Goal: Task Accomplishment & Management: Contribute content

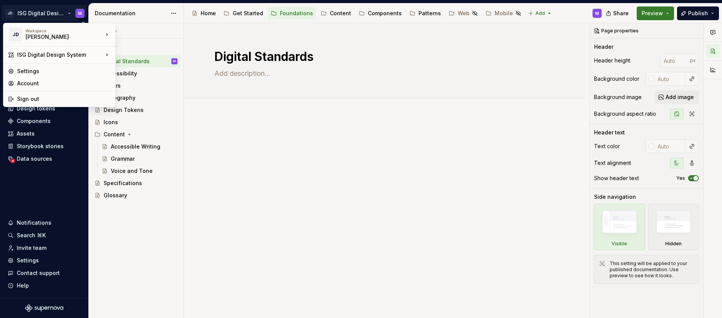
click at [57, 13] on html "JD ISG Digital Design System M Home Documentation Analytics Code automation Des…" at bounding box center [361, 159] width 722 height 318
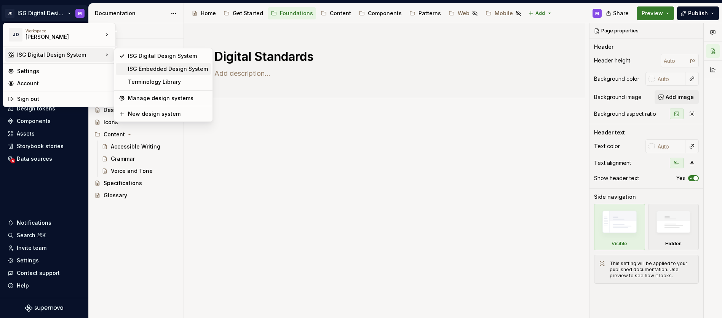
click at [139, 67] on div "ISG Embedded Design System" at bounding box center [168, 69] width 80 height 8
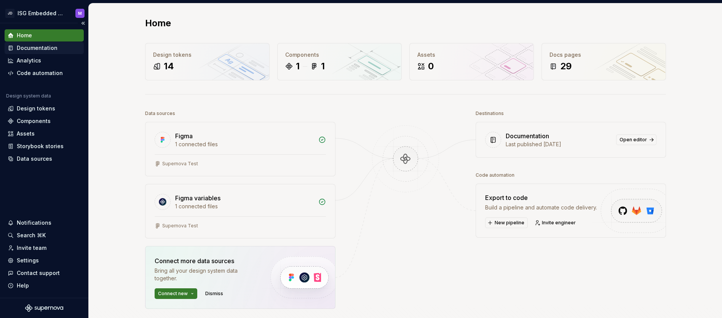
click at [32, 46] on div "Documentation" at bounding box center [37, 48] width 41 height 8
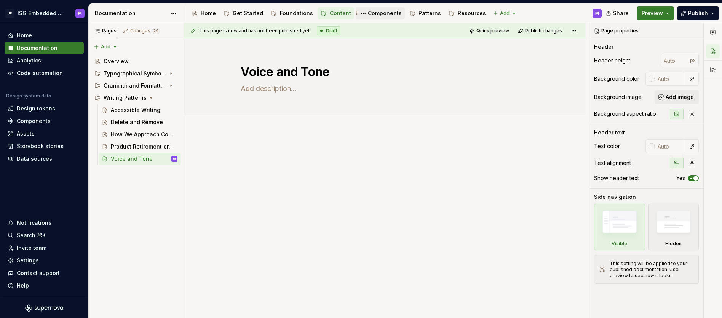
click at [372, 13] on div "Components" at bounding box center [385, 14] width 34 height 8
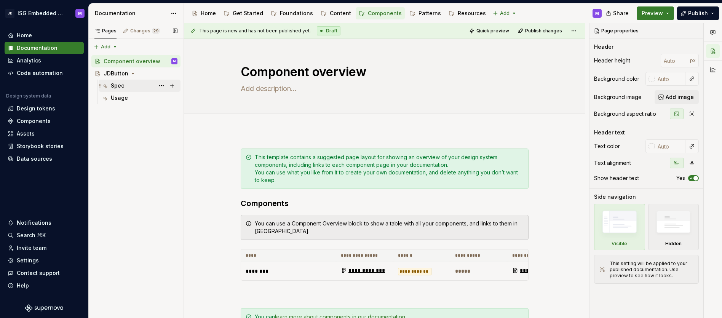
click at [117, 86] on div "Spec" at bounding box center [117, 86] width 13 height 8
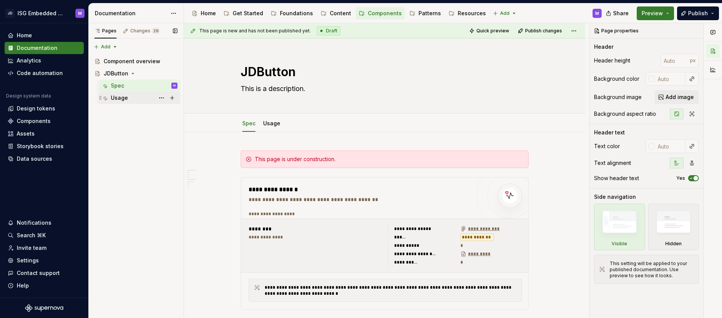
click at [118, 95] on div "Usage" at bounding box center [119, 98] width 17 height 8
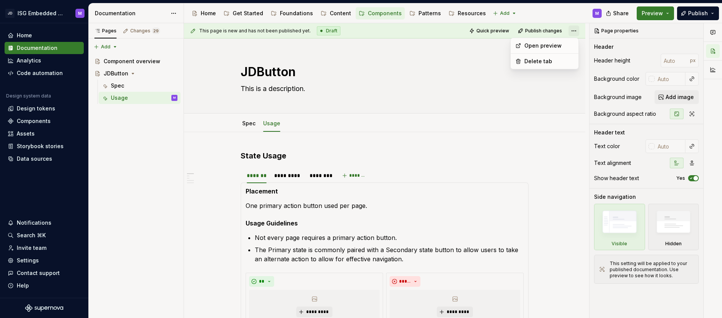
click at [574, 30] on html "JD ISG Embedded Design System M Home Documentation Analytics Code automation De…" at bounding box center [361, 159] width 722 height 318
click at [470, 86] on html "JD ISG Embedded Design System M Home Documentation Analytics Code automation De…" at bounding box center [361, 159] width 722 height 318
click at [161, 61] on button "Page tree" at bounding box center [161, 61] width 11 height 11
type textarea "*"
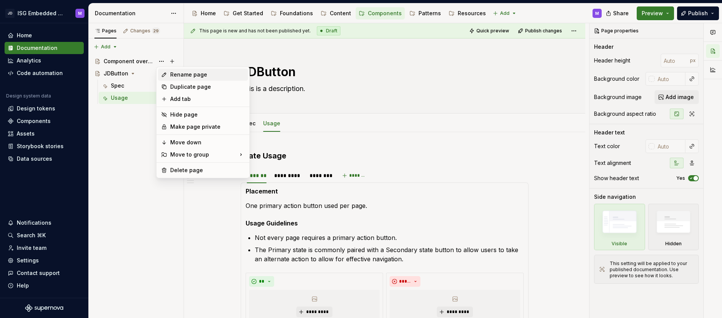
click at [176, 75] on div "Rename page" at bounding box center [207, 75] width 75 height 8
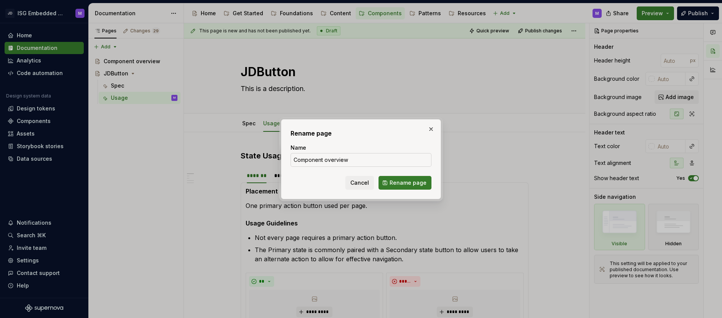
click at [334, 161] on input "Component overview" at bounding box center [360, 160] width 141 height 14
click at [333, 161] on input "Component overview" at bounding box center [360, 160] width 141 height 14
type input "O"
type textarea "*"
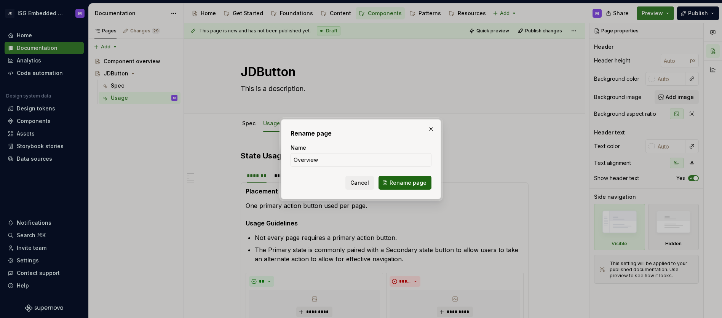
type input "Overview"
click at [404, 184] on span "Rename page" at bounding box center [407, 183] width 37 height 8
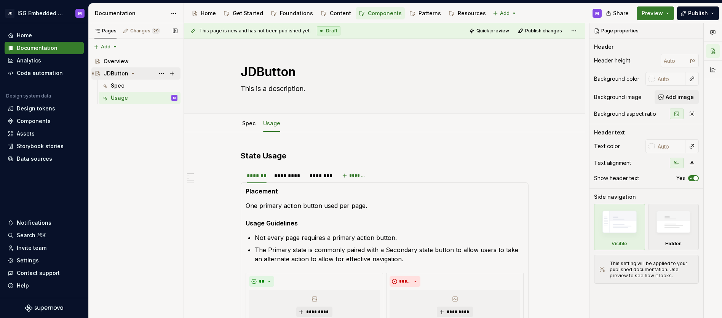
click at [132, 73] on icon "Page tree" at bounding box center [133, 73] width 2 height 1
click at [380, 14] on div "Components" at bounding box center [385, 14] width 34 height 8
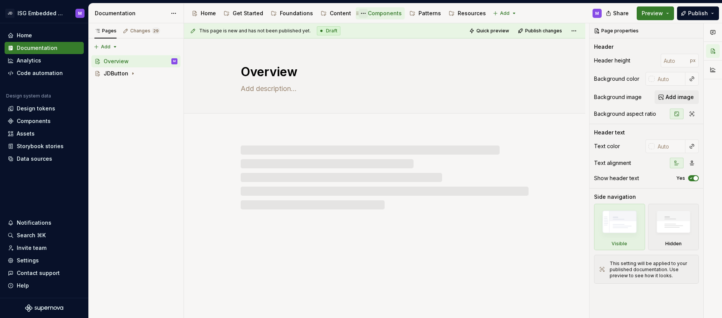
click at [360, 13] on button "Page tree" at bounding box center [363, 13] width 9 height 9
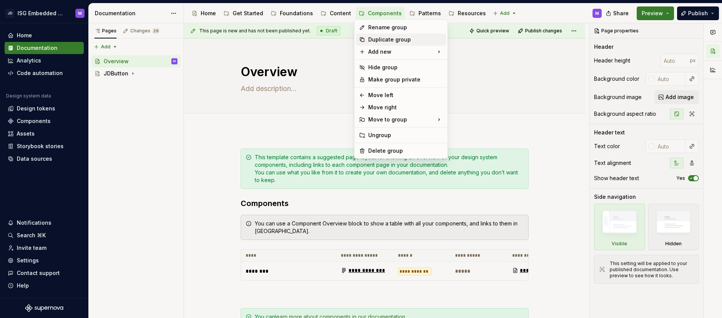
click at [392, 39] on div "Duplicate group" at bounding box center [405, 40] width 75 height 8
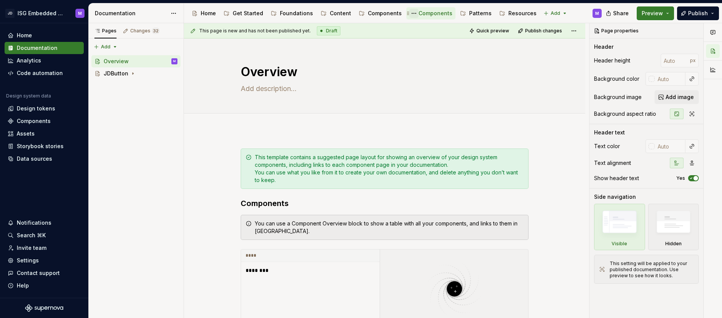
click at [409, 14] on button "Page tree" at bounding box center [413, 13] width 9 height 9
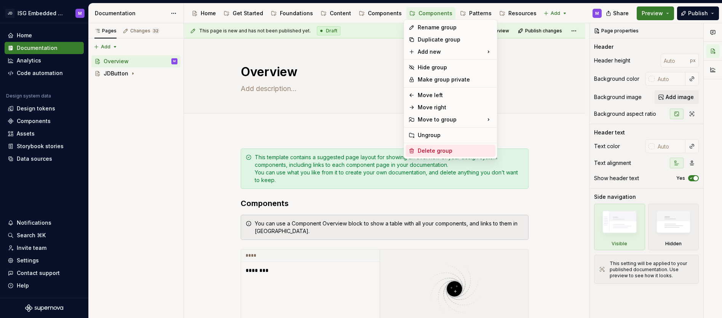
click at [432, 148] on div "Delete group" at bounding box center [455, 151] width 75 height 8
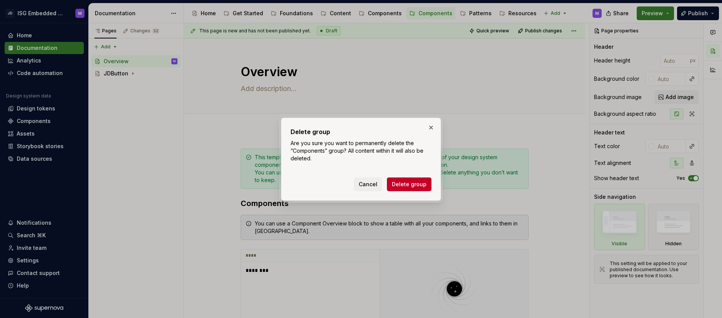
click at [415, 183] on span "Delete group" at bounding box center [409, 184] width 35 height 8
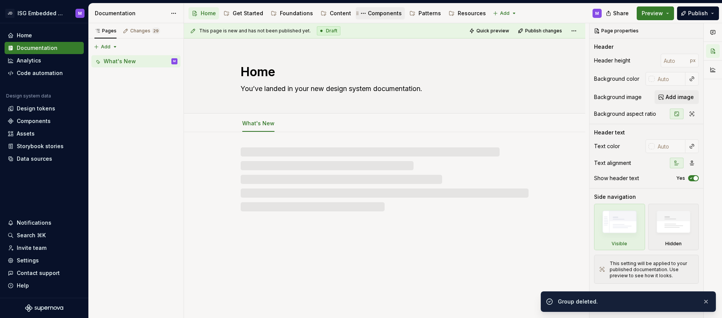
click at [375, 14] on div "Components" at bounding box center [385, 14] width 34 height 8
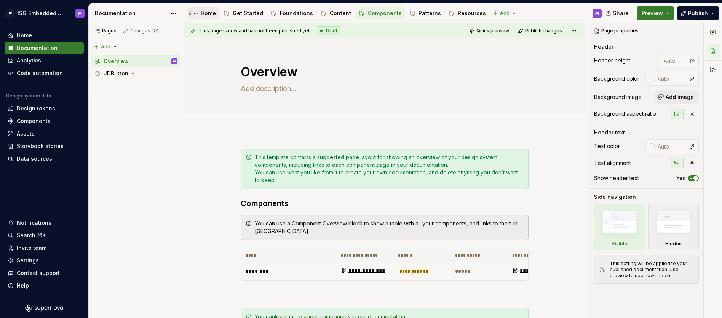
click at [205, 16] on div "Home" at bounding box center [208, 14] width 15 height 8
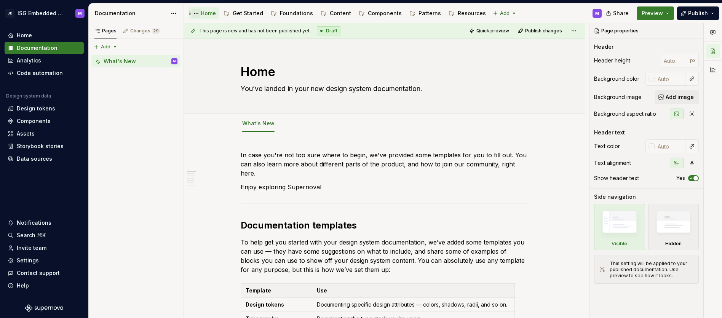
click at [195, 14] on button "Page tree" at bounding box center [196, 13] width 9 height 9
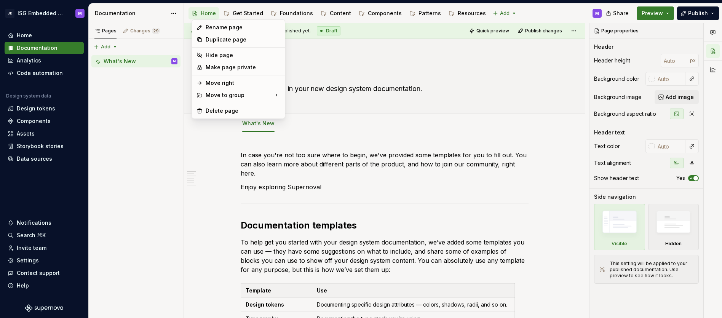
click at [448, 71] on html "JD ISG Embedded Design System M Home Documentation Analytics Code automation De…" at bounding box center [361, 159] width 722 height 318
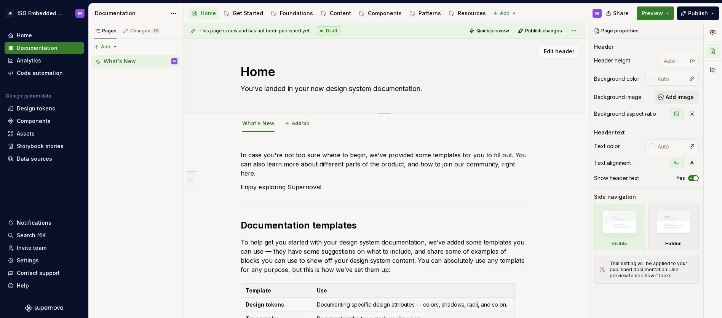
click at [459, 67] on textarea "Home" at bounding box center [383, 72] width 288 height 18
click at [359, 13] on button "Page tree" at bounding box center [363, 13] width 9 height 9
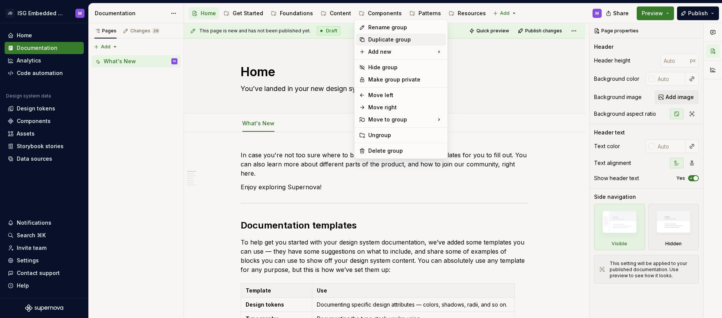
click at [376, 40] on div "Duplicate group" at bounding box center [405, 40] width 75 height 8
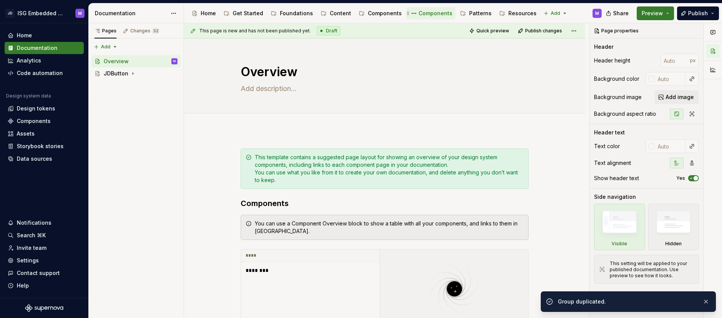
click at [421, 14] on div "Components" at bounding box center [435, 14] width 34 height 8
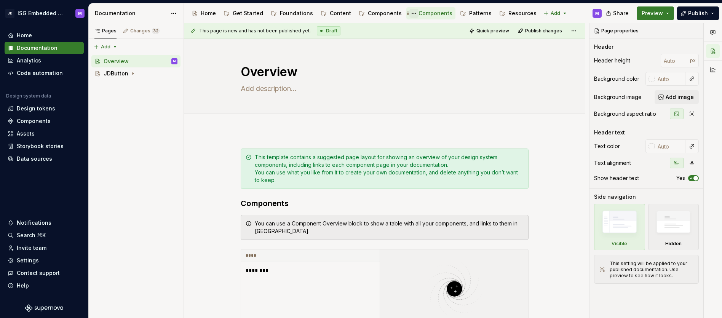
click at [410, 13] on button "Page tree" at bounding box center [413, 13] width 9 height 9
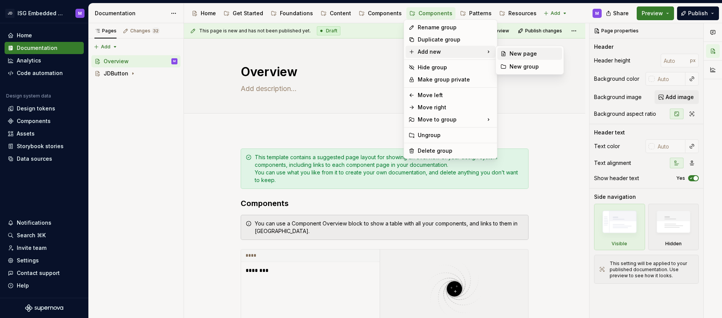
click at [517, 52] on div "New page" at bounding box center [533, 54] width 49 height 8
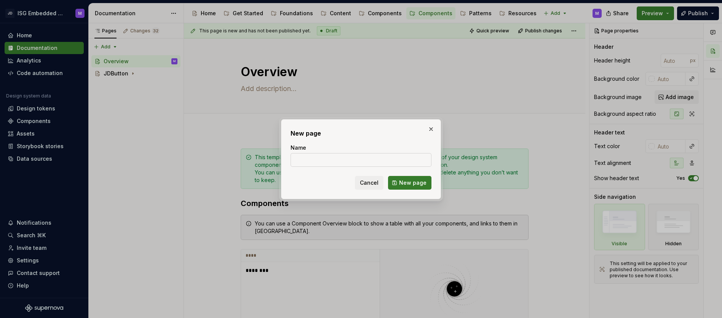
click at [300, 160] on input "Name" at bounding box center [360, 160] width 141 height 14
type textarea "*"
click at [298, 160] on input "Ag" at bounding box center [360, 160] width 141 height 14
type input "Primary"
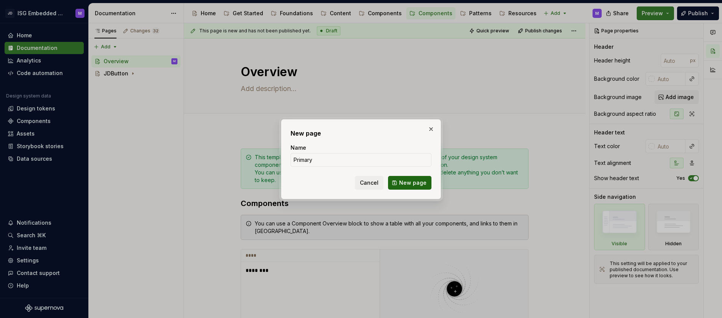
click at [405, 182] on span "New page" at bounding box center [412, 183] width 27 height 8
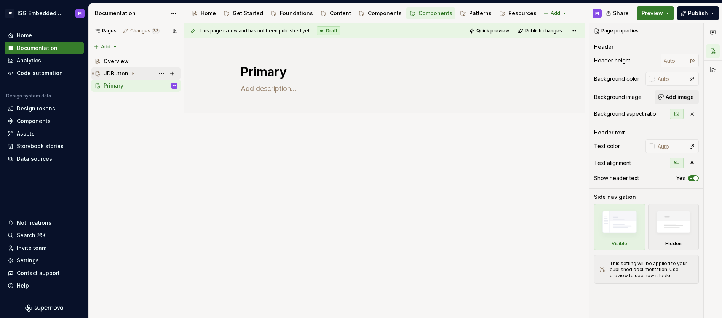
click at [119, 75] on div "JDButton" at bounding box center [116, 74] width 25 height 8
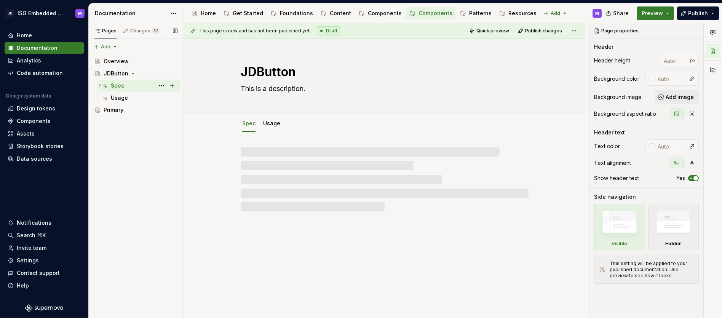
click at [120, 86] on div "Spec" at bounding box center [117, 86] width 13 height 8
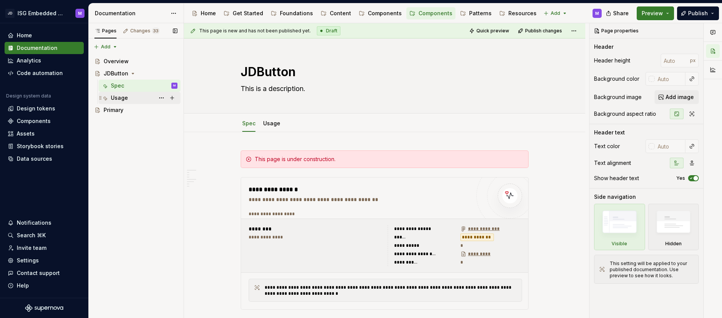
click at [122, 96] on div "Usage" at bounding box center [119, 98] width 17 height 8
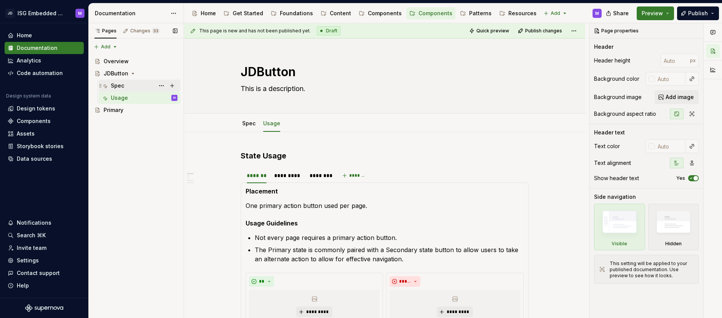
click at [124, 87] on div "Spec" at bounding box center [144, 85] width 67 height 11
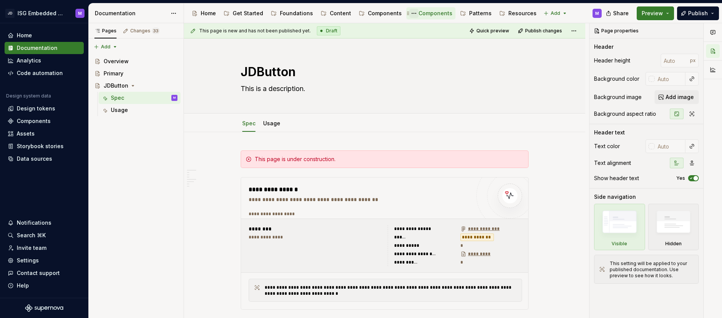
click at [409, 14] on button "Page tree" at bounding box center [413, 13] width 9 height 9
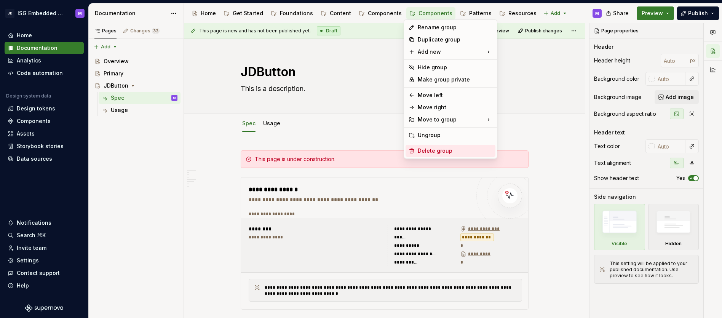
click at [436, 150] on div "Delete group" at bounding box center [455, 151] width 75 height 8
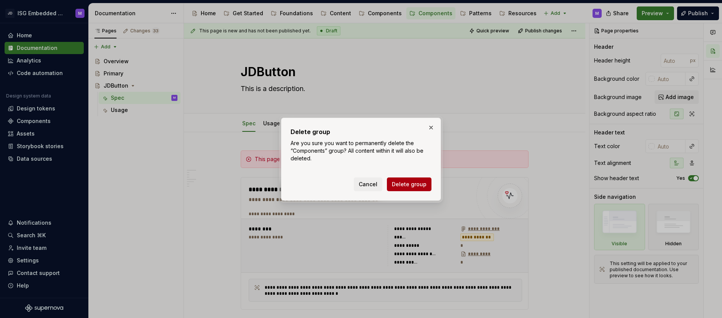
click at [412, 181] on span "Delete group" at bounding box center [409, 184] width 35 height 8
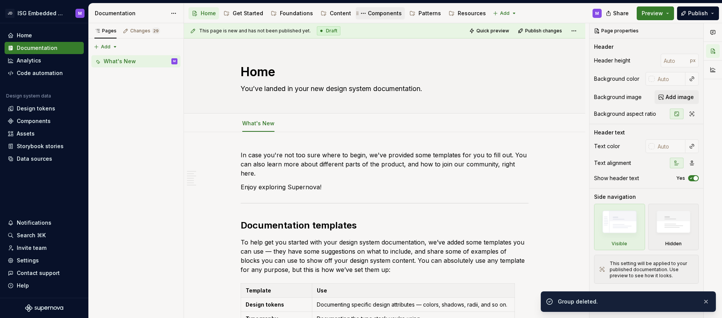
click at [380, 14] on div "Components" at bounding box center [385, 14] width 34 height 8
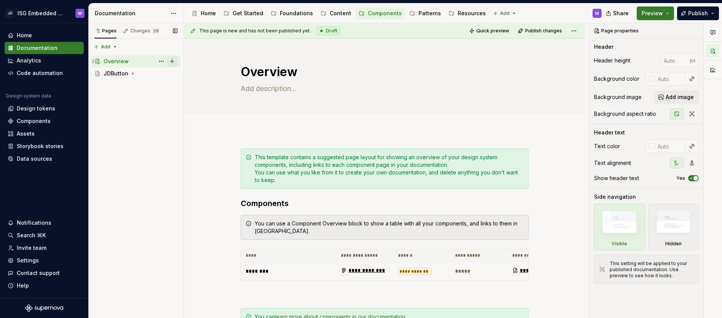
click at [172, 61] on button "Page tree" at bounding box center [172, 61] width 11 height 11
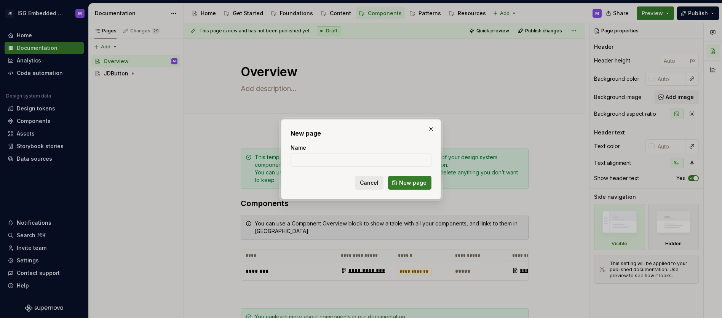
click at [368, 181] on span "Cancel" at bounding box center [369, 183] width 19 height 8
type textarea "*"
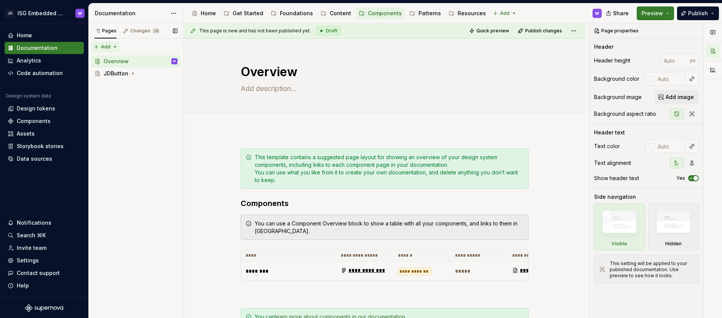
click at [115, 46] on div "Pages Changes 29 Add Accessibility guide for tree Page tree. Navigate the tree …" at bounding box center [135, 170] width 95 height 295
click at [124, 73] on div "New group" at bounding box center [129, 74] width 49 height 8
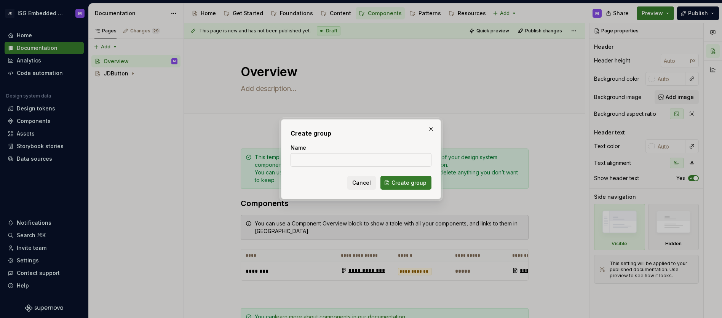
click at [310, 160] on input "Name" at bounding box center [360, 160] width 141 height 14
type input "Primary"
click at [408, 182] on span "Create group" at bounding box center [408, 183] width 35 height 8
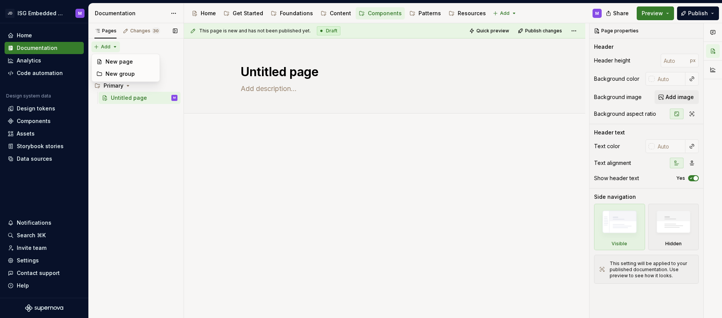
click at [112, 45] on div "Pages Changes 30 Add Accessibility guide for tree Page tree. Navigate the tree …" at bounding box center [135, 170] width 95 height 295
click at [120, 60] on div "New page" at bounding box center [129, 62] width 49 height 8
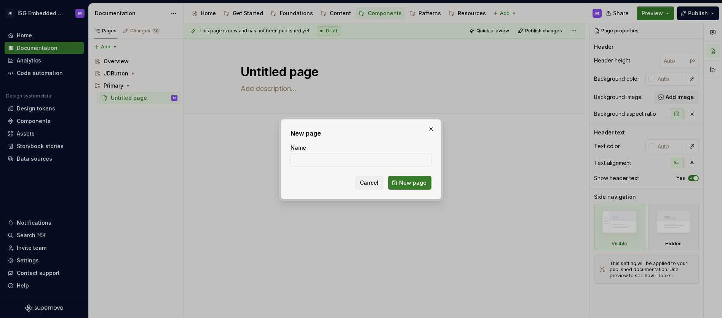
type textarea "*"
type input "Overview"
click at [409, 182] on span "New page" at bounding box center [412, 183] width 27 height 8
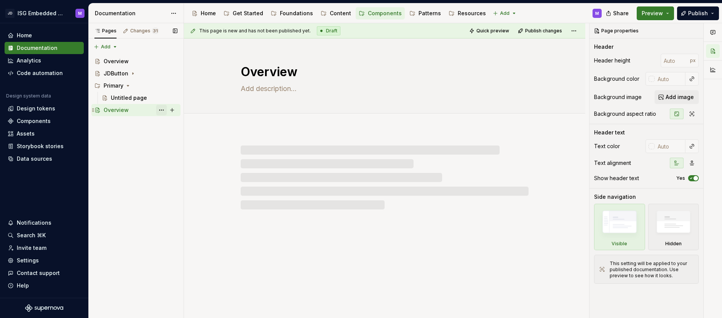
click at [162, 109] on button "Page tree" at bounding box center [161, 110] width 11 height 11
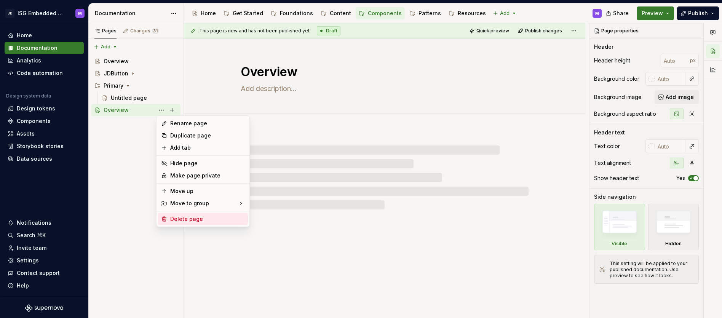
click at [182, 221] on div "Delete page" at bounding box center [207, 219] width 75 height 8
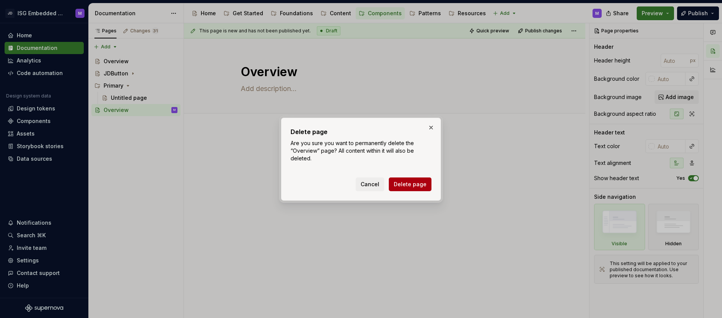
click at [405, 185] on span "Delete page" at bounding box center [410, 184] width 33 height 8
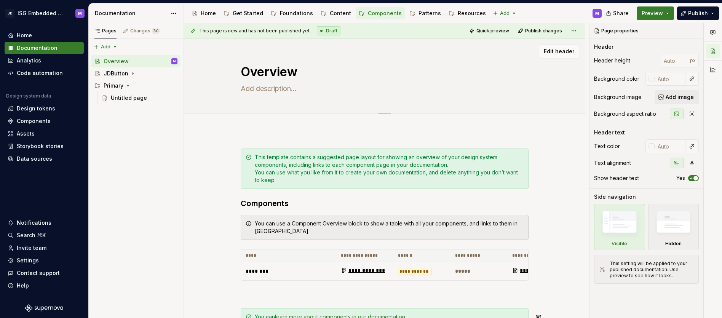
type textarea "*"
click at [116, 46] on div "Pages Changes 30 Add Accessibility guide for tree Page tree. Navigate the tree …" at bounding box center [135, 170] width 95 height 295
click at [120, 74] on div "New group" at bounding box center [129, 74] width 49 height 8
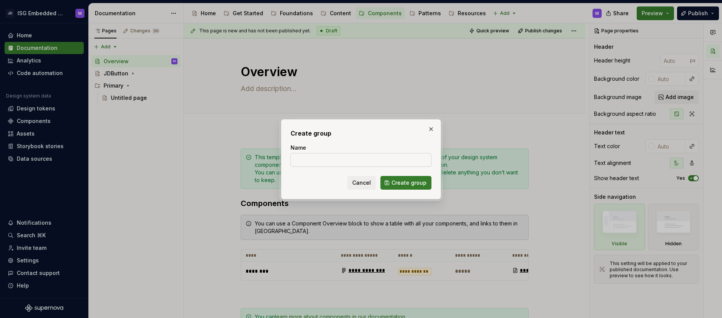
click at [304, 158] on input "Name" at bounding box center [360, 160] width 141 height 14
type input "JDWidgets"
click at [407, 182] on span "Create group" at bounding box center [408, 183] width 35 height 8
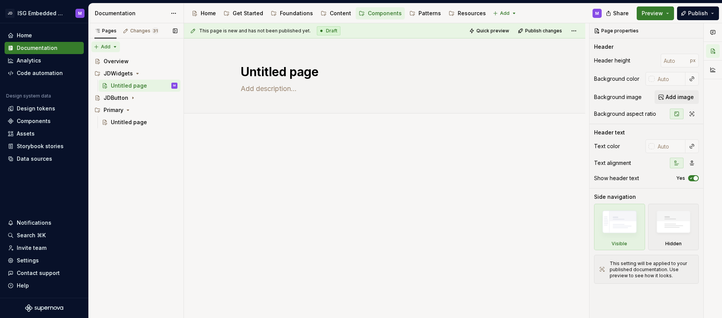
type textarea "*"
click at [111, 46] on div "Pages Changes 31 Add Accessibility guide for tree Page tree. Navigate the tree …" at bounding box center [135, 170] width 95 height 295
click at [124, 74] on div "New group" at bounding box center [129, 74] width 49 height 8
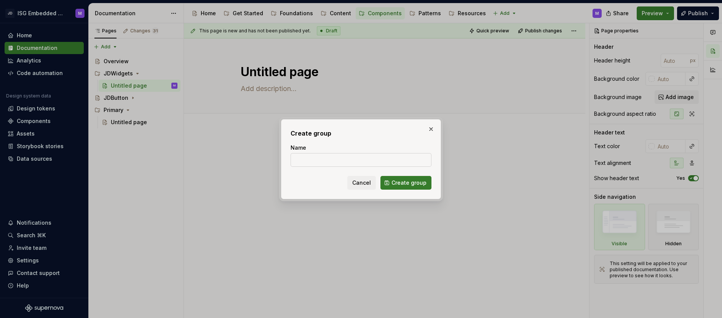
click at [299, 159] on input "Name" at bounding box center [360, 160] width 141 height 14
click at [307, 161] on input "Name" at bounding box center [360, 160] width 141 height 14
type input "JDComponents"
click at [410, 179] on span "Create group" at bounding box center [408, 183] width 35 height 8
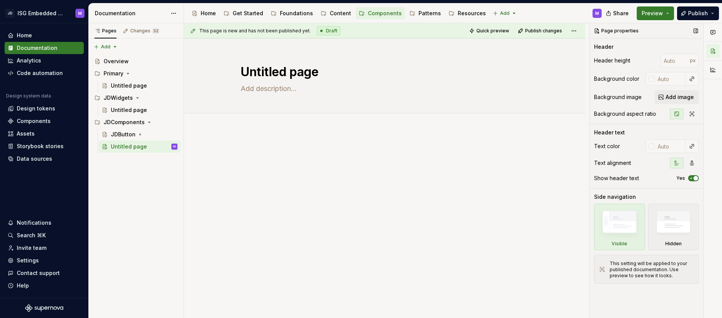
drag, startPoint x: 114, startPoint y: 97, endPoint x: 597, endPoint y: 306, distance: 526.6
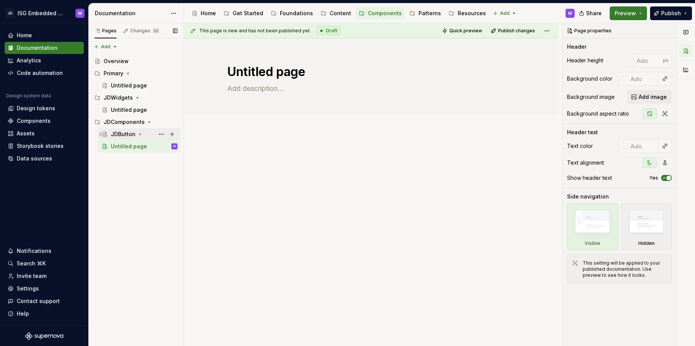
click at [140, 133] on icon "Page tree" at bounding box center [140, 134] width 6 height 6
click at [161, 145] on button "Page tree" at bounding box center [161, 146] width 11 height 11
drag, startPoint x: 109, startPoint y: 195, endPoint x: 128, endPoint y: 177, distance: 26.2
click at [109, 195] on div "Pages Changes 32 Add Accessibility guide for tree Page tree. Navigate the tree …" at bounding box center [135, 185] width 95 height 324
click at [161, 170] on button "Page tree" at bounding box center [161, 171] width 11 height 11
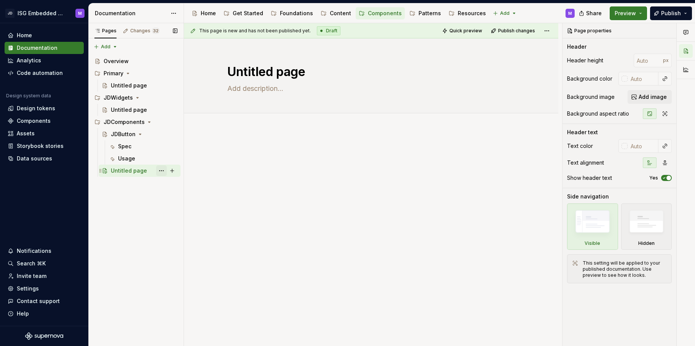
type textarea "*"
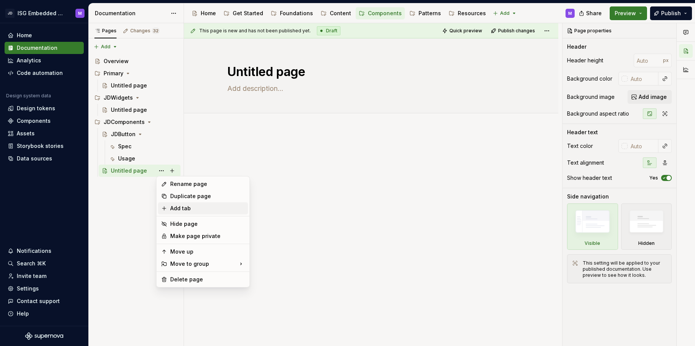
click at [177, 208] on div "Add tab" at bounding box center [207, 209] width 75 height 8
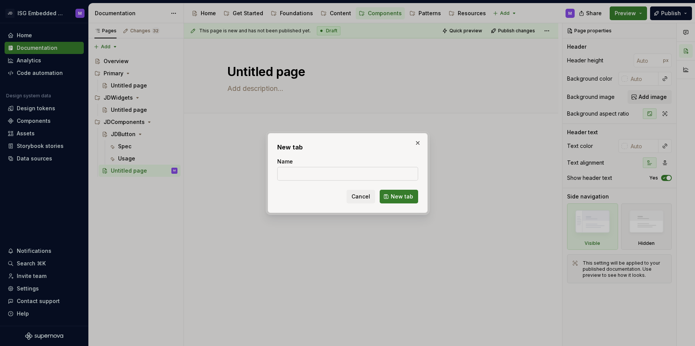
click at [290, 172] on input "Name" at bounding box center [347, 174] width 141 height 14
type input "Component Overview"
click at [402, 196] on span "New tab" at bounding box center [402, 197] width 22 height 8
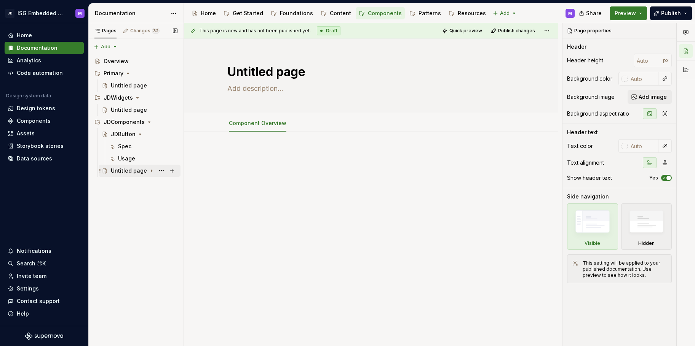
click at [151, 171] on icon "Page tree" at bounding box center [151, 171] width 1 height 2
type textarea "*"
click at [305, 124] on span "Add tab" at bounding box center [312, 123] width 18 height 6
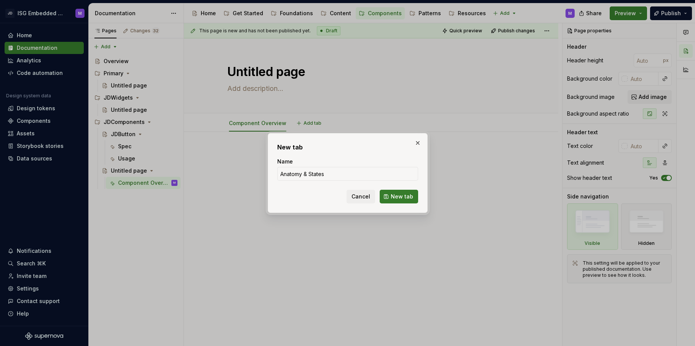
type input "Anatomy & States"
click at [404, 197] on span "New tab" at bounding box center [402, 197] width 22 height 8
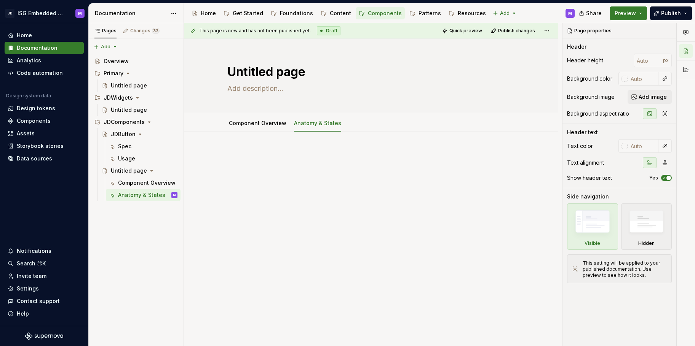
type textarea "*"
click at [358, 122] on span "Add tab" at bounding box center [367, 123] width 18 height 6
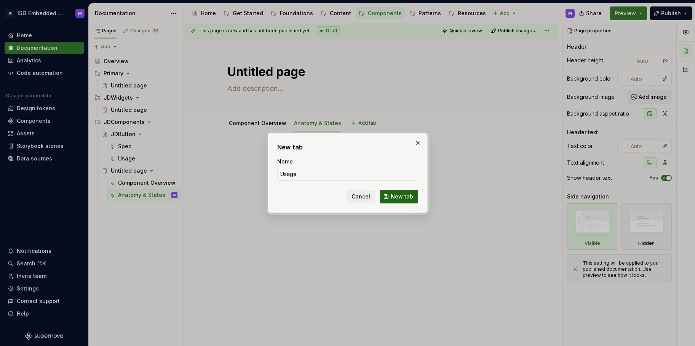
type input "Usage"
click at [398, 196] on span "New tab" at bounding box center [402, 197] width 22 height 8
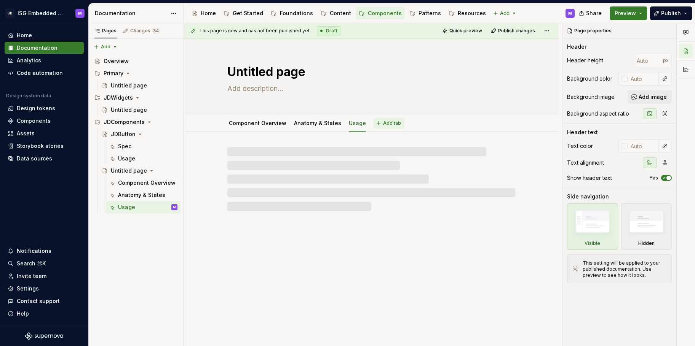
click at [388, 122] on span "Add tab" at bounding box center [392, 123] width 18 height 6
type textarea "*"
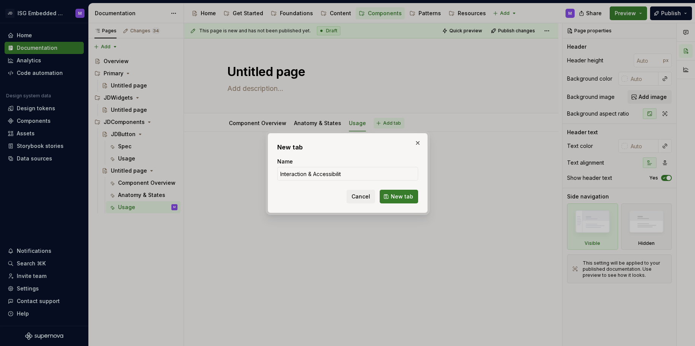
type input "Interaction & Accessibility"
type textarea "*"
type input "Interaction & Accessibility"
click at [402, 195] on span "New tab" at bounding box center [402, 197] width 22 height 8
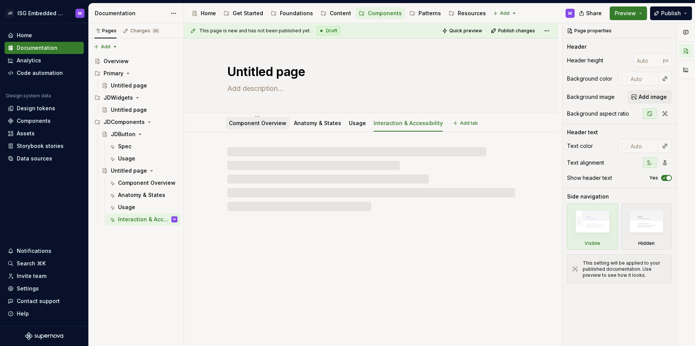
click at [265, 123] on link "Component Overview" at bounding box center [257, 123] width 57 height 6
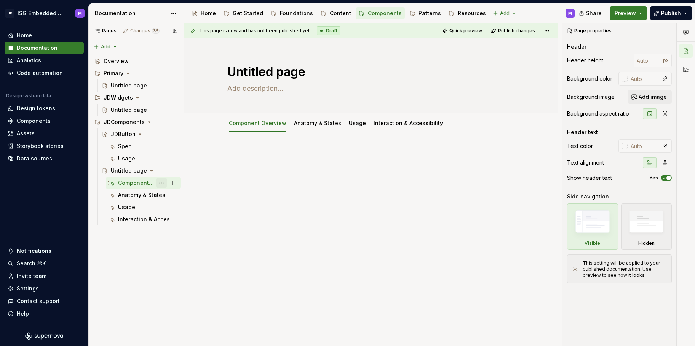
click at [163, 182] on button "Page tree" at bounding box center [161, 183] width 11 height 11
type textarea "*"
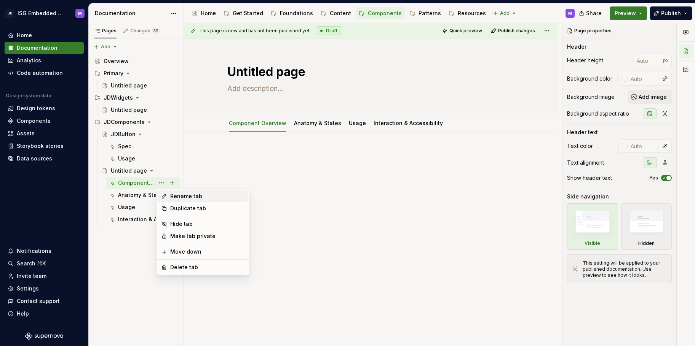
click at [180, 195] on div "Rename tab" at bounding box center [207, 197] width 75 height 8
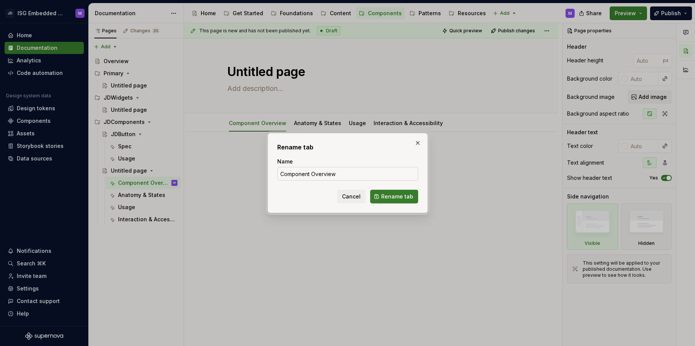
click at [314, 174] on input "Component Overview" at bounding box center [347, 174] width 141 height 14
drag, startPoint x: 311, startPoint y: 174, endPoint x: 275, endPoint y: 174, distance: 35.8
click at [275, 174] on div "Rename tab Name Component Overview Cancel Rename tab" at bounding box center [348, 173] width 160 height 80
type input "Overview"
click at [393, 197] on span "Rename tab" at bounding box center [397, 197] width 32 height 8
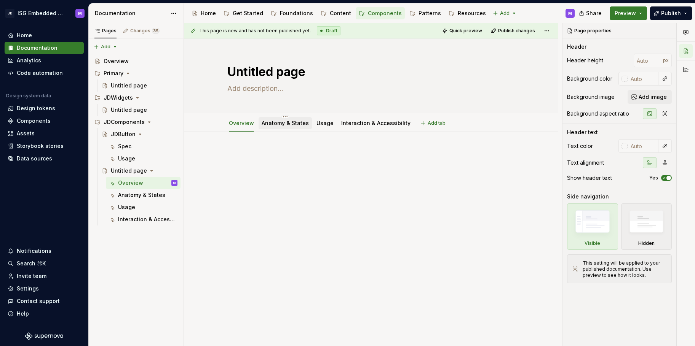
type textarea "*"
click at [428, 123] on span "Add tab" at bounding box center [437, 123] width 18 height 6
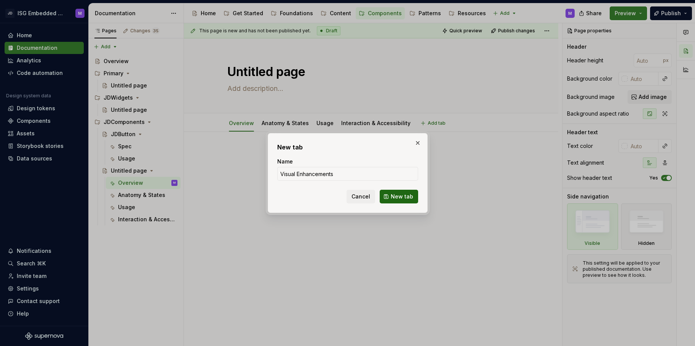
type input "Visual Enhancements"
drag, startPoint x: 399, startPoint y: 196, endPoint x: 409, endPoint y: 191, distance: 11.1
click at [399, 196] on span "New tab" at bounding box center [402, 197] width 22 height 8
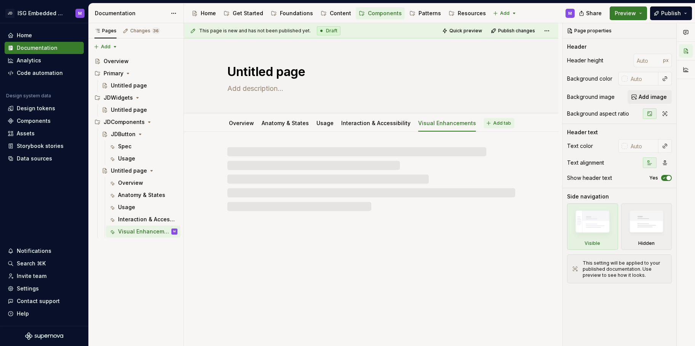
click at [493, 123] on span "Add tab" at bounding box center [502, 123] width 18 height 6
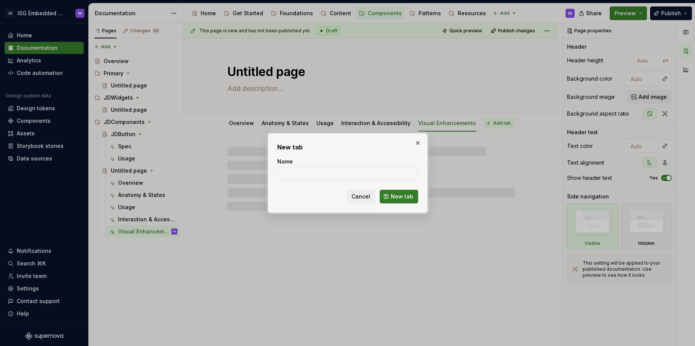
type textarea "*"
type input "M"
type input "Changelog"
click at [398, 198] on span "New tab" at bounding box center [402, 197] width 22 height 8
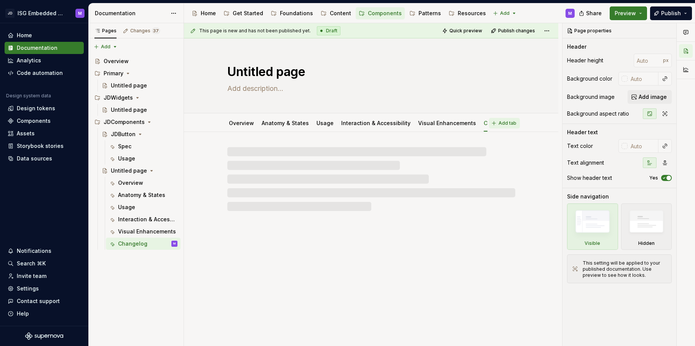
click at [508, 123] on span "Add tab" at bounding box center [507, 123] width 18 height 6
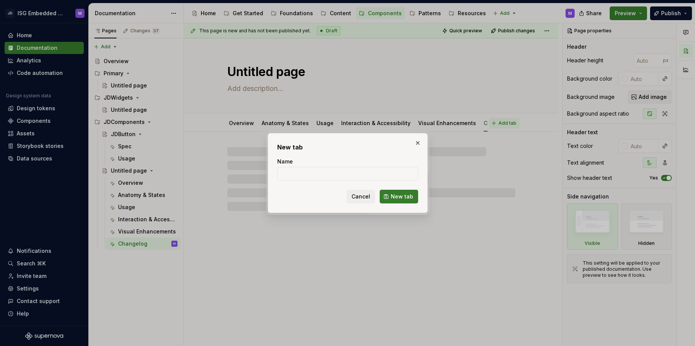
type textarea "*"
type input "r"
type input "Alternatives, Resources & References"
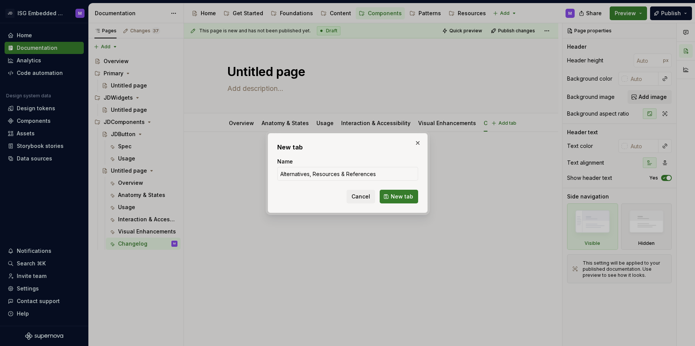
type textarea "*"
type input "Alternatives, Resources & References"
click at [394, 196] on span "New tab" at bounding box center [402, 197] width 22 height 8
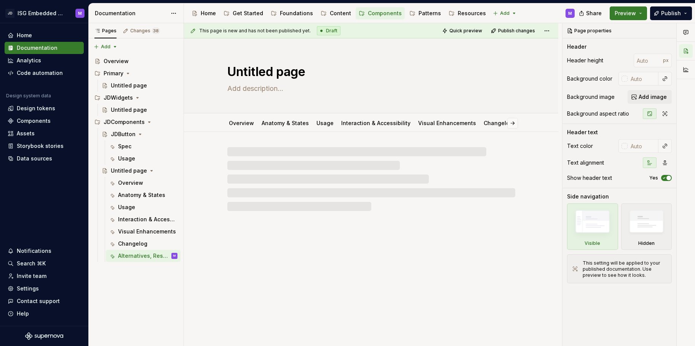
click at [310, 270] on div "Untitled page Overview Anatomy & States Usage Interaction & Accessibility Visua…" at bounding box center [371, 192] width 374 height 308
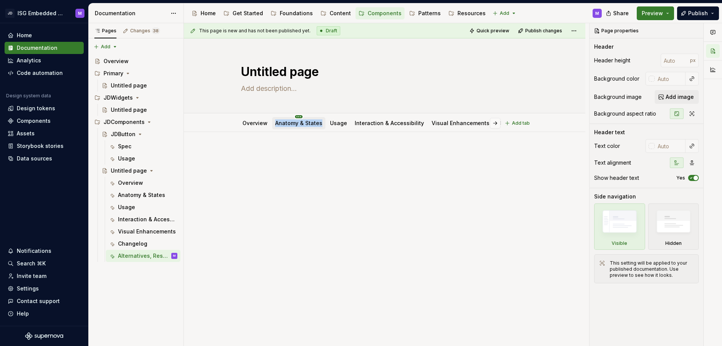
click at [297, 117] on html "JD ISG Embedded Design System M Home Documentation Analytics Code automation De…" at bounding box center [361, 173] width 722 height 346
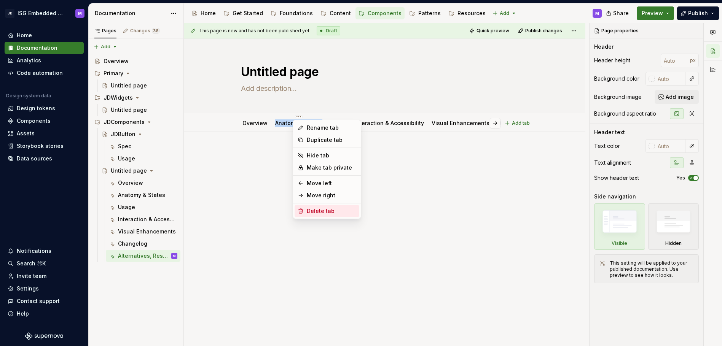
click at [312, 209] on div "Delete tab" at bounding box center [331, 211] width 49 height 8
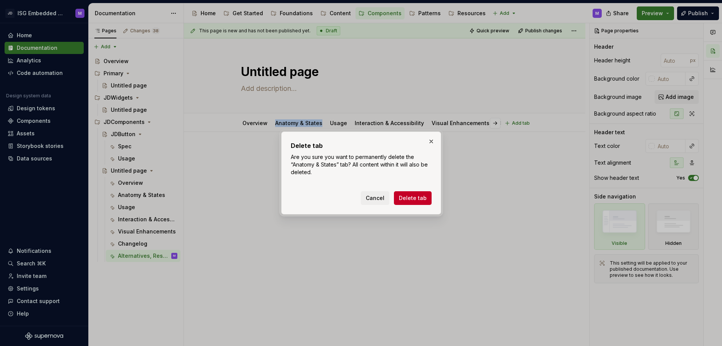
click at [414, 199] on span "Delete tab" at bounding box center [413, 199] width 28 height 8
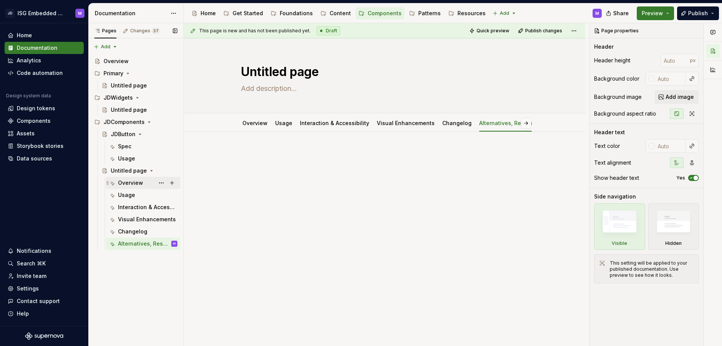
click at [129, 183] on div "Overview" at bounding box center [130, 183] width 25 height 8
type textarea "*"
click at [276, 162] on div at bounding box center [385, 164] width 288 height 29
click at [249, 156] on p at bounding box center [385, 154] width 288 height 9
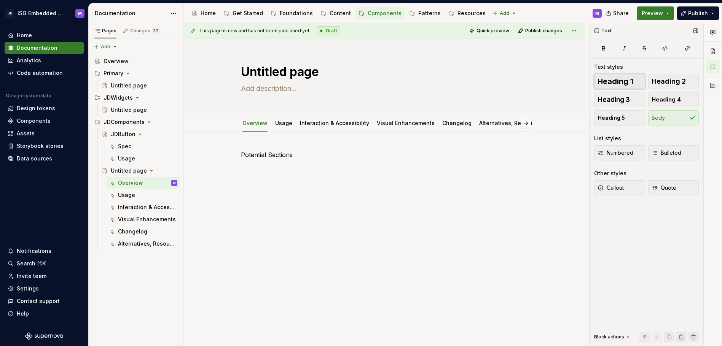
click at [619, 82] on span "Heading 1" at bounding box center [616, 82] width 36 height 8
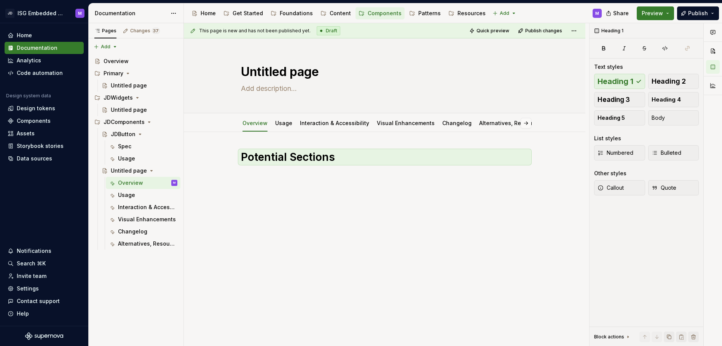
click at [281, 174] on div "Potential Sections" at bounding box center [385, 164] width 288 height 29
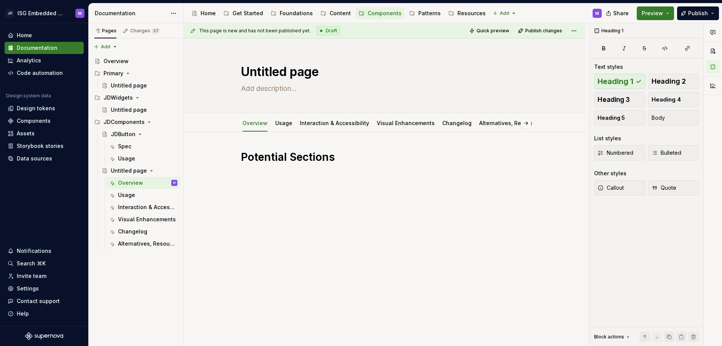
click at [262, 196] on div "Potential Sections" at bounding box center [385, 212] width 402 height 160
click at [248, 174] on p at bounding box center [385, 174] width 288 height 9
click at [282, 89] on textarea at bounding box center [383, 89] width 288 height 12
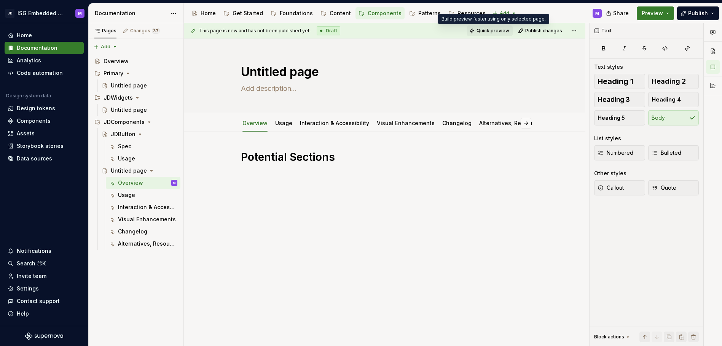
click at [500, 32] on span "Quick preview" at bounding box center [493, 31] width 33 height 6
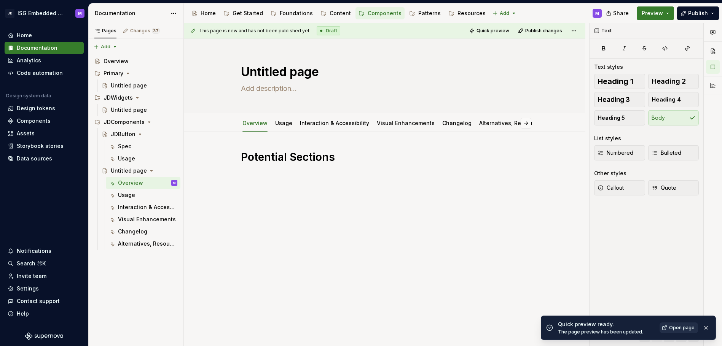
click at [676, 318] on span "Open page" at bounding box center [682, 328] width 26 height 6
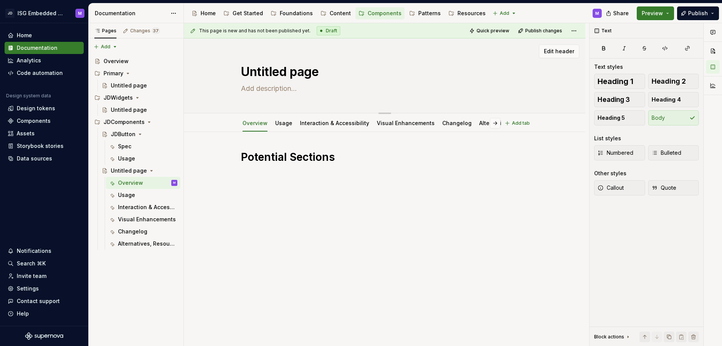
click at [250, 86] on textarea at bounding box center [383, 89] width 288 height 12
type textarea "*"
type textarea "A"
type textarea "*"
type textarea "A"
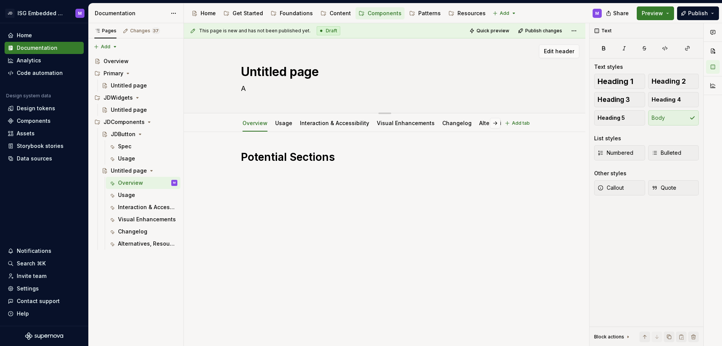
type textarea "*"
type textarea "A s"
type textarea "*"
type textarea "A sh"
type textarea "*"
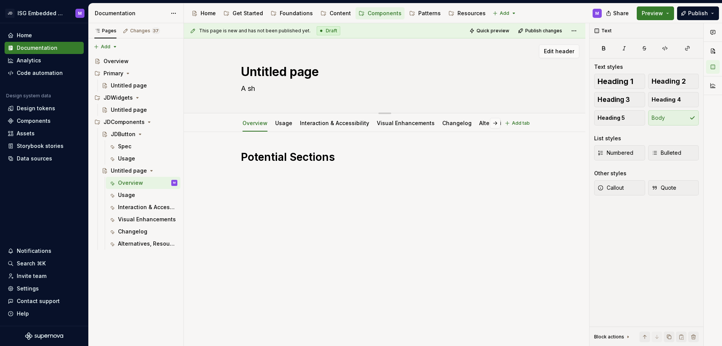
type textarea "A sho"
type textarea "*"
type textarea "A shor"
type textarea "*"
type textarea "A short"
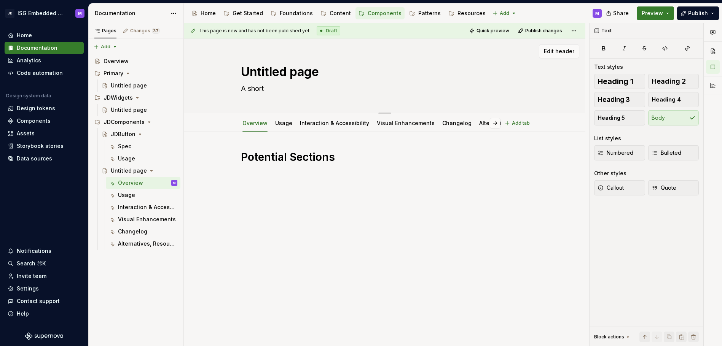
type textarea "*"
type textarea "A short"
type textarea "*"
type textarea "A short d"
type textarea "*"
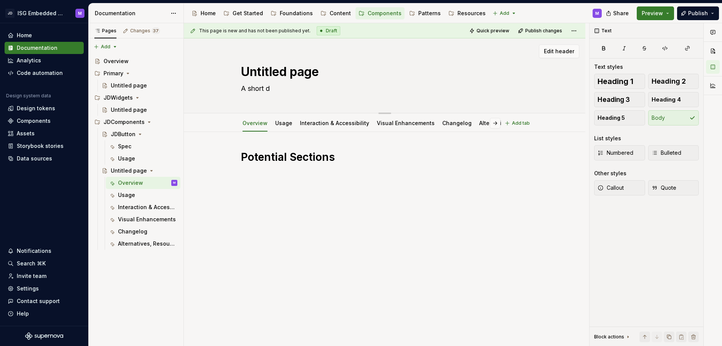
type textarea "A short de"
type textarea "*"
type textarea "A short des"
type textarea "*"
type textarea "A short desc"
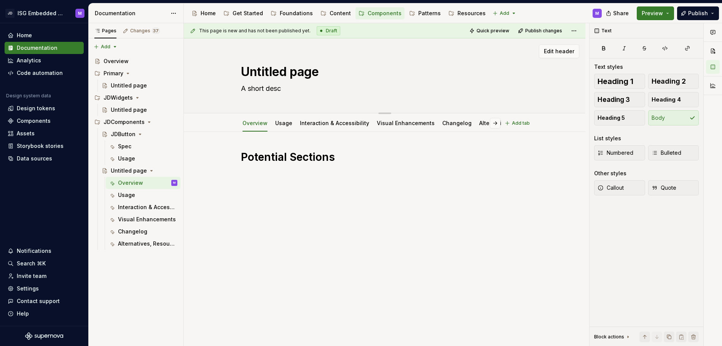
type textarea "*"
type textarea "A short descr"
type textarea "*"
type textarea "A short descri"
type textarea "*"
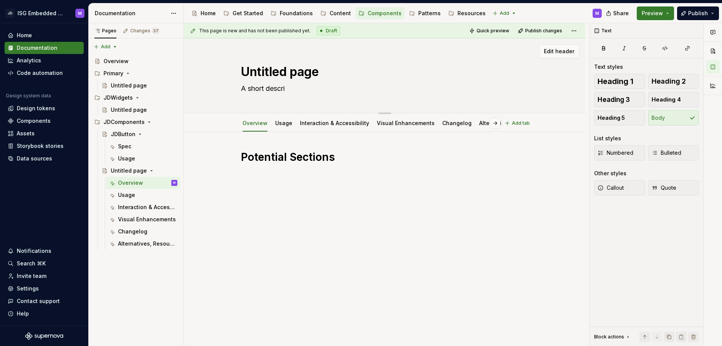
type textarea "A short descrip"
type textarea "*"
type textarea "A short descript"
type textarea "*"
type textarea "A short descripti"
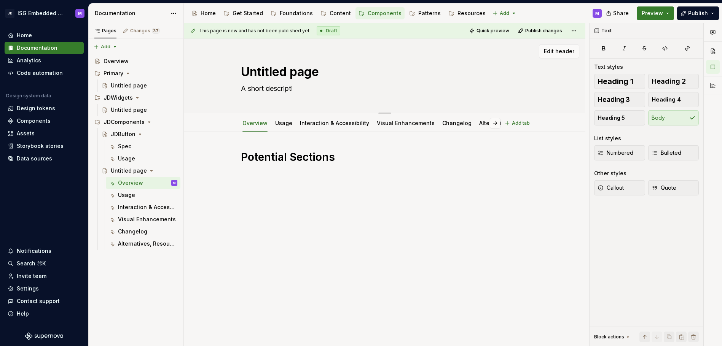
type textarea "*"
type textarea "A short descriptio"
type textarea "*"
type textarea "A short description"
type textarea "*"
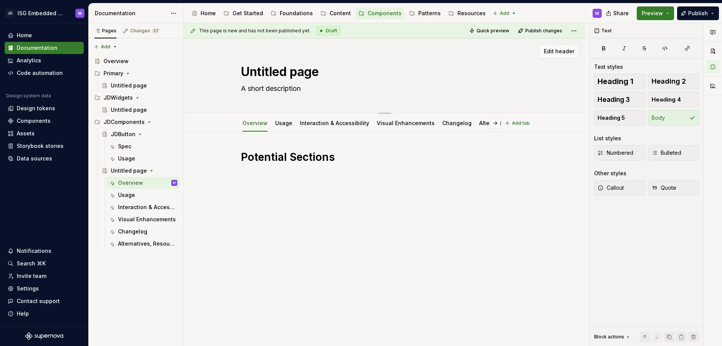
type textarea "A short description"
type textarea "*"
type textarea "A short description o"
type textarea "*"
type textarea "A short description of"
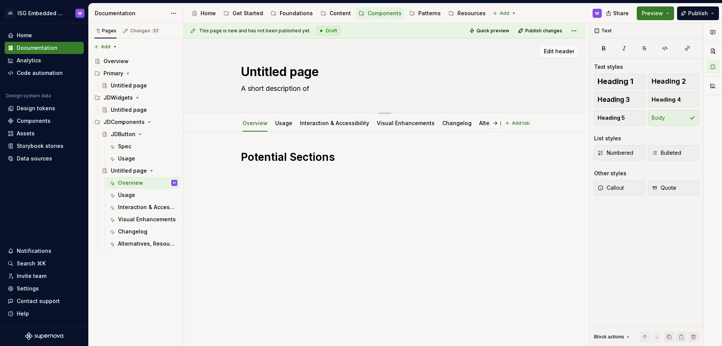
type textarea "*"
type textarea "A short description of"
type textarea "*"
type textarea "A short description of c"
type textarea "*"
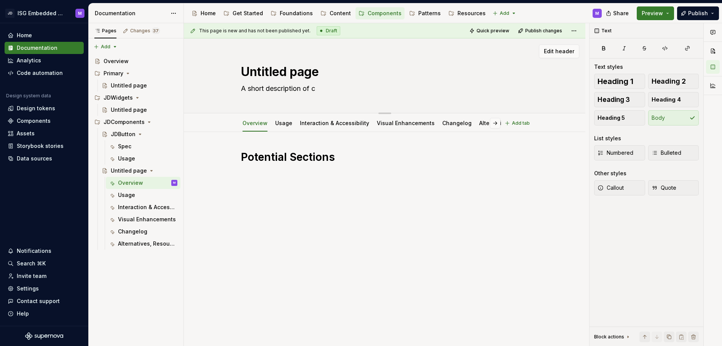
type textarea "A short description of co"
type textarea "*"
type textarea "A short description of com"
type textarea "*"
type textarea "A short description of comp"
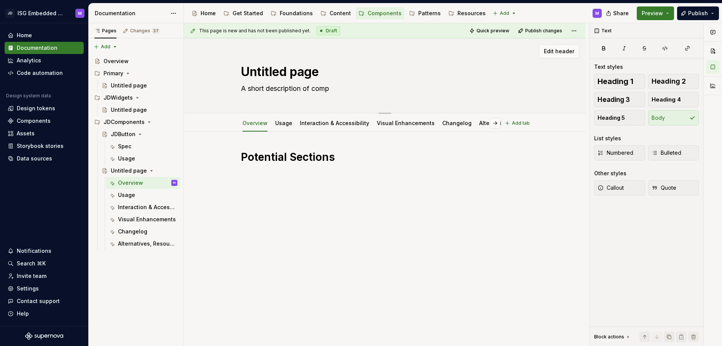
type textarea "*"
type textarea "A short description of compo"
type textarea "*"
type textarea "A short description of compon"
type textarea "*"
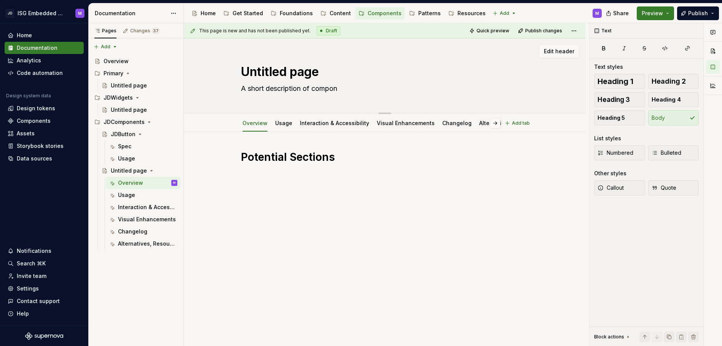
type textarea "A short description of compone"
type textarea "*"
type textarea "A short description of componen"
type textarea "*"
type textarea "A short description of component"
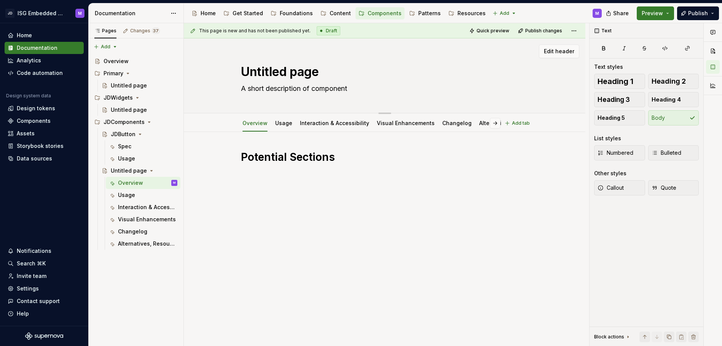
type textarea "*"
type textarea "A short description of component."
type textarea "*"
type textarea "A short description of component."
click at [257, 72] on textarea "Untitled page" at bounding box center [383, 72] width 288 height 18
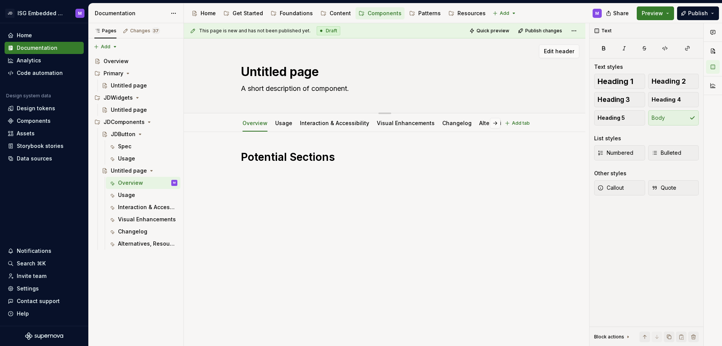
click at [264, 72] on textarea "Untitled page" at bounding box center [383, 72] width 288 height 18
type textarea "*"
type textarea "A"
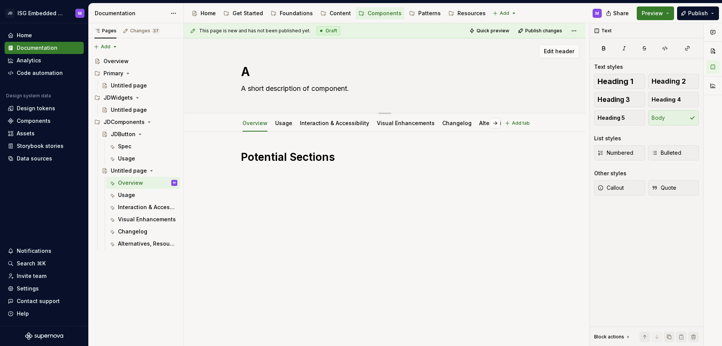
type textarea "*"
type textarea "Al"
type textarea "*"
type textarea "Ale"
type textarea "*"
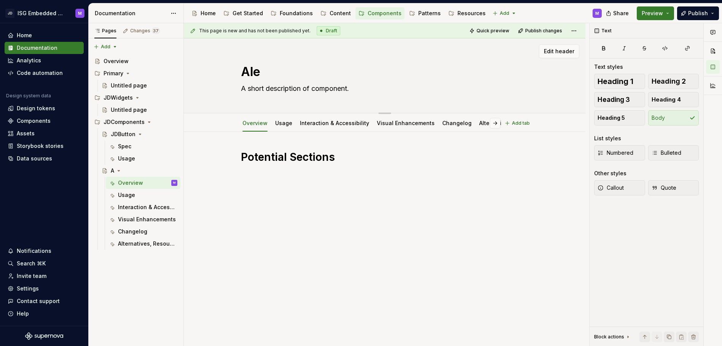
type textarea "Aler"
type textarea "*"
type textarea "Alert"
type textarea "*"
type textarea "Alerts"
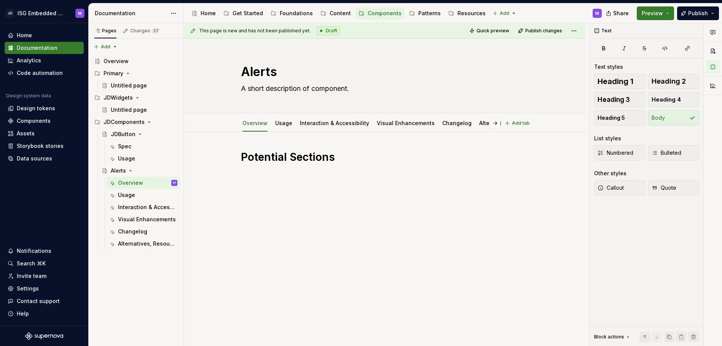
type textarea "*"
type textarea "Alerts"
click at [495, 32] on span "Quick preview" at bounding box center [493, 31] width 33 height 6
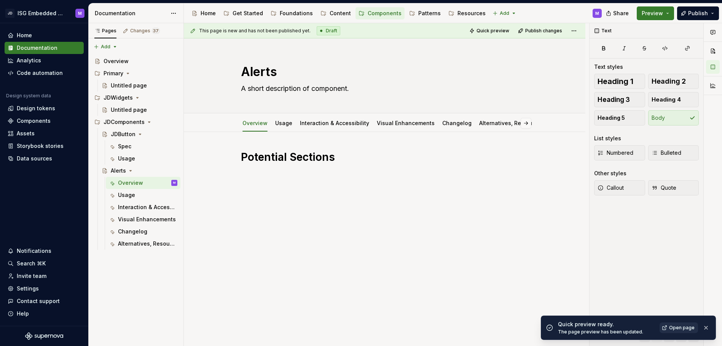
click at [676, 318] on span "Open page" at bounding box center [682, 328] width 26 height 6
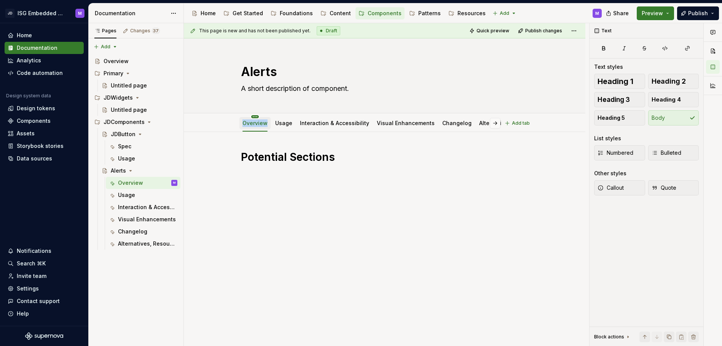
click at [255, 116] on html "JD ISG Embedded Design System M Home Documentation Analytics Code automation De…" at bounding box center [361, 173] width 722 height 346
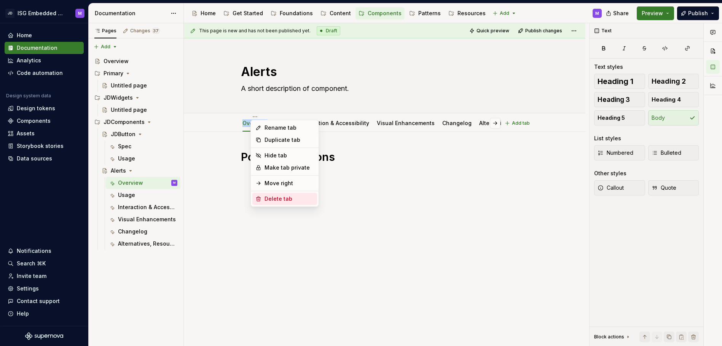
click at [276, 199] on div "Delete tab" at bounding box center [289, 199] width 49 height 8
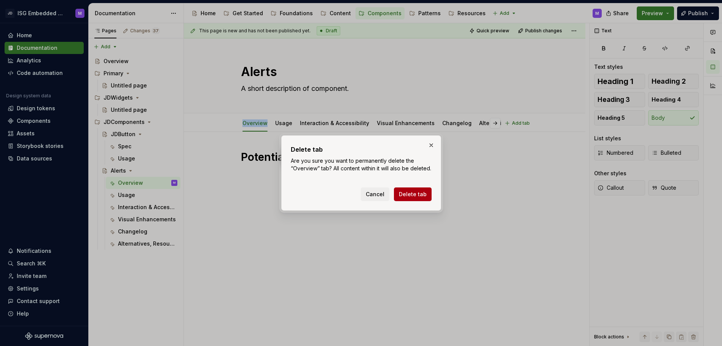
click at [411, 196] on span "Delete tab" at bounding box center [413, 195] width 28 height 8
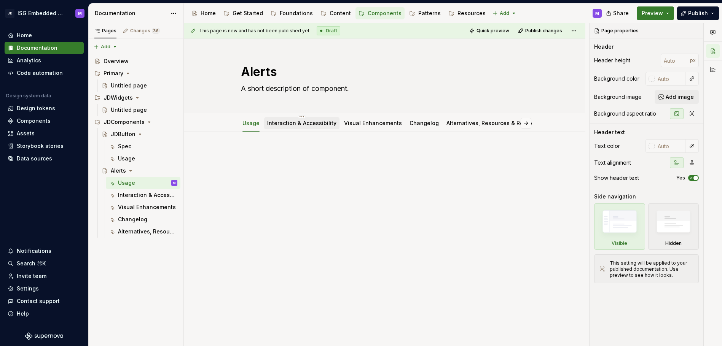
type textarea "*"
click at [522, 123] on span "Add tab" at bounding box center [521, 123] width 18 height 6
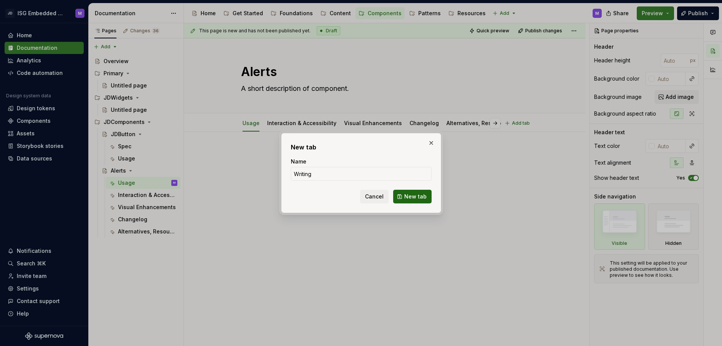
type input "Writing"
click at [414, 196] on span "New tab" at bounding box center [415, 197] width 22 height 8
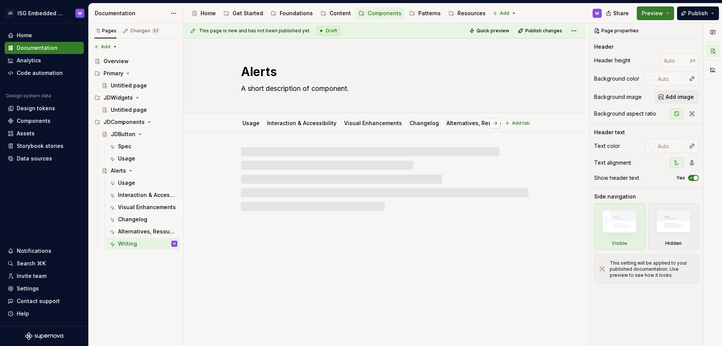
click at [497, 123] on button "button" at bounding box center [495, 123] width 11 height 11
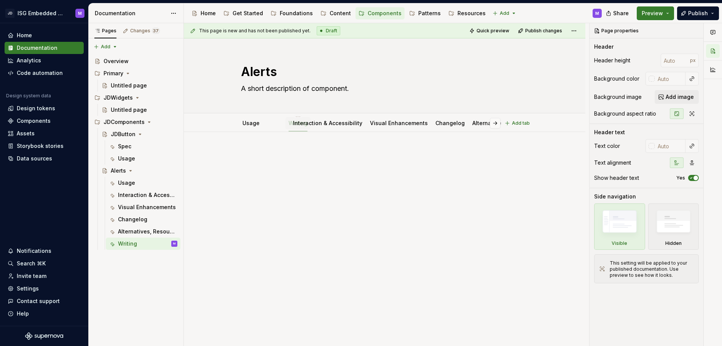
drag, startPoint x: 487, startPoint y: 121, endPoint x: 284, endPoint y: 123, distance: 202.9
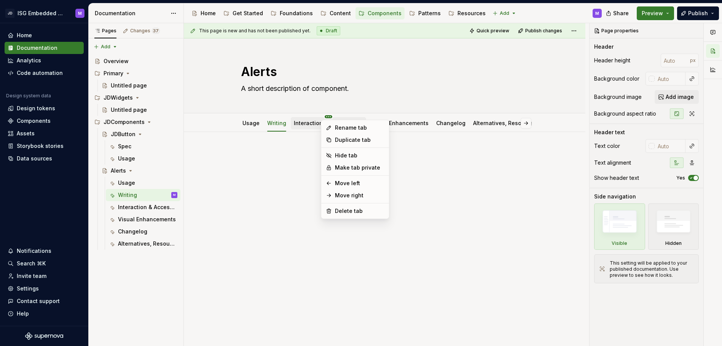
click at [325, 115] on html "JD ISG Embedded Design System M Home Documentation Analytics Code automation De…" at bounding box center [361, 173] width 722 height 346
click at [457, 188] on html "JD ISG Embedded Design System M Home Documentation Analytics Code automation De…" at bounding box center [361, 173] width 722 height 346
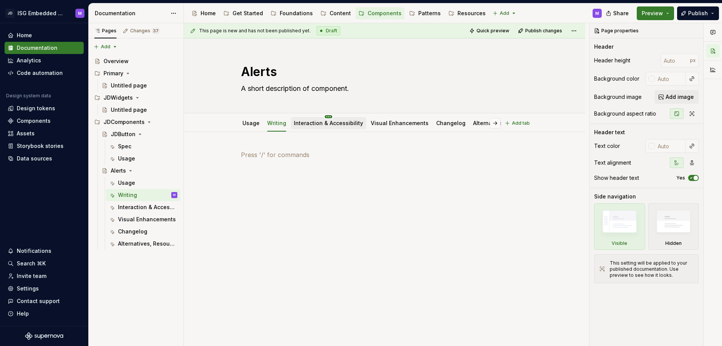
click at [325, 117] on html "JD ISG Embedded Design System M Home Documentation Analytics Code automation De…" at bounding box center [361, 173] width 722 height 346
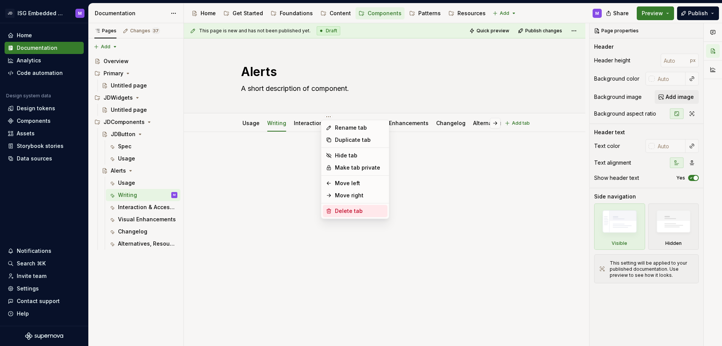
click at [345, 211] on div "Delete tab" at bounding box center [359, 211] width 49 height 8
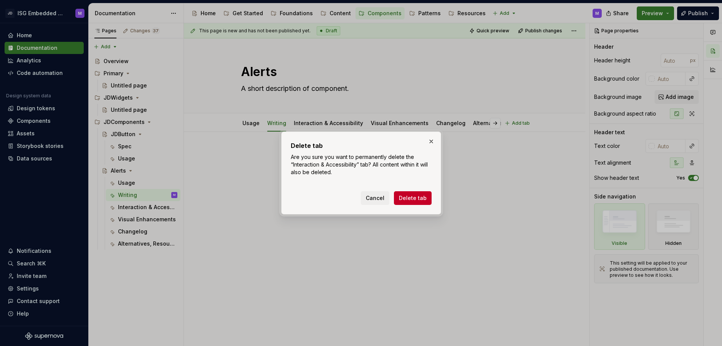
click at [413, 195] on span "Delete tab" at bounding box center [413, 199] width 28 height 8
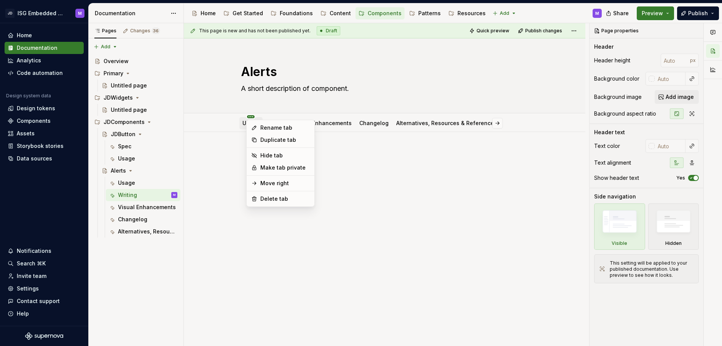
click at [248, 117] on html "JD ISG Embedded Design System M Home Documentation Analytics Code automation De…" at bounding box center [361, 173] width 722 height 346
type textarea "*"
click at [266, 127] on div "Rename tab" at bounding box center [284, 128] width 49 height 8
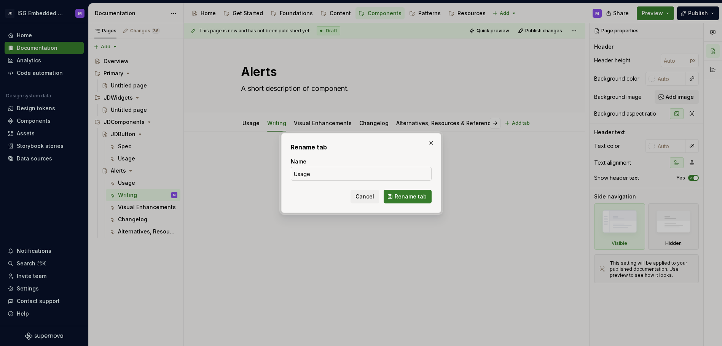
click at [303, 174] on input "Usage" at bounding box center [361, 174] width 141 height 14
click at [302, 175] on input "Usage" at bounding box center [361, 174] width 141 height 14
type input "Foundations"
click at [404, 192] on button "Rename tab" at bounding box center [408, 197] width 48 height 14
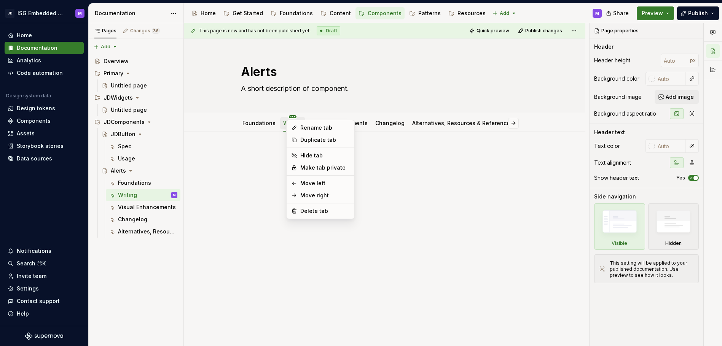
click at [291, 118] on html "JD ISG Embedded Design System M Home Documentation Analytics Code automation De…" at bounding box center [361, 173] width 722 height 346
type textarea "*"
click at [306, 127] on div "Rename tab" at bounding box center [324, 128] width 49 height 8
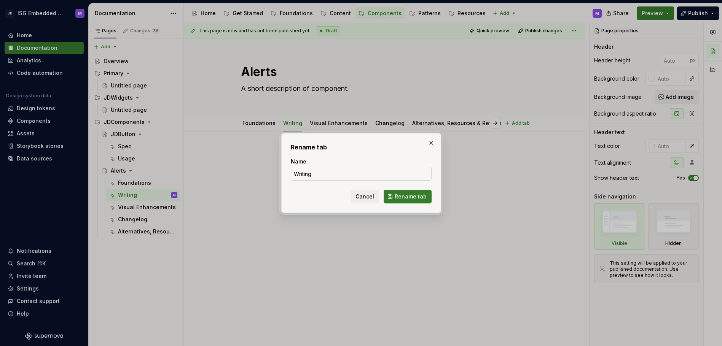
click at [302, 176] on input "Writing" at bounding box center [361, 174] width 141 height 14
type input "Usage & Interaction"
click at [404, 193] on span "Rename tab" at bounding box center [411, 197] width 32 height 8
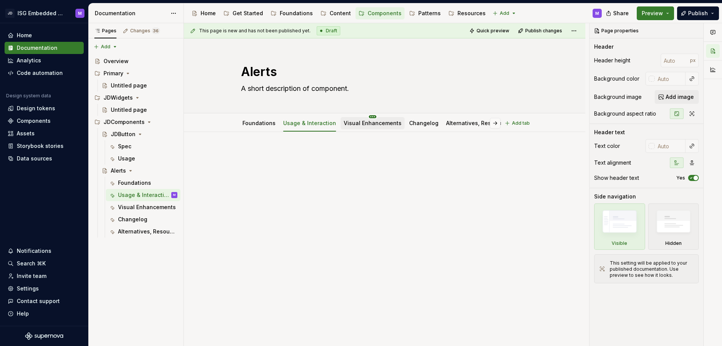
click at [367, 117] on html "JD ISG Embedded Design System M Home Documentation Analytics Code automation De…" at bounding box center [361, 173] width 722 height 346
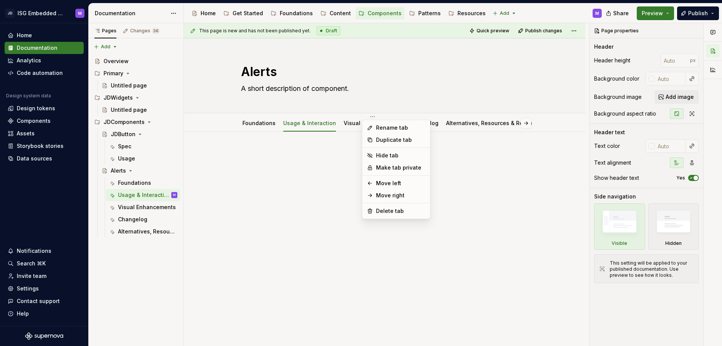
type textarea "*"
click at [376, 126] on div "Rename tab" at bounding box center [400, 128] width 49 height 8
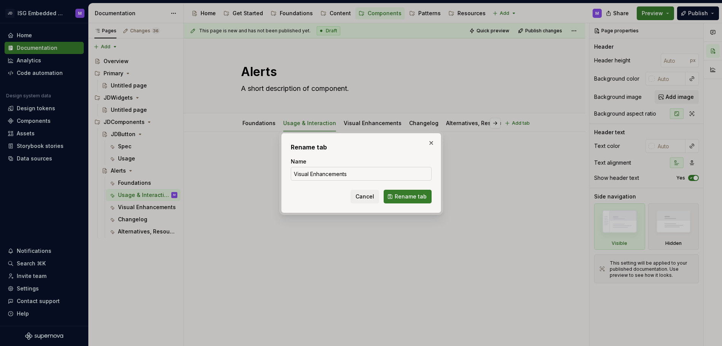
click at [316, 174] on input "Visual Enhancements" at bounding box center [361, 174] width 141 height 14
type input "Reference & Maintenance"
drag, startPoint x: 404, startPoint y: 198, endPoint x: 412, endPoint y: 193, distance: 9.2
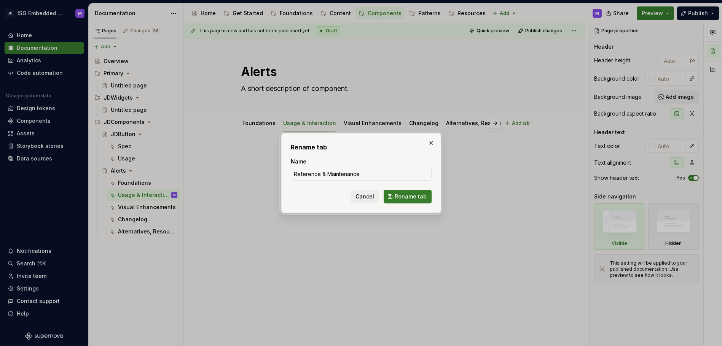
click at [404, 198] on span "Rename tab" at bounding box center [411, 197] width 32 height 8
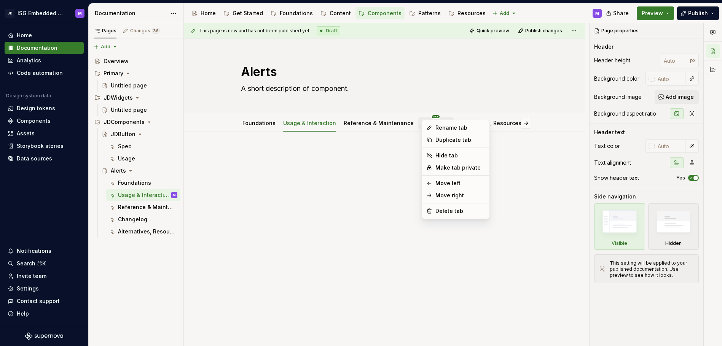
click at [426, 117] on html "JD ISG Embedded Design System M Home Documentation Analytics Code automation De…" at bounding box center [361, 173] width 722 height 346
click at [440, 209] on div "Delete tab" at bounding box center [460, 211] width 49 height 8
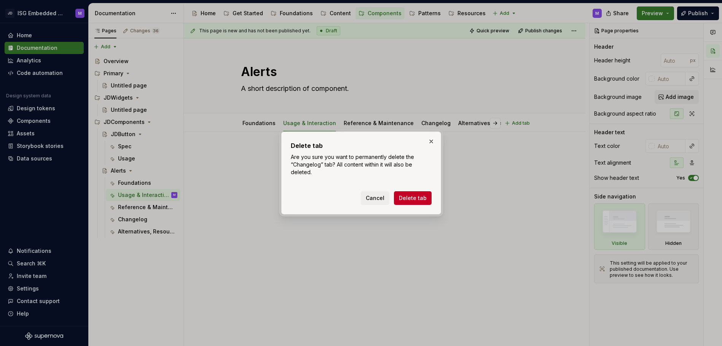
drag, startPoint x: 415, startPoint y: 196, endPoint x: 447, endPoint y: 154, distance: 52.5
click at [416, 196] on span "Delete tab" at bounding box center [413, 199] width 28 height 8
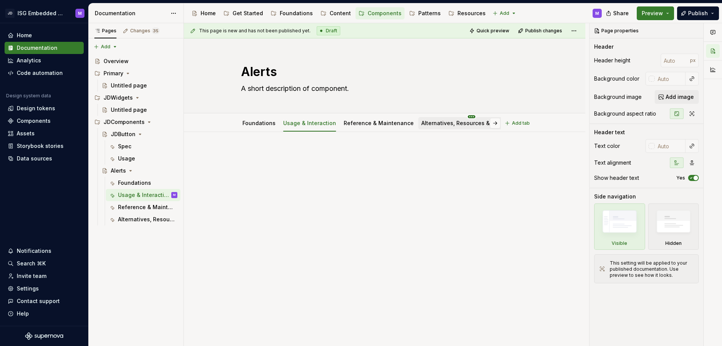
click at [459, 117] on html "JD ISG Embedded Design System M Home Documentation Analytics Code automation De…" at bounding box center [361, 173] width 722 height 346
click at [477, 199] on div "Delete tab" at bounding box center [493, 199] width 49 height 8
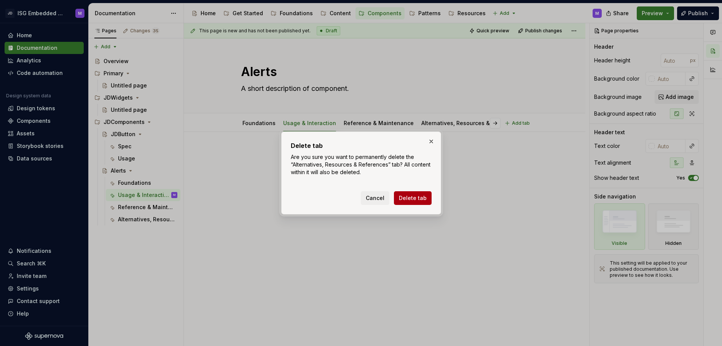
click at [416, 197] on span "Delete tab" at bounding box center [413, 199] width 28 height 8
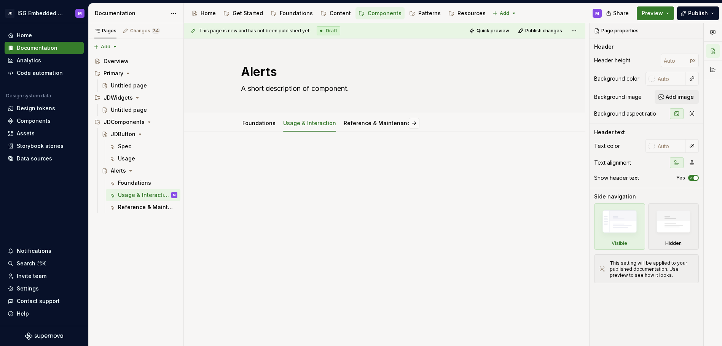
click at [444, 174] on div at bounding box center [385, 164] width 288 height 29
click at [254, 124] on link "Foundations" at bounding box center [259, 123] width 33 height 6
click at [247, 155] on p at bounding box center [385, 154] width 288 height 9
type textarea "*"
click at [254, 155] on p at bounding box center [385, 154] width 288 height 9
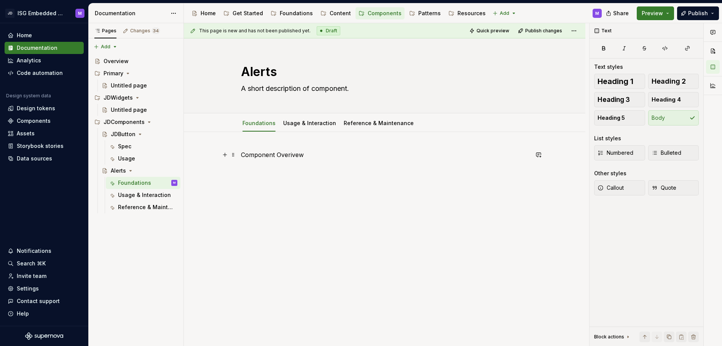
click at [278, 158] on p "Component Overivew" at bounding box center [385, 154] width 288 height 9
click at [667, 80] on span "Heading 2" at bounding box center [669, 82] width 34 height 8
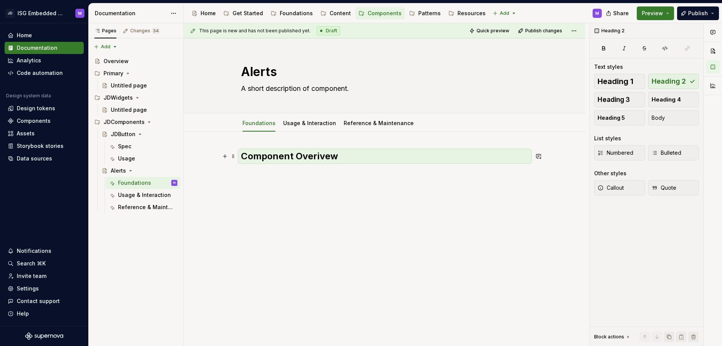
click at [323, 155] on h2 "Component Overivew" at bounding box center [385, 156] width 288 height 12
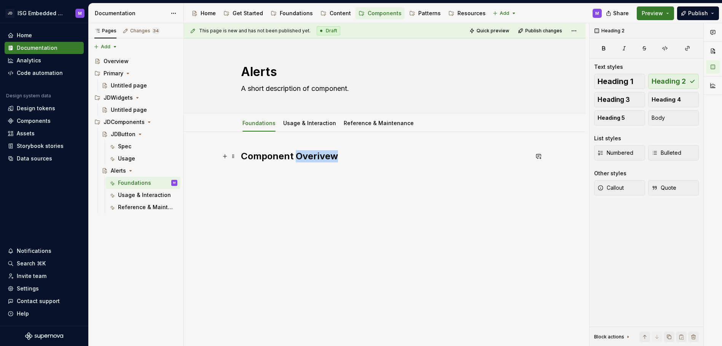
click at [323, 155] on h2 "Component Overivew" at bounding box center [385, 156] width 288 height 12
click at [294, 185] on div "Component Overview" at bounding box center [385, 169] width 288 height 38
click at [252, 176] on div "Component Overview" at bounding box center [385, 164] width 288 height 29
click at [305, 202] on div "Component Overview" at bounding box center [385, 212] width 402 height 160
click at [253, 176] on p at bounding box center [385, 173] width 288 height 9
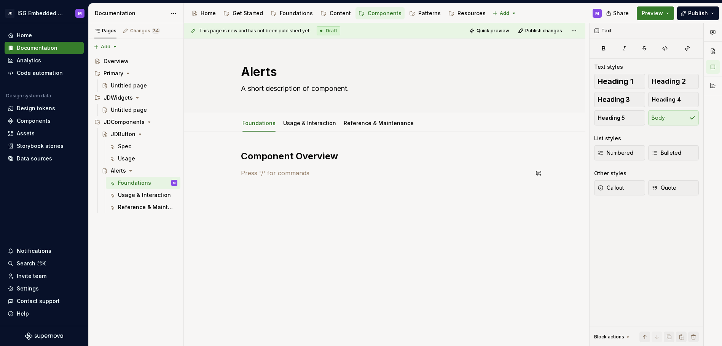
click at [252, 192] on div "Component Overview" at bounding box center [385, 212] width 402 height 160
click at [274, 172] on p at bounding box center [385, 173] width 288 height 9
click at [247, 199] on div "Component Overview" at bounding box center [385, 212] width 402 height 160
click at [277, 219] on div "Component Overview" at bounding box center [385, 212] width 402 height 160
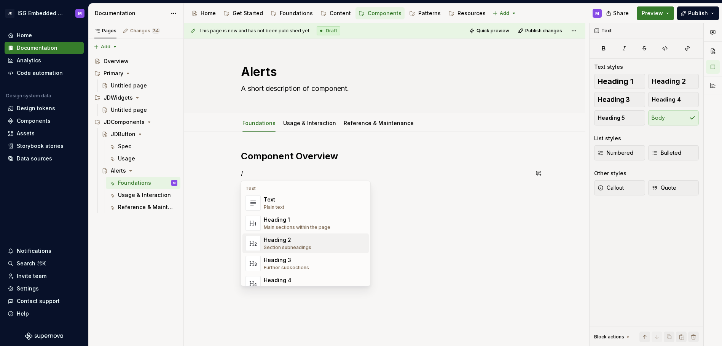
click at [293, 244] on div "Heading 2 Section subheadings" at bounding box center [288, 243] width 48 height 14
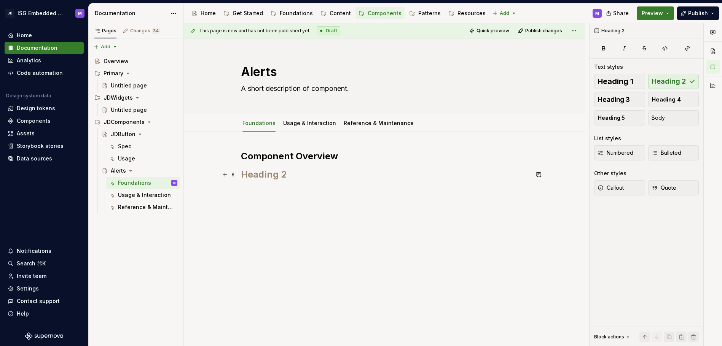
click at [265, 177] on h2 at bounding box center [385, 175] width 288 height 12
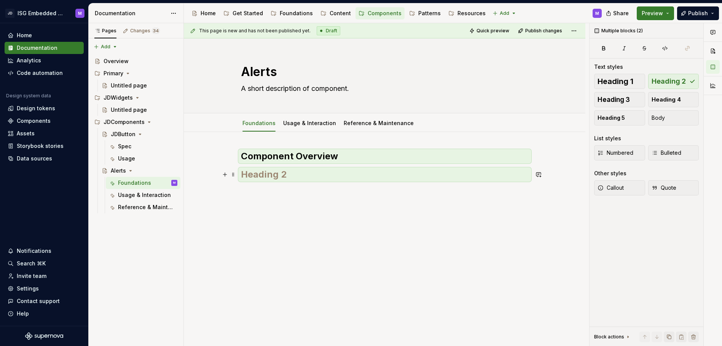
click at [274, 177] on h2 at bounding box center [385, 175] width 288 height 12
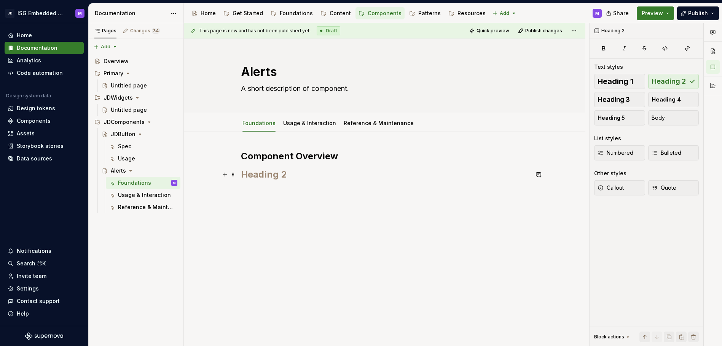
click at [274, 177] on h2 at bounding box center [385, 175] width 288 height 12
click at [355, 160] on h2 "Component Overview" at bounding box center [385, 156] width 288 height 12
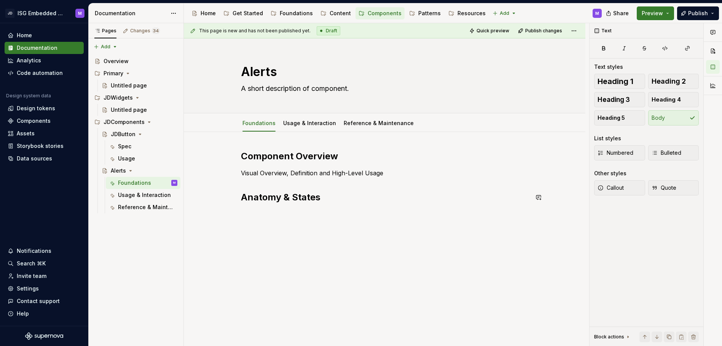
click at [269, 215] on div "Component Overview Visual Overview, Definition and High-Level Usage Anatomy & S…" at bounding box center [385, 224] width 402 height 185
drag, startPoint x: 255, startPoint y: 231, endPoint x: 260, endPoint y: 233, distance: 4.8
click at [255, 232] on div "This page is new and has not been published yet. Draft Quick preview Publish ch…" at bounding box center [386, 185] width 405 height 324
click at [340, 217] on p "Anatomy, States, Behavior" at bounding box center [385, 214] width 288 height 9
click at [258, 239] on div "Component Overview Visual Overview, Definition and High-Level Usage Anatomy & S…" at bounding box center [385, 232] width 402 height 200
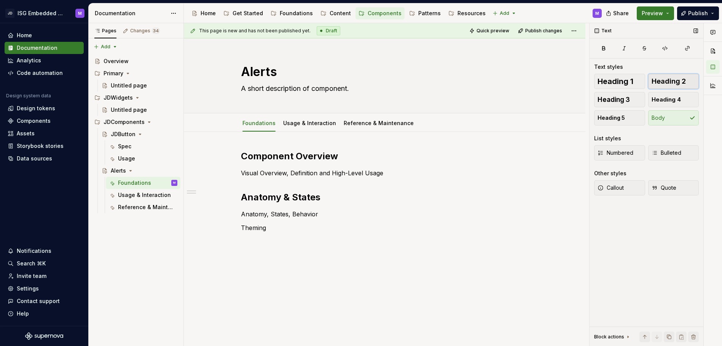
click at [674, 83] on span "Heading 2" at bounding box center [669, 82] width 34 height 8
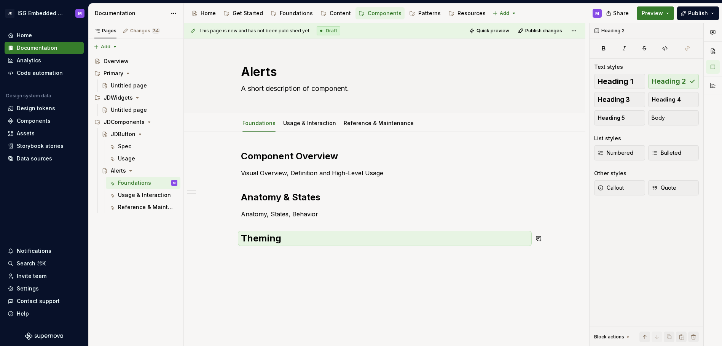
click at [252, 258] on div "Component Overview Visual Overview, Definition and High-Level Usage Anatomy & S…" at bounding box center [385, 245] width 402 height 226
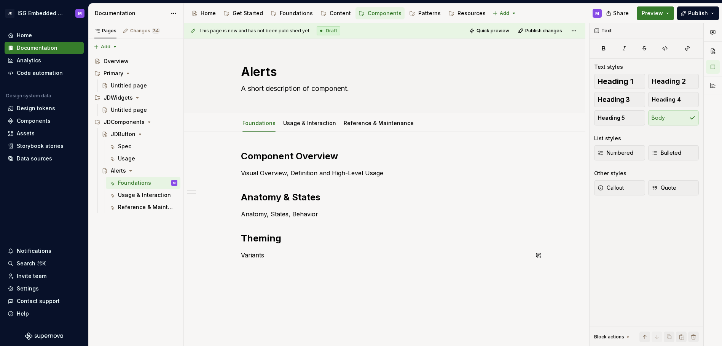
click at [345, 298] on div "This page is new and has not been published yet. Draft Quick preview Publish ch…" at bounding box center [386, 185] width 405 height 324
click at [376, 247] on div "Component Overview Visual Overview, Definition and High-Level Usage Anatomy & S…" at bounding box center [385, 205] width 288 height 110
click at [304, 125] on link "Usage & Interaction" at bounding box center [309, 123] width 53 height 6
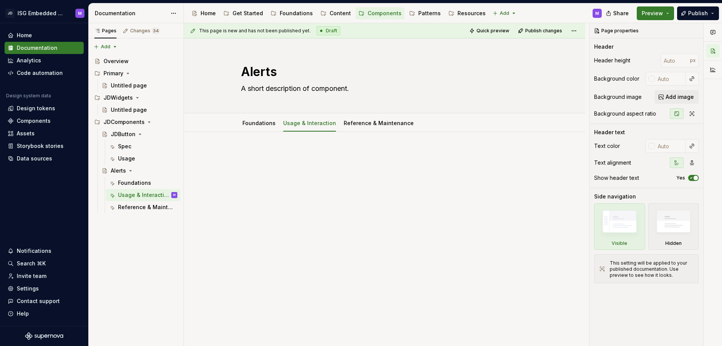
click at [259, 153] on p at bounding box center [385, 154] width 288 height 9
type textarea "*"
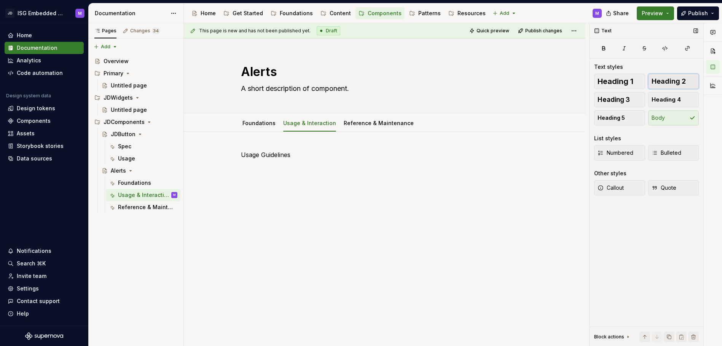
click at [666, 78] on span "Heading 2" at bounding box center [669, 82] width 34 height 8
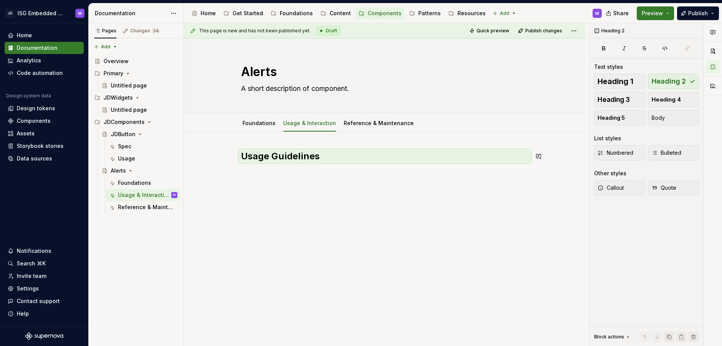
click at [282, 173] on div "Usage Guidelines" at bounding box center [385, 164] width 288 height 29
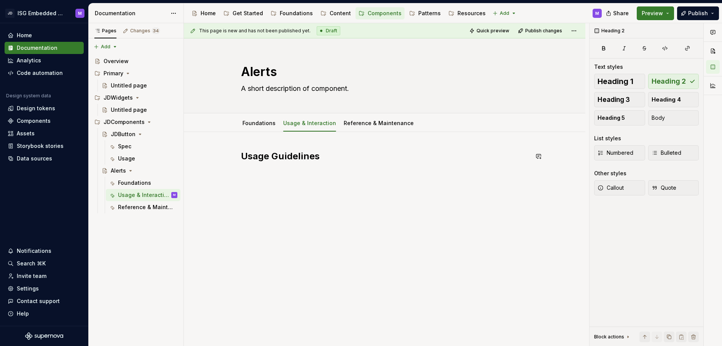
click at [257, 179] on div "Usage Guidelines" at bounding box center [385, 164] width 288 height 29
click at [244, 177] on div "Usage Guidelines" at bounding box center [385, 164] width 288 height 29
click at [267, 173] on div "Usage Guidelines" at bounding box center [385, 164] width 288 height 29
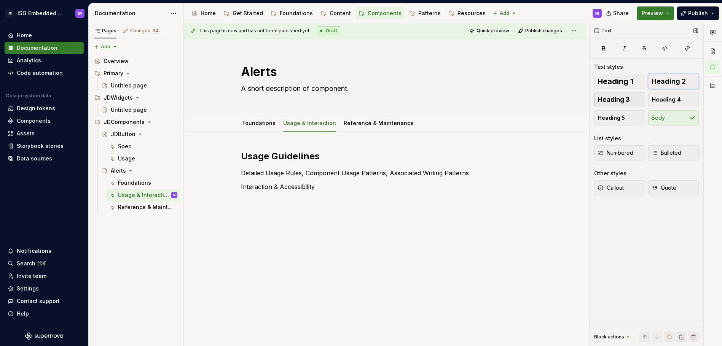
drag, startPoint x: 661, startPoint y: 80, endPoint x: 629, endPoint y: 92, distance: 34.4
click at [661, 80] on span "Heading 2" at bounding box center [669, 82] width 34 height 8
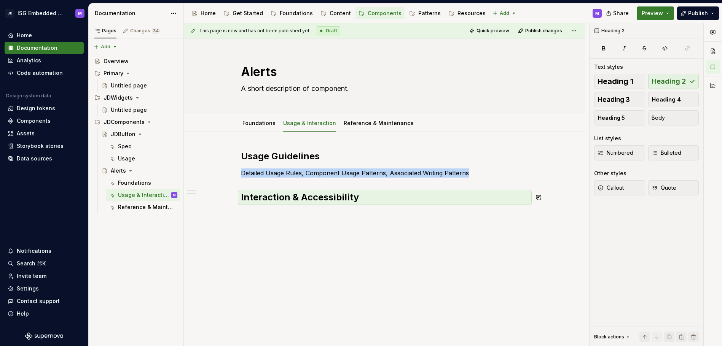
click at [260, 215] on div "Usage Guidelines Detailed Usage Rules, Component Usage Patterns, Associated Wri…" at bounding box center [385, 224] width 402 height 185
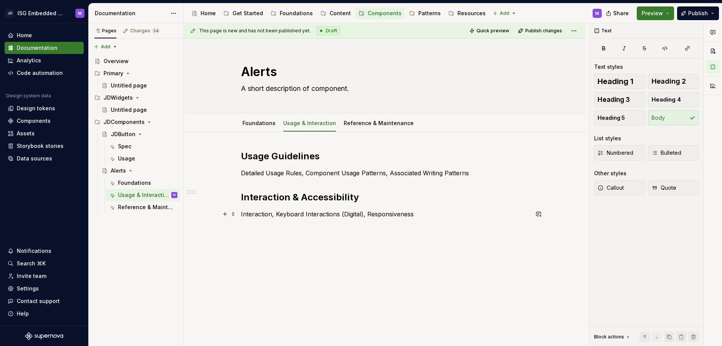
click at [434, 216] on p "Interaction, Keyboard Interactions (Digital), Responsiveness" at bounding box center [385, 214] width 288 height 9
drag, startPoint x: 674, startPoint y: 81, endPoint x: 624, endPoint y: 114, distance: 60.5
click at [674, 81] on span "Heading 2" at bounding box center [669, 82] width 34 height 8
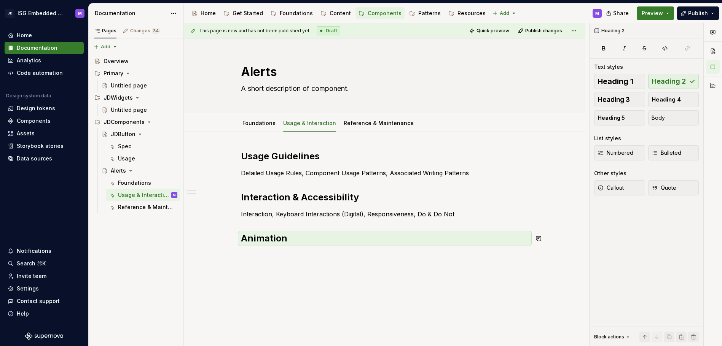
click at [251, 263] on div "Usage Guidelines Detailed Usage Rules, Component Usage Patterns, Associated Wri…" at bounding box center [385, 245] width 402 height 226
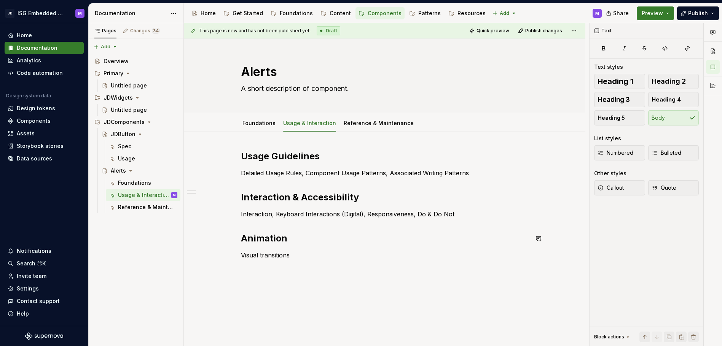
click at [292, 298] on div "Usage Guidelines Detailed Usage Rules, Component Usage Patterns, Associated Wri…" at bounding box center [385, 252] width 402 height 241
click at [257, 71] on textarea "Alerts" at bounding box center [383, 72] width 288 height 18
type textarea "*"
type textarea "["
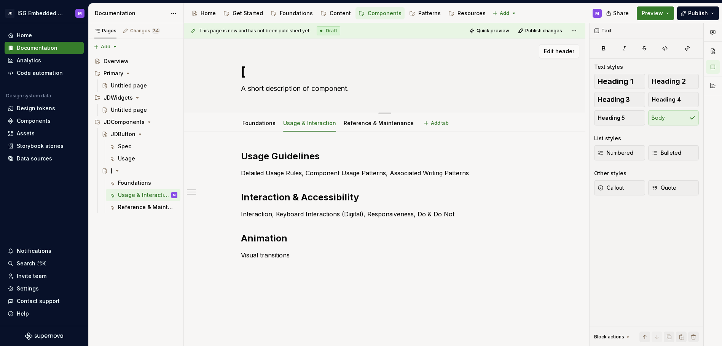
type textarea "*"
type textarea "Untitled group"
type textarea "*"
type textarea "Untitled group{"
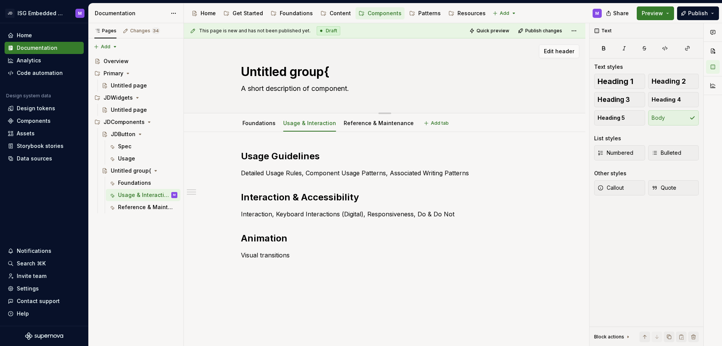
type textarea "*"
type textarea "Untitled group"
type textarea "*"
type textarea "Untitled grou"
type textarea "*"
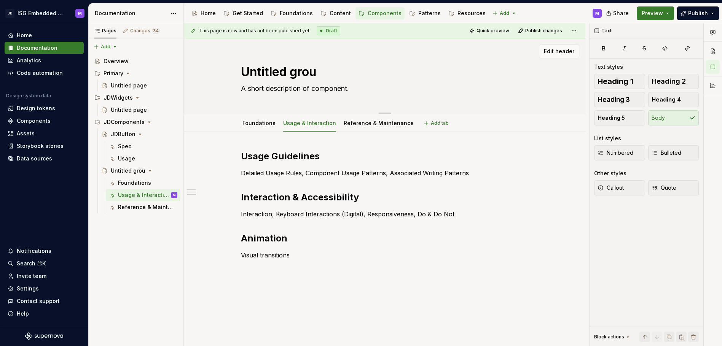
type textarea "Untitled gro"
type textarea "*"
type textarea "Untitled gr"
type textarea "*"
type textarea "Untitled g"
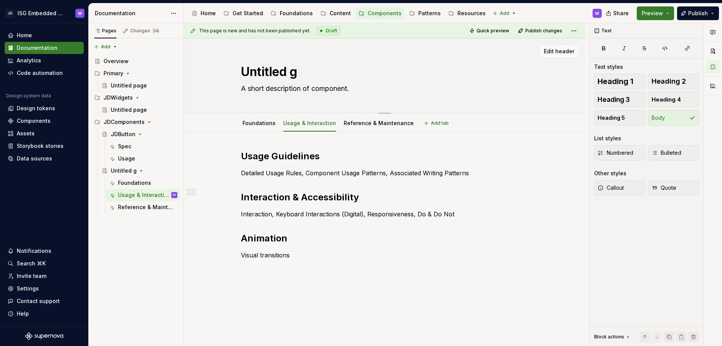
type textarea "*"
type textarea "Untitled"
type textarea "*"
type textarea "Untitled"
type textarea "*"
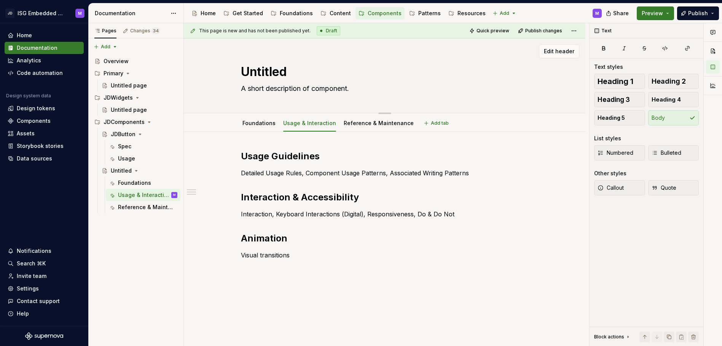
type textarea "Untitle"
type textarea "*"
type textarea "Untitl"
type textarea "*"
type textarea "Untit"
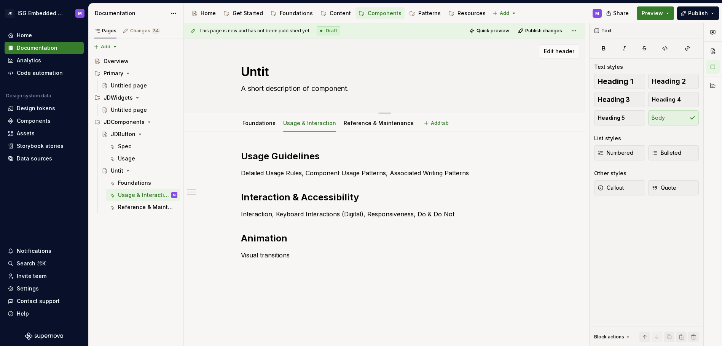
type textarea "*"
type textarea "Unti"
type textarea "*"
type textarea "Unt"
type textarea "*"
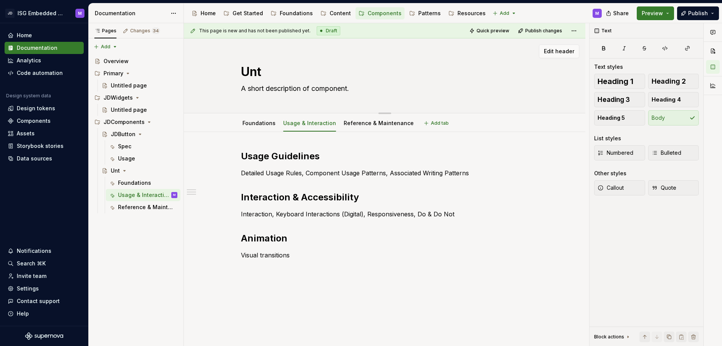
type textarea "Un"
type textarea "*"
type textarea "U"
type textarea "*"
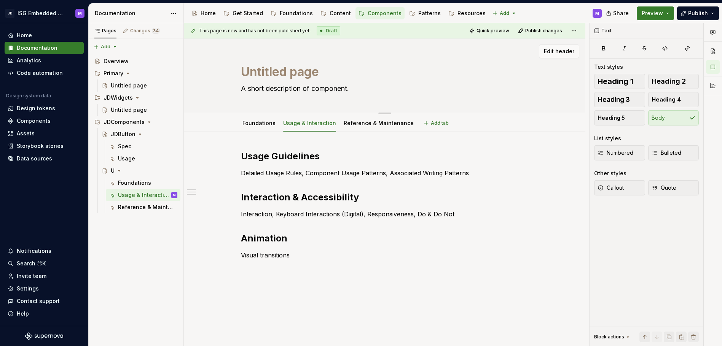
type textarea "Untitled group"
type textarea "*"
type textarea "Untitled group{"
type textarea "*"
type textarea "Untitled group{C"
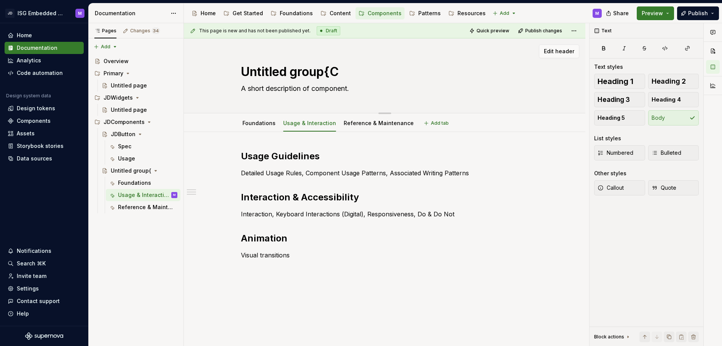
type textarea "*"
type textarea "Untitled group{Co"
type textarea "*"
type textarea "Untitled group{Com"
type textarea "*"
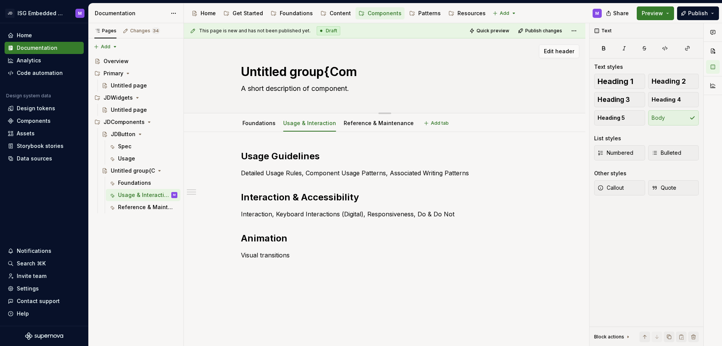
type textarea "Untitled group{Comp"
type textarea "*"
type textarea "Untitled group{Compo"
type textarea "*"
type textarea "Untitled group{Compon"
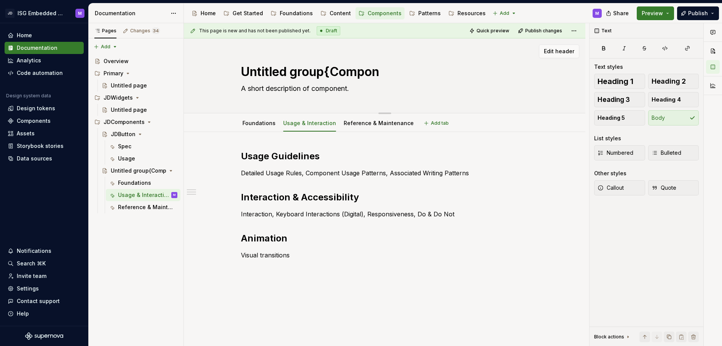
type textarea "*"
type textarea "Untitled group{Compone"
type textarea "*"
type textarea "Untitled group{Componen"
type textarea "*"
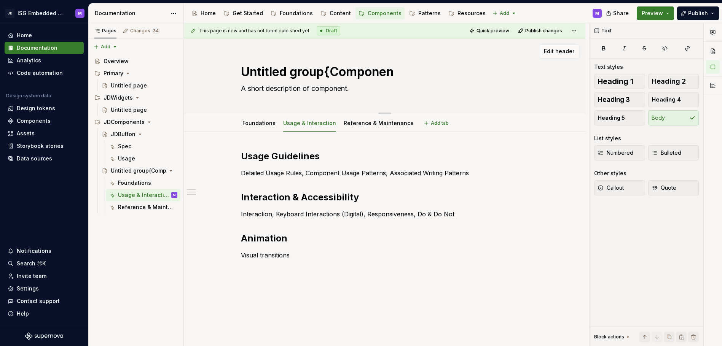
type textarea "Untitled group{Component"
type textarea "*"
type textarea "Untitled group{Component"
type textarea "*"
type textarea "Untitled group{Component N"
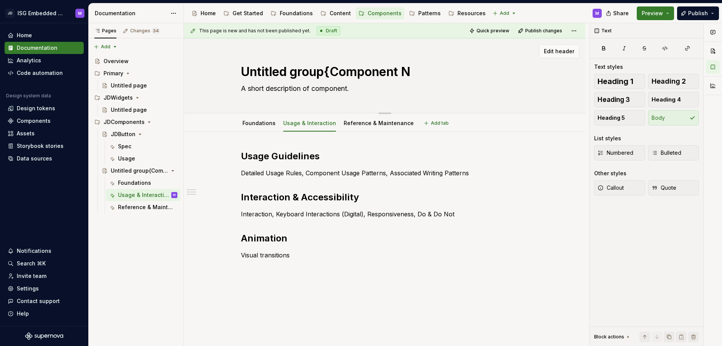
type textarea "*"
type textarea "Untitled group{Component Na"
type textarea "*"
type textarea "Untitled group{Component Nam"
drag, startPoint x: 326, startPoint y: 72, endPoint x: 243, endPoint y: 73, distance: 82.6
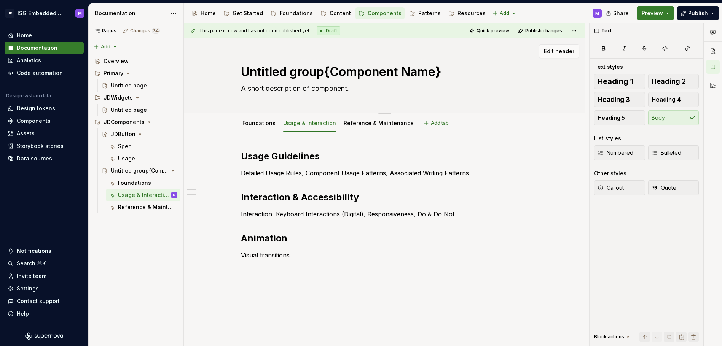
click at [243, 73] on textarea "Untitled group{Component Name}" at bounding box center [383, 72] width 288 height 18
click at [369, 123] on link "Reference & Maintenance" at bounding box center [379, 123] width 70 height 6
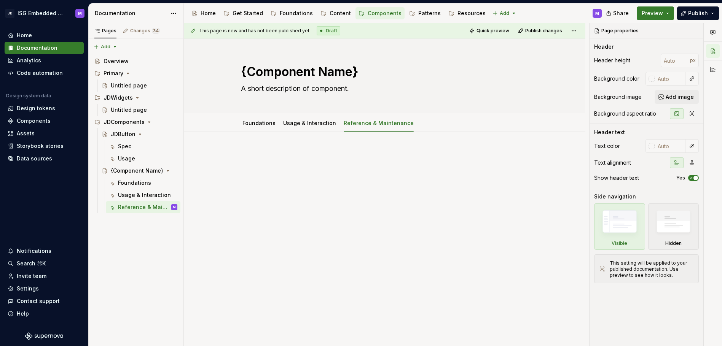
click at [267, 149] on div at bounding box center [385, 212] width 402 height 160
click at [258, 143] on div at bounding box center [385, 212] width 402 height 160
click at [249, 156] on p at bounding box center [385, 154] width 288 height 9
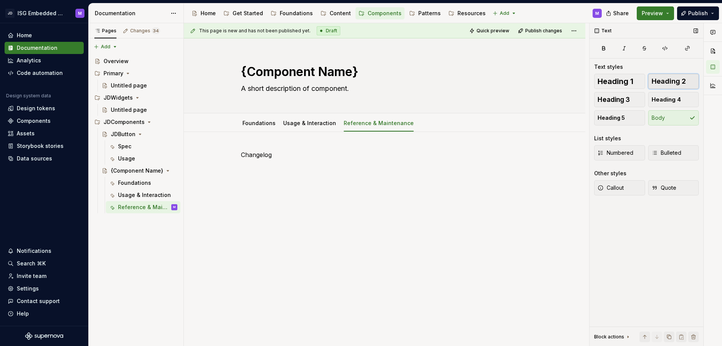
click at [658, 79] on span "Heading 2" at bounding box center [669, 82] width 34 height 8
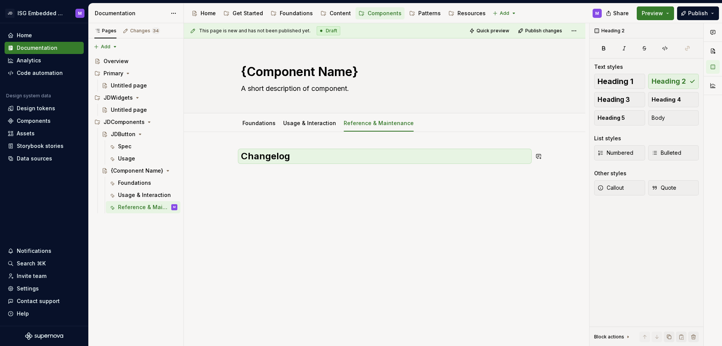
click at [252, 172] on div "Changelog" at bounding box center [385, 164] width 288 height 29
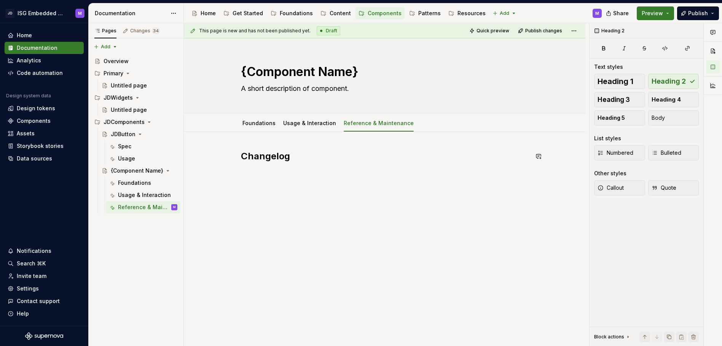
click at [245, 176] on div "Changelog" at bounding box center [385, 164] width 288 height 29
click at [251, 172] on div "Changelog" at bounding box center [385, 164] width 288 height 29
click at [248, 181] on div "Changelog" at bounding box center [385, 169] width 288 height 38
click at [262, 171] on div "Changelog" at bounding box center [385, 164] width 288 height 29
click at [291, 207] on div "Changelog" at bounding box center [385, 212] width 402 height 160
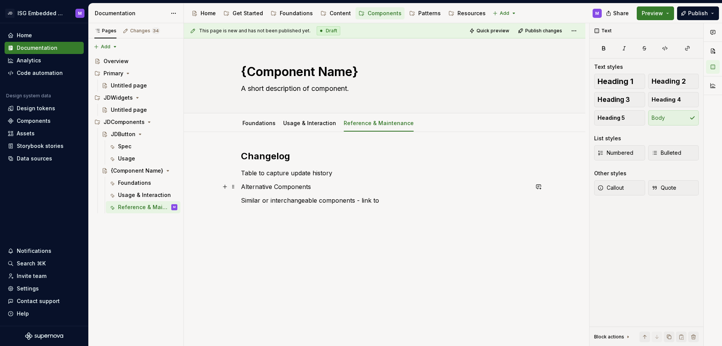
click at [290, 187] on p "Alternative Components" at bounding box center [385, 186] width 288 height 9
drag, startPoint x: 664, startPoint y: 75, endPoint x: 578, endPoint y: 128, distance: 100.3
click at [664, 75] on button "Heading 2" at bounding box center [673, 81] width 51 height 15
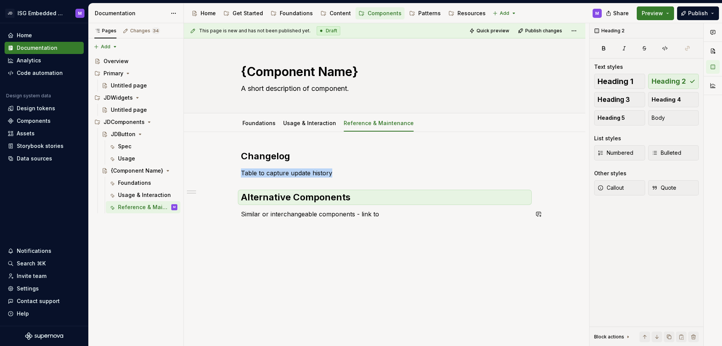
click at [302, 235] on div "Changelog Table to capture update history Alternative Components Similar or int…" at bounding box center [385, 232] width 402 height 200
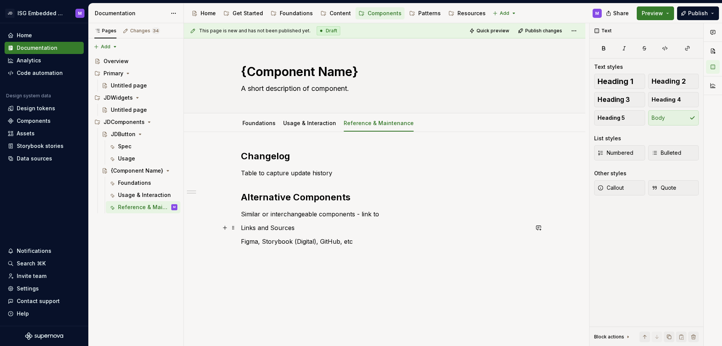
click at [282, 226] on p "Links and Sources" at bounding box center [385, 227] width 288 height 9
drag, startPoint x: 666, startPoint y: 81, endPoint x: 661, endPoint y: 87, distance: 7.9
click at [666, 81] on span "Heading 2" at bounding box center [669, 82] width 34 height 8
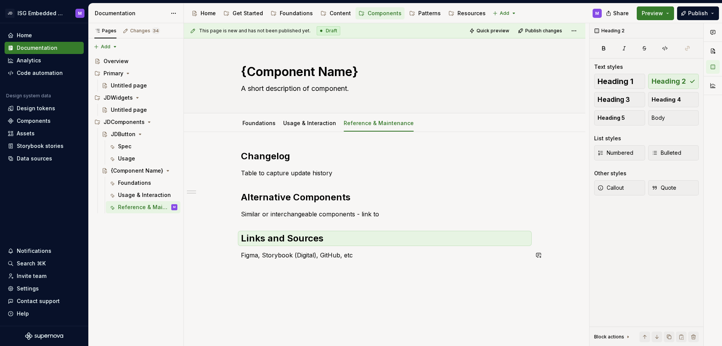
click at [381, 261] on div "Changelog Table to capture update history Alternative Components Similar or int…" at bounding box center [385, 209] width 288 height 119
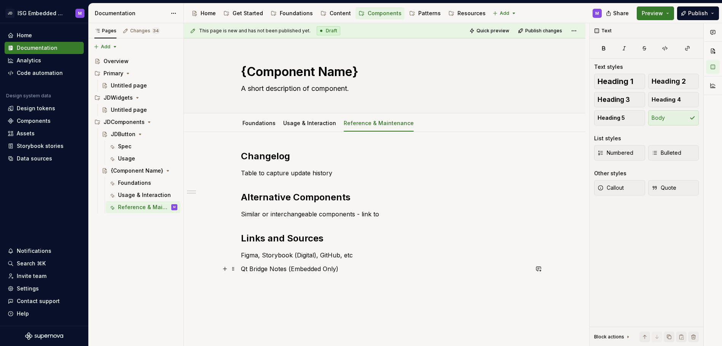
drag, startPoint x: 322, startPoint y: 270, endPoint x: 308, endPoint y: 271, distance: 14.1
click at [322, 270] on p "Qt Bridge Notes (Embedded Only)" at bounding box center [385, 269] width 288 height 9
click at [290, 269] on p "Qt Bridge Notes (Embedded Only)" at bounding box center [385, 269] width 288 height 9
click at [253, 270] on p "Qt Bridge Notes (JDComponents and Embedded Only)" at bounding box center [385, 269] width 288 height 9
drag, startPoint x: 668, startPoint y: 79, endPoint x: 543, endPoint y: 168, distance: 153.8
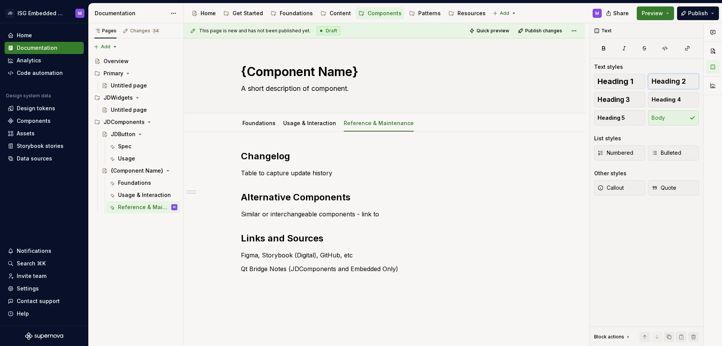
click at [668, 79] on span "Heading 2" at bounding box center [669, 82] width 34 height 8
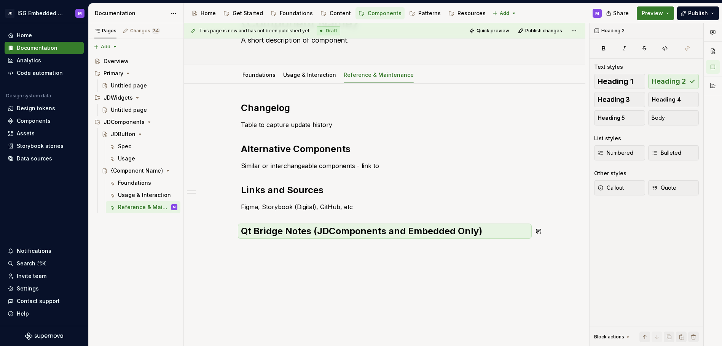
scroll to position [49, 0]
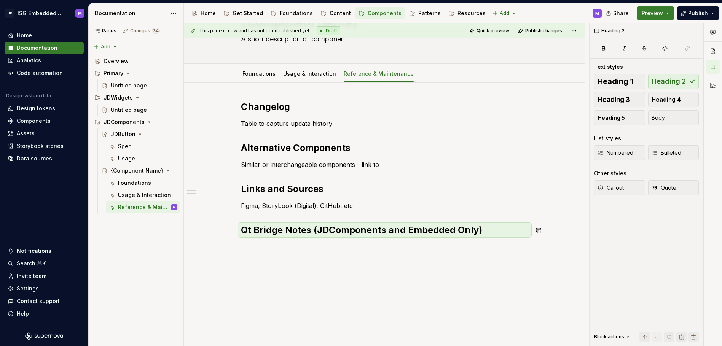
click at [270, 252] on div "Changelog Table to capture update history Alternative Components Similar or int…" at bounding box center [385, 216] width 402 height 267
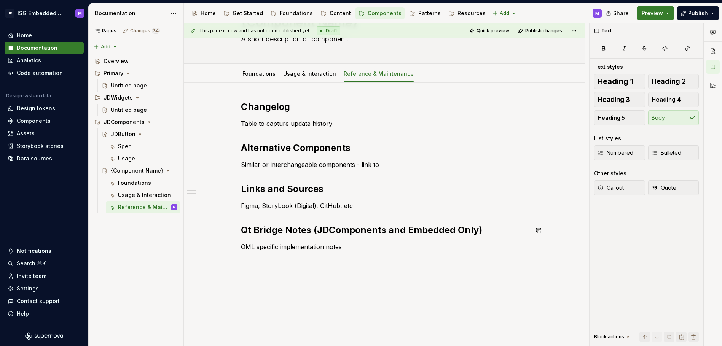
click at [330, 305] on div "Changelog Table to capture update history Alternative Components Similar or int…" at bounding box center [385, 224] width 402 height 282
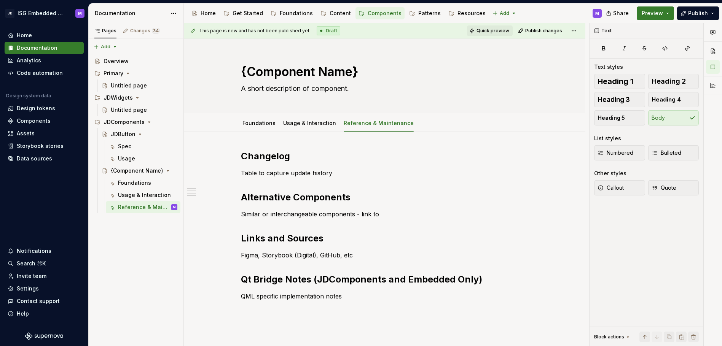
click at [488, 29] on span "Quick preview" at bounding box center [493, 31] width 33 height 6
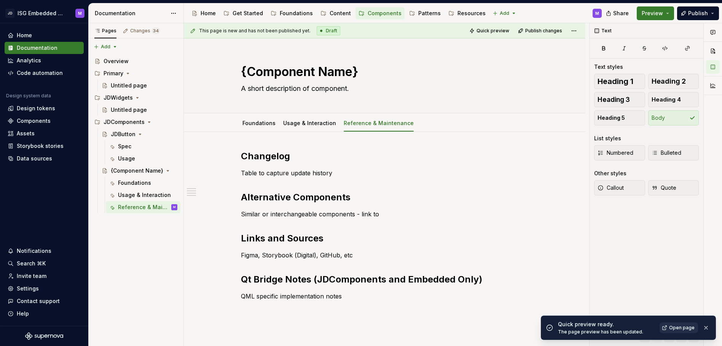
click at [677, 318] on span "Open page" at bounding box center [682, 328] width 26 height 6
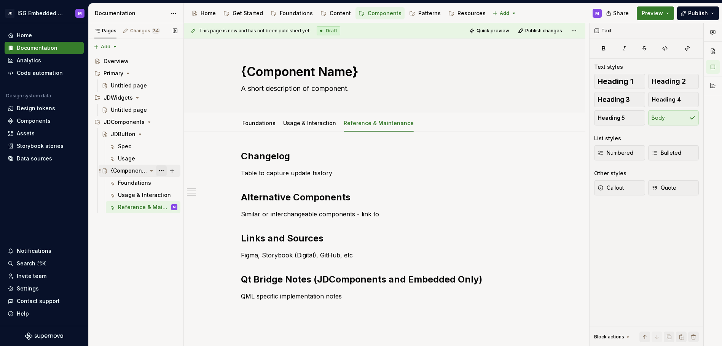
click at [163, 171] on button "Page tree" at bounding box center [161, 171] width 11 height 11
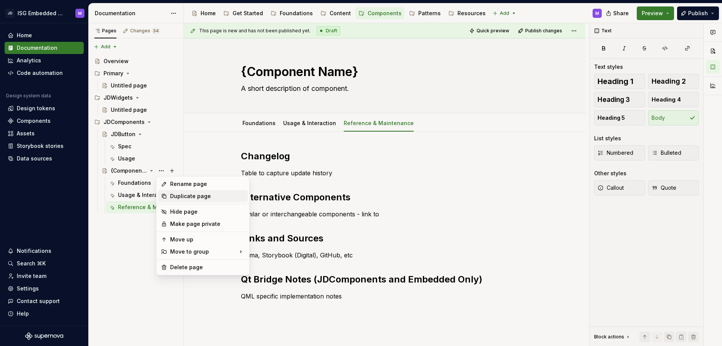
click at [182, 194] on div "Duplicate page" at bounding box center [207, 197] width 75 height 8
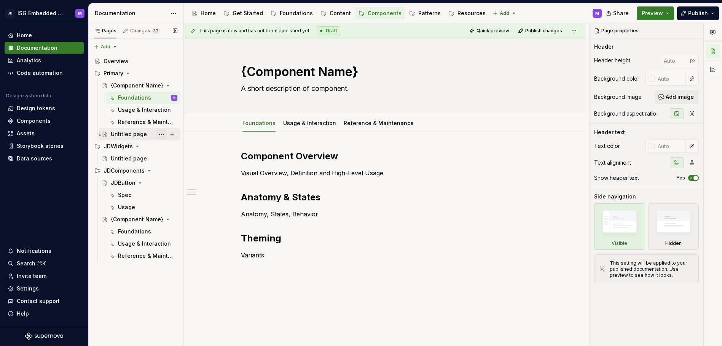
click at [163, 134] on button "Page tree" at bounding box center [161, 134] width 11 height 11
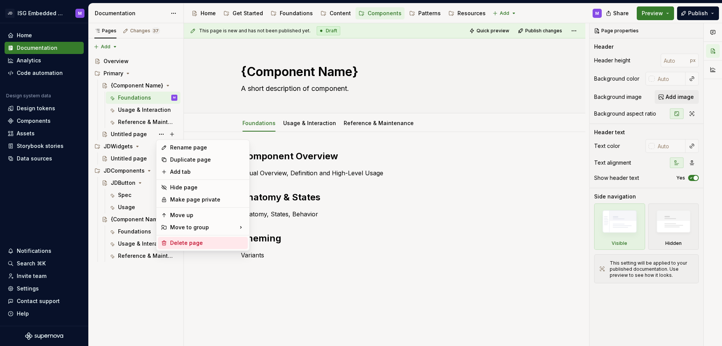
click at [186, 244] on div "Delete page" at bounding box center [207, 243] width 75 height 8
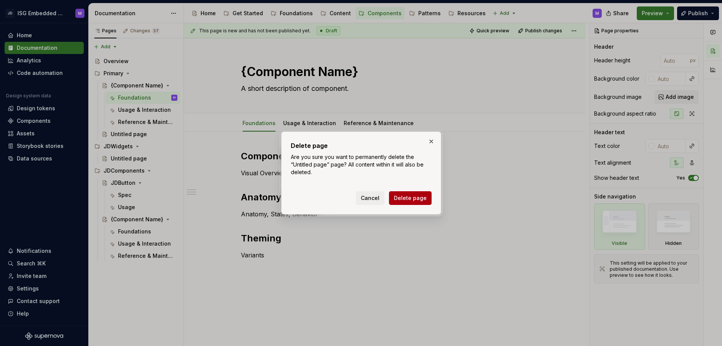
click at [421, 199] on span "Delete page" at bounding box center [410, 199] width 33 height 8
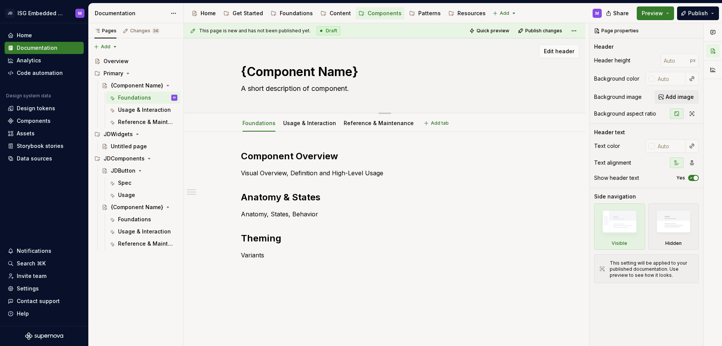
click at [311, 73] on textarea "{Component Name}" at bounding box center [383, 72] width 288 height 18
click at [351, 72] on textarea "{Component Name}" at bounding box center [383, 72] width 288 height 18
drag, startPoint x: 355, startPoint y: 72, endPoint x: 240, endPoint y: 70, distance: 115.0
click at [240, 70] on textarea "{Component Name}" at bounding box center [383, 72] width 288 height 18
click at [276, 89] on textarea "A short description of component." at bounding box center [383, 89] width 288 height 12
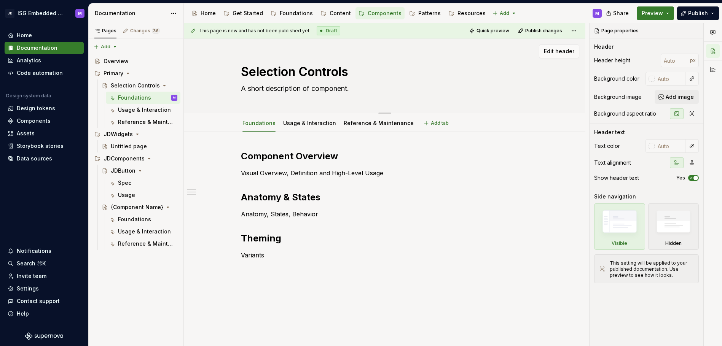
click at [276, 89] on textarea "A short description of component." at bounding box center [383, 89] width 288 height 12
paste textarea "Selection Controls let users choose options or toggle settings"
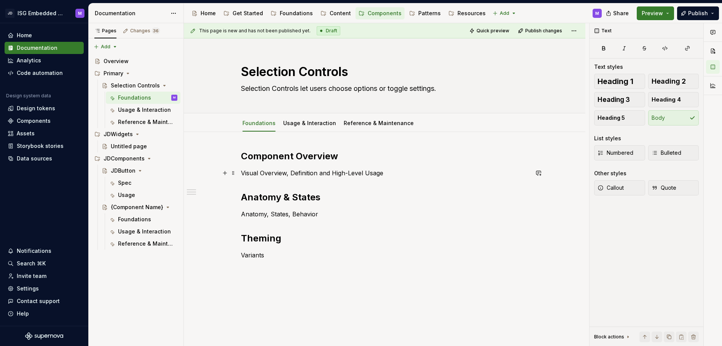
click at [271, 174] on p "Visual Overview, Definition and High-Level Usage" at bounding box center [385, 173] width 288 height 9
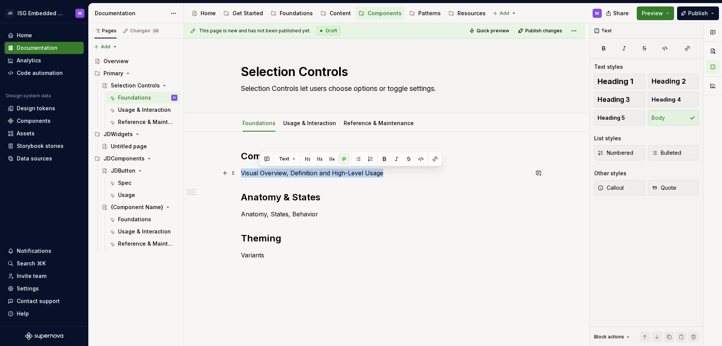
click at [271, 174] on p "Visual Overview, Definition and High-Level Usage" at bounding box center [385, 173] width 288 height 9
click at [381, 205] on div "Component Overview Visual Overview, Definition and High-Level Usage Anatomy & S…" at bounding box center [385, 205] width 288 height 110
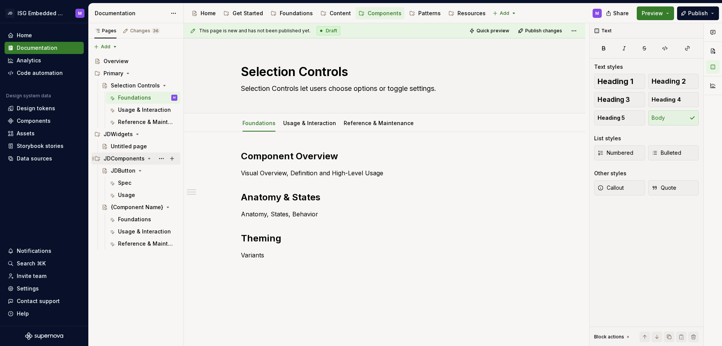
click at [147, 158] on icon "Page tree" at bounding box center [149, 159] width 6 height 6
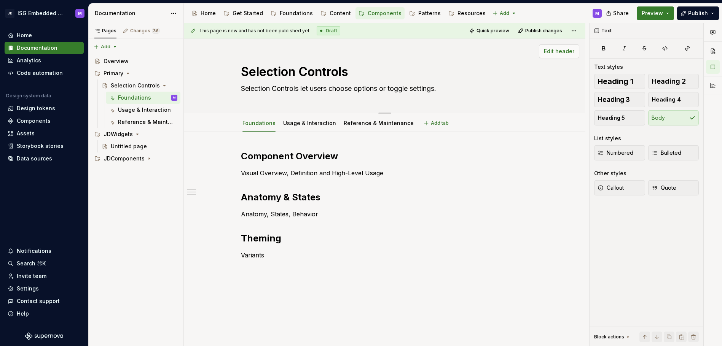
click at [556, 52] on span "Edit header" at bounding box center [559, 52] width 30 height 8
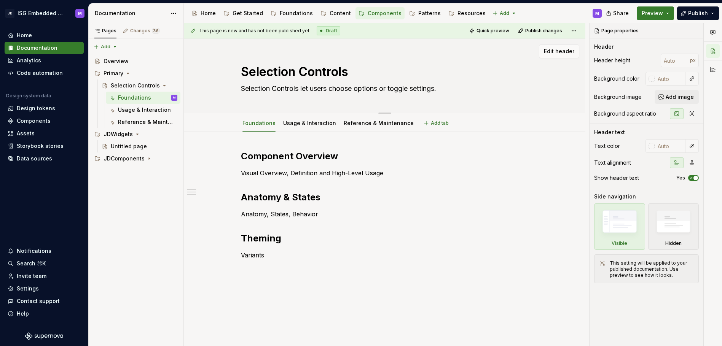
click at [500, 57] on div "Edit header" at bounding box center [382, 52] width 396 height 14
click at [274, 172] on p "Visual Overview, Definition and High-Level Usage" at bounding box center [385, 173] width 288 height 9
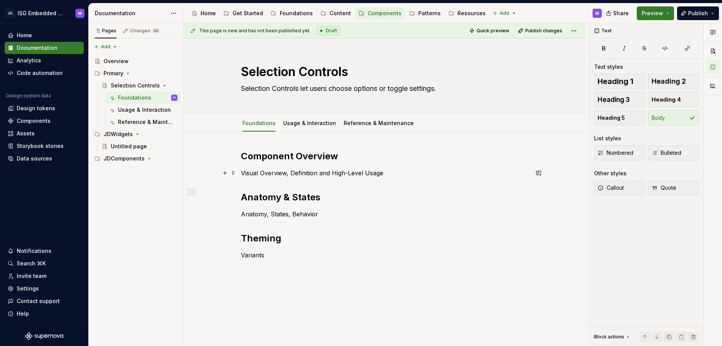
click at [274, 176] on p "Visual Overview, Definition and High-Level Usage" at bounding box center [385, 173] width 288 height 9
click at [272, 176] on p "Visual Overview, Definition and High-Level Usage" at bounding box center [385, 173] width 288 height 9
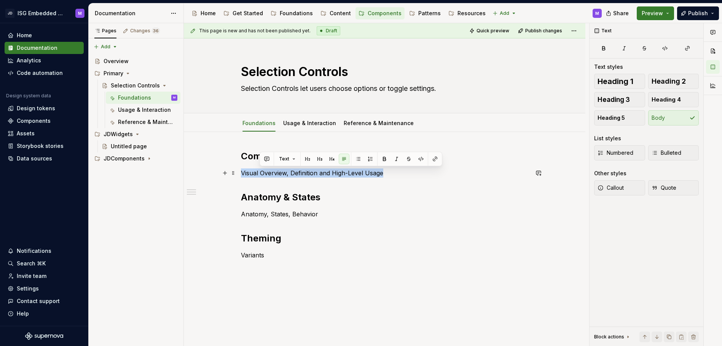
click at [272, 176] on p "Visual Overview, Definition and High-Level Usage" at bounding box center [385, 173] width 288 height 9
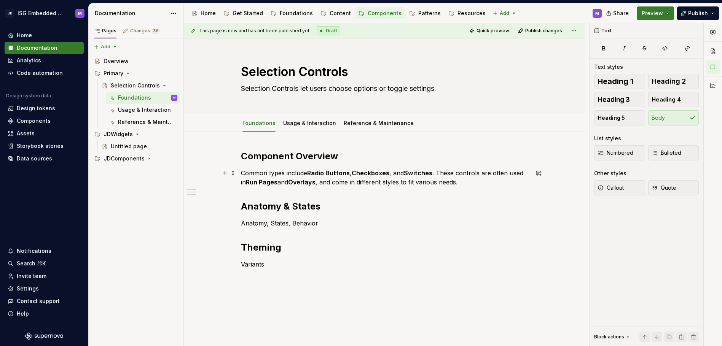
click at [267, 174] on p "Common types include Radio Buttons , Checkboxes , and Switches . These controls…" at bounding box center [385, 178] width 288 height 18
click at [283, 187] on p "Common selection control types include Radio Buttons , Checkboxes , and Switche…" at bounding box center [385, 178] width 288 height 18
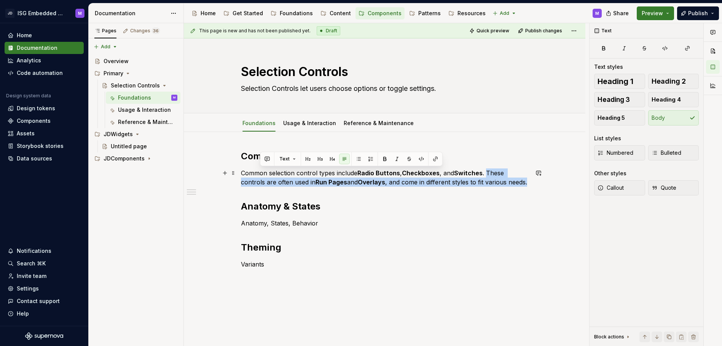
drag, startPoint x: 487, startPoint y: 172, endPoint x: 500, endPoint y: 192, distance: 23.1
click at [500, 187] on p "Common selection control types include Radio Buttons , Checkboxes , and Switche…" at bounding box center [385, 178] width 288 height 18
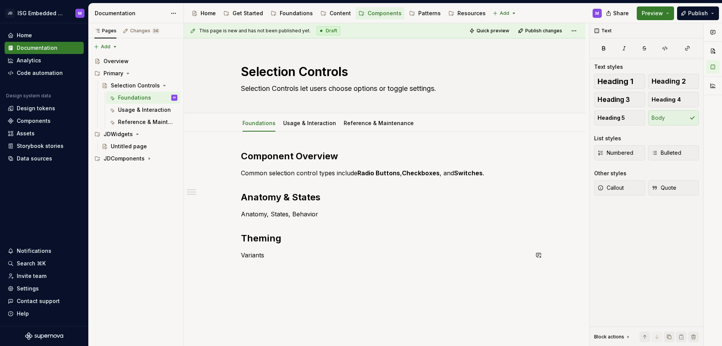
click at [339, 262] on div "Component Overview Common selection control types include Radio Buttons , Check…" at bounding box center [385, 209] width 288 height 119
click at [149, 158] on icon "Page tree" at bounding box center [149, 159] width 1 height 2
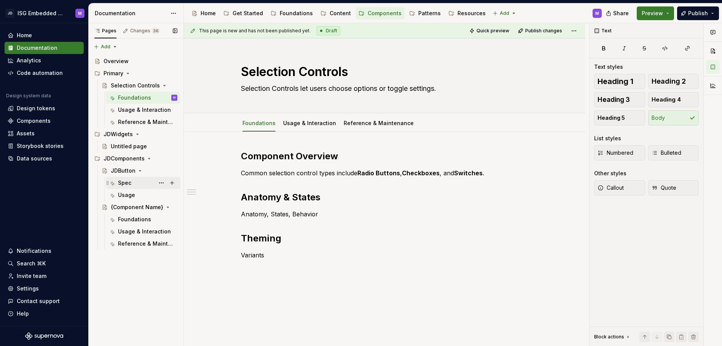
click at [129, 183] on div "Spec" at bounding box center [124, 183] width 13 height 8
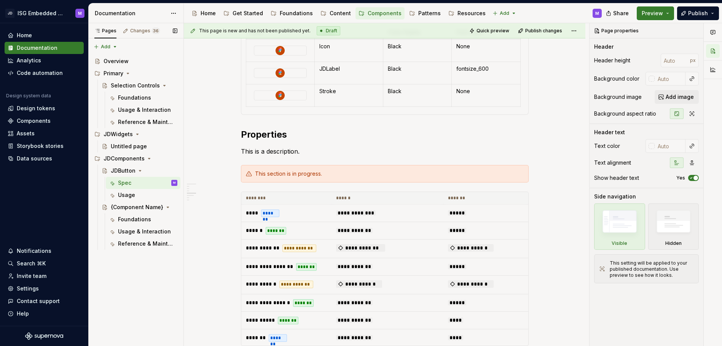
scroll to position [672, 0]
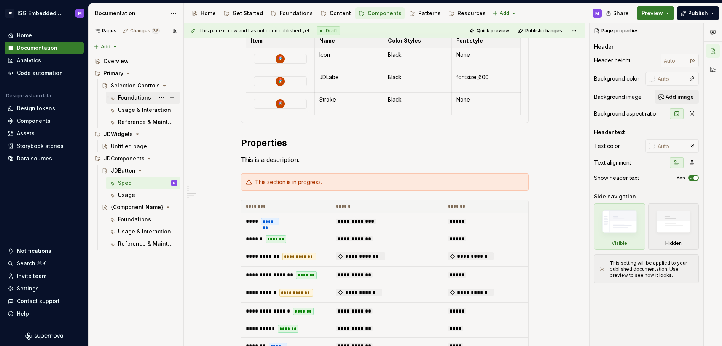
click at [135, 96] on div "Foundations" at bounding box center [134, 98] width 33 height 8
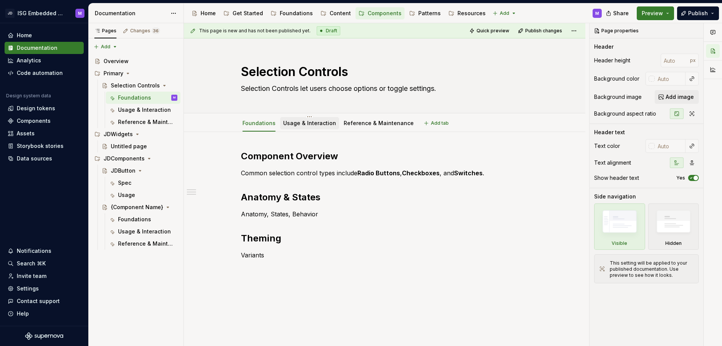
click at [308, 121] on link "Usage & Interaction" at bounding box center [309, 123] width 53 height 6
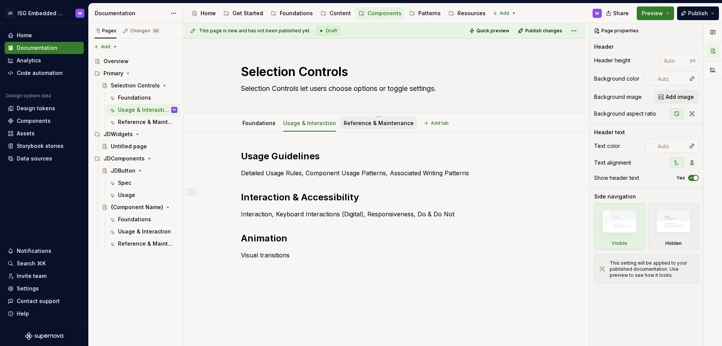
click at [376, 120] on div "Reference & Maintenance" at bounding box center [379, 124] width 70 height 8
click at [389, 125] on link "Reference & Maintenance" at bounding box center [379, 123] width 70 height 6
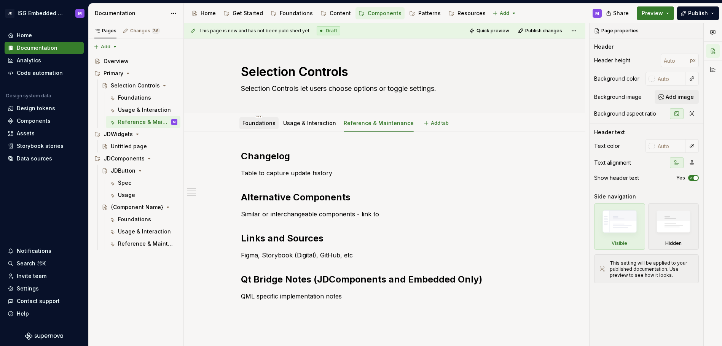
click at [257, 123] on link "Foundations" at bounding box center [259, 123] width 33 height 6
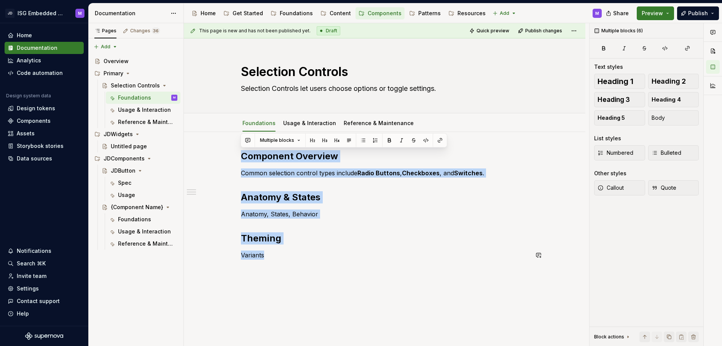
drag, startPoint x: 241, startPoint y: 156, endPoint x: 284, endPoint y: 265, distance: 117.1
click at [284, 265] on div "Component Overview Common selection control types include Radio Buttons , Check…" at bounding box center [385, 209] width 288 height 119
copy div "Component Overview Common selection control types include Radio Buttons , Check…"
click at [255, 123] on link "Foundations" at bounding box center [259, 123] width 33 height 6
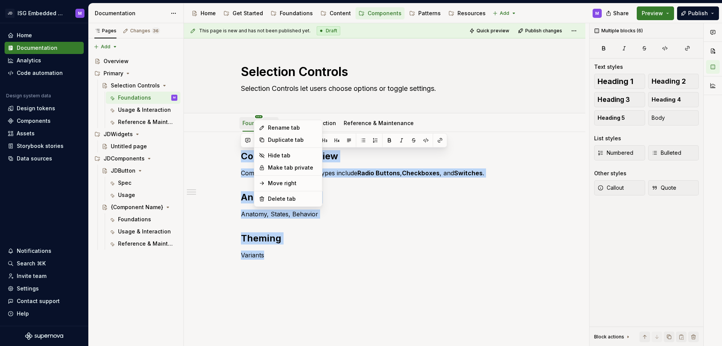
click at [258, 116] on html "JD ISG Embedded Design System M Home Documentation Analytics Code automation De…" at bounding box center [361, 173] width 722 height 346
click at [275, 124] on div "Rename tab" at bounding box center [292, 128] width 49 height 8
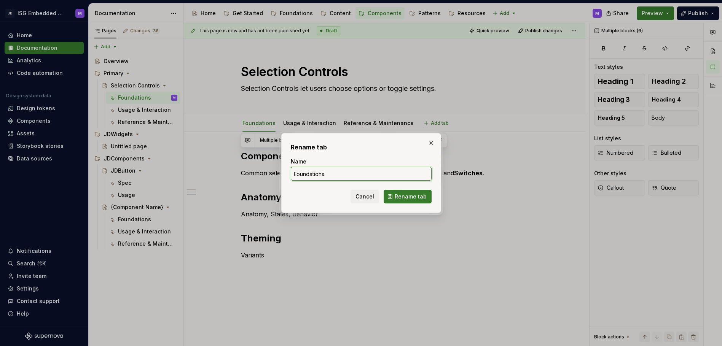
click at [304, 172] on input "Foundations" at bounding box center [361, 174] width 141 height 14
click at [407, 194] on span "Rename tab" at bounding box center [411, 197] width 32 height 8
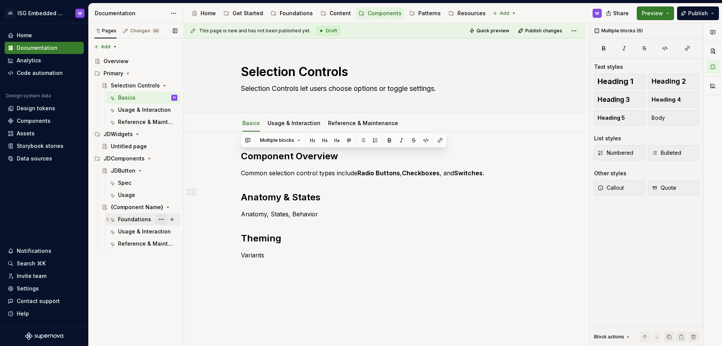
click at [161, 219] on button "Page tree" at bounding box center [161, 219] width 11 height 11
click at [175, 233] on div "Rename tab" at bounding box center [207, 233] width 75 height 8
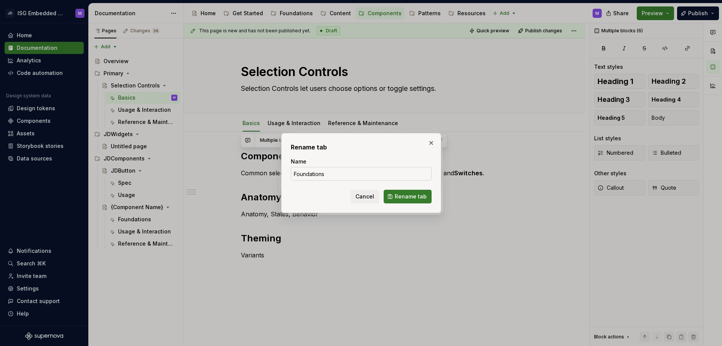
click at [308, 176] on input "Foundations" at bounding box center [361, 174] width 141 height 14
click at [405, 196] on span "Rename tab" at bounding box center [411, 197] width 32 height 8
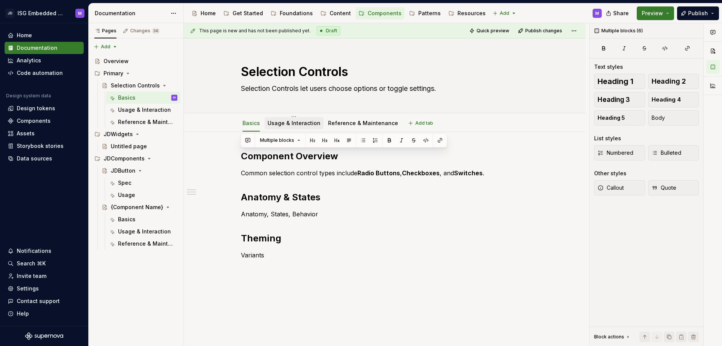
click at [292, 121] on link "Usage & Interaction" at bounding box center [294, 123] width 53 height 6
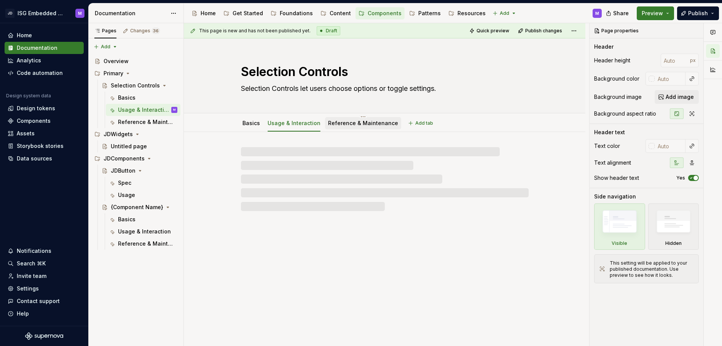
click at [352, 122] on link "Reference & Maintenance" at bounding box center [363, 123] width 70 height 6
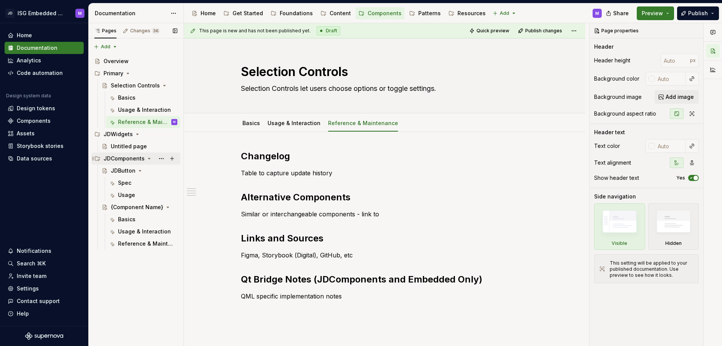
click at [148, 158] on icon "Page tree" at bounding box center [149, 158] width 2 height 1
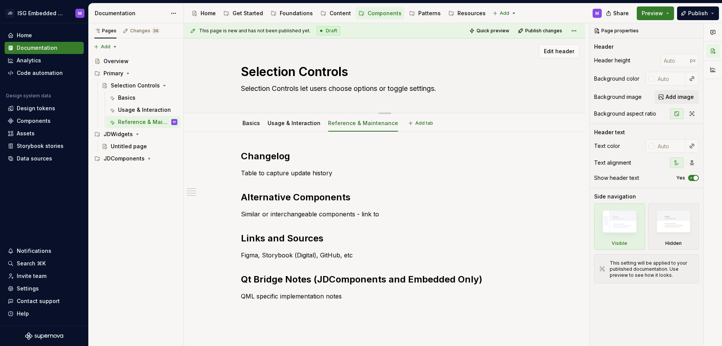
click at [264, 71] on textarea "Selection Controls" at bounding box center [383, 72] width 288 height 18
click at [241, 71] on textarea "Selection Controls" at bounding box center [383, 72] width 288 height 18
drag, startPoint x: 244, startPoint y: 72, endPoint x: 352, endPoint y: 68, distance: 108.2
click at [352, 68] on textarea "Selection Controls" at bounding box center [383, 72] width 288 height 18
click at [252, 125] on link "Basics" at bounding box center [252, 123] width 18 height 6
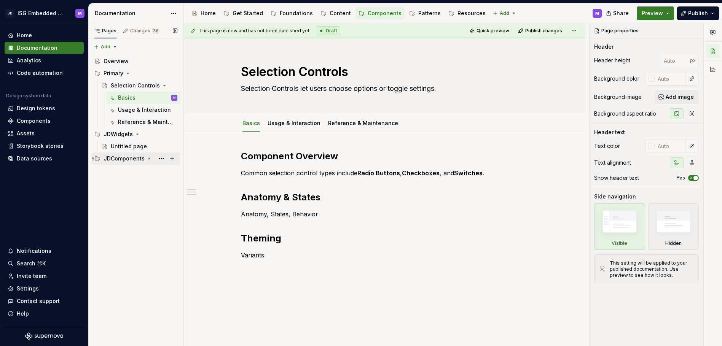
click at [146, 158] on icon "Page tree" at bounding box center [149, 159] width 6 height 6
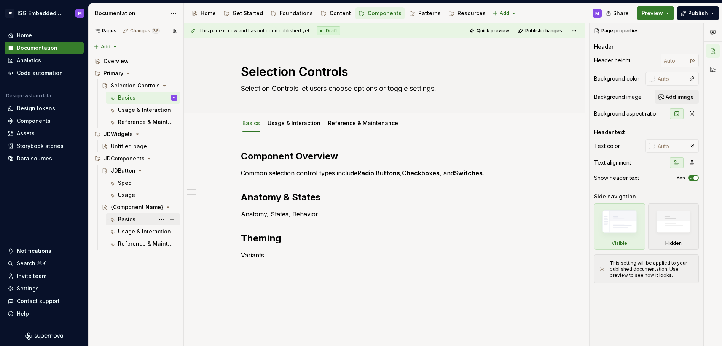
click at [129, 216] on div "Basics" at bounding box center [127, 220] width 18 height 8
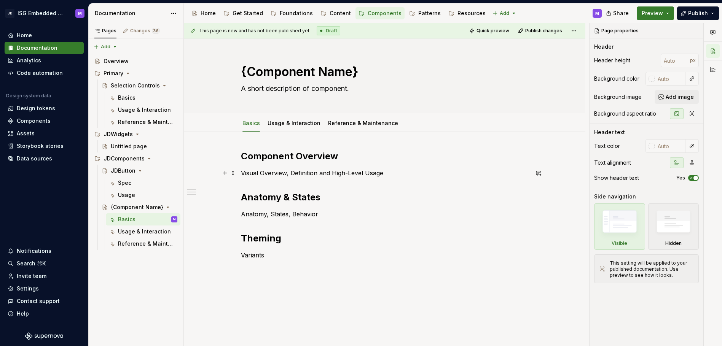
click at [279, 175] on p "Visual Overview, Definition and High-Level Usage" at bounding box center [385, 173] width 288 height 9
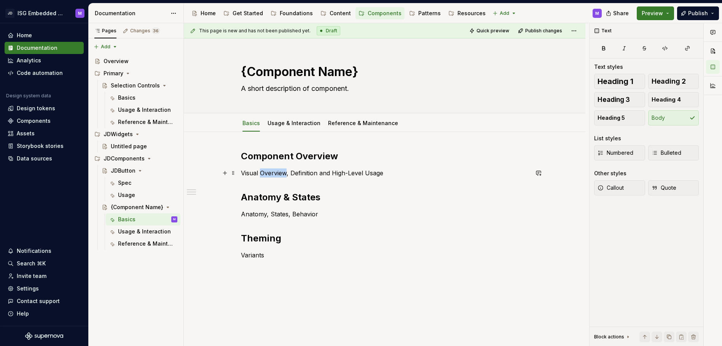
click at [279, 175] on p "Visual Overview, Definition and High-Level Usage" at bounding box center [385, 173] width 288 height 9
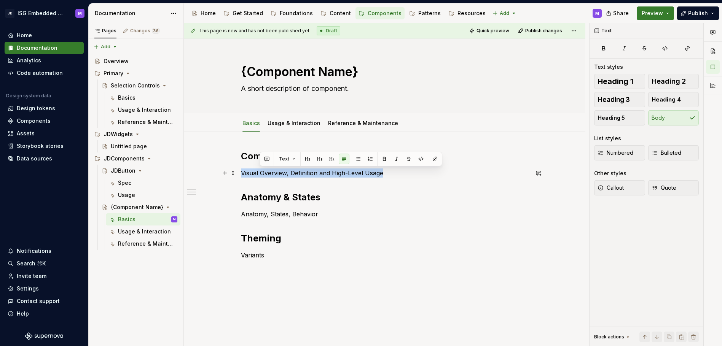
click at [279, 175] on p "Visual Overview, Definition and High-Level Usage" at bounding box center [385, 173] width 288 height 9
copy p "Visual Overview, Definition and High-Level Usage"
click at [130, 97] on div "Basics" at bounding box center [127, 98] width 18 height 8
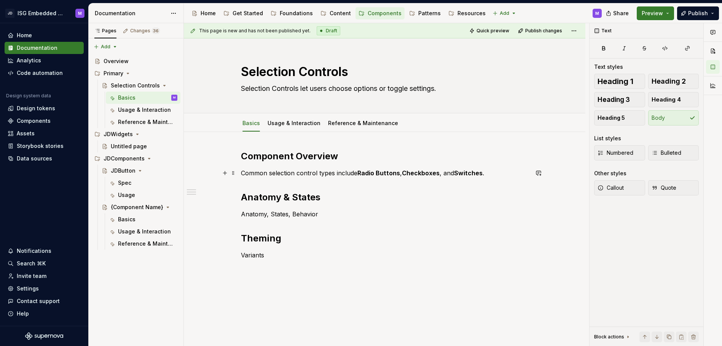
click at [268, 172] on p "Common selection control types include Radio Buttons , Checkboxes , and Switche…" at bounding box center [385, 173] width 288 height 9
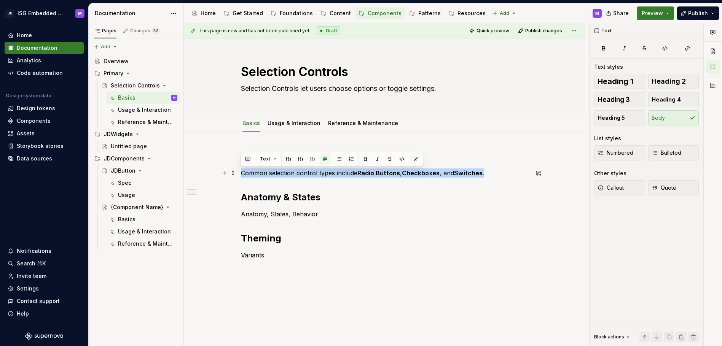
click at [268, 172] on p "Common selection control types include Radio Buttons , Checkboxes , and Switche…" at bounding box center [385, 173] width 288 height 9
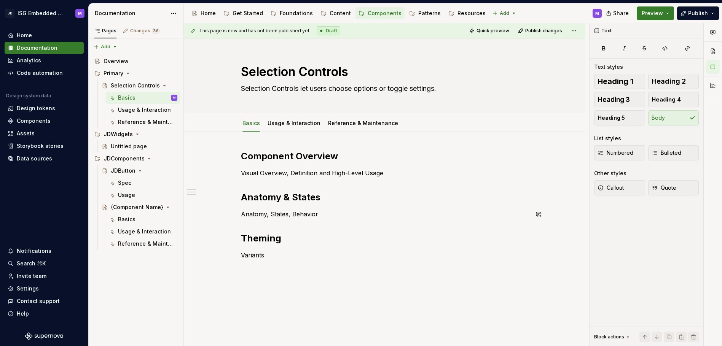
click at [378, 228] on div "Component Overview Visual Overview, Definition and High-Level Usage Anatomy & S…" at bounding box center [385, 205] width 288 height 110
click at [291, 123] on link "Usage & Interaction" at bounding box center [294, 123] width 53 height 6
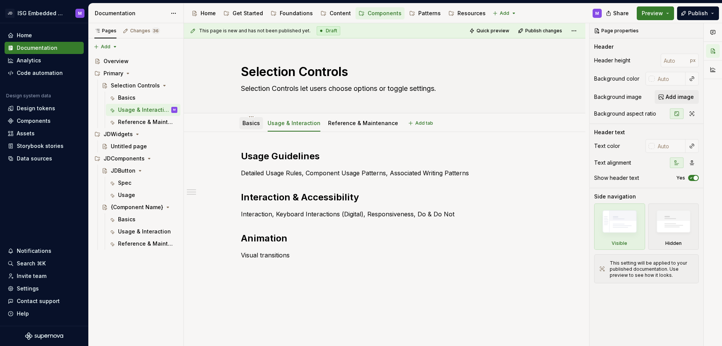
click at [247, 121] on link "Basics" at bounding box center [252, 123] width 18 height 6
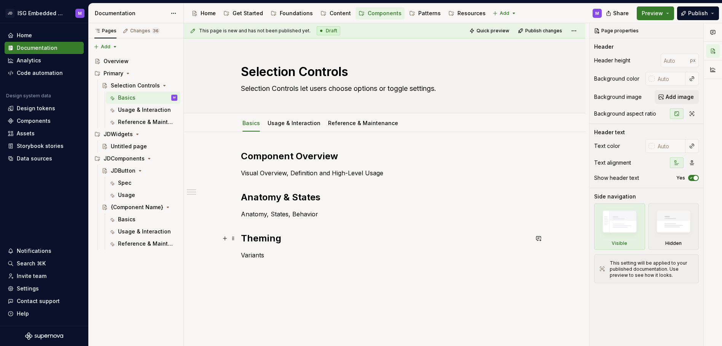
click at [260, 238] on h2 "Theming" at bounding box center [385, 239] width 288 height 12
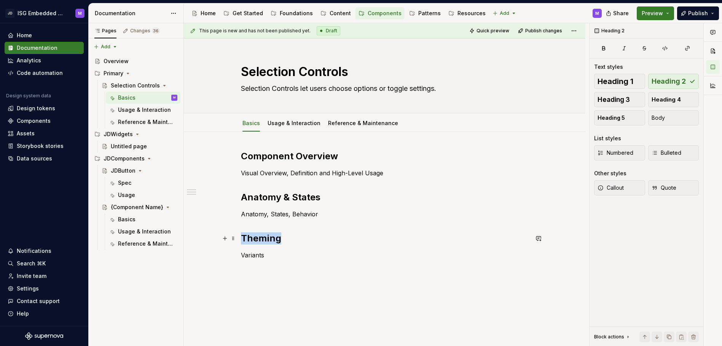
click at [260, 238] on h2 "Theming" at bounding box center [385, 239] width 288 height 12
click at [254, 254] on p "Variants" at bounding box center [385, 255] width 288 height 9
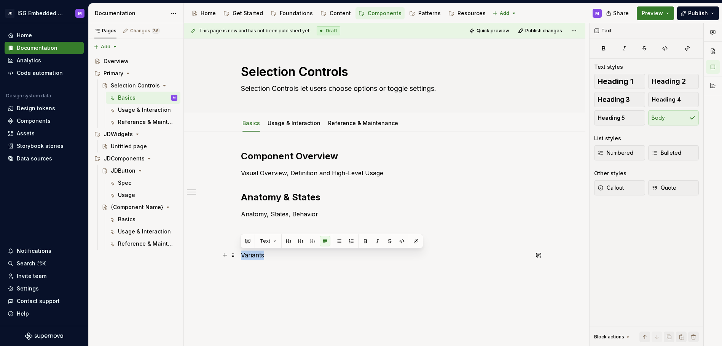
click at [254, 254] on p "Variants" at bounding box center [385, 255] width 288 height 9
drag, startPoint x: 289, startPoint y: 296, endPoint x: 264, endPoint y: 271, distance: 35.3
click at [287, 294] on div "This page is new and has not been published yet. Draft Quick preview Publish ch…" at bounding box center [386, 185] width 405 height 324
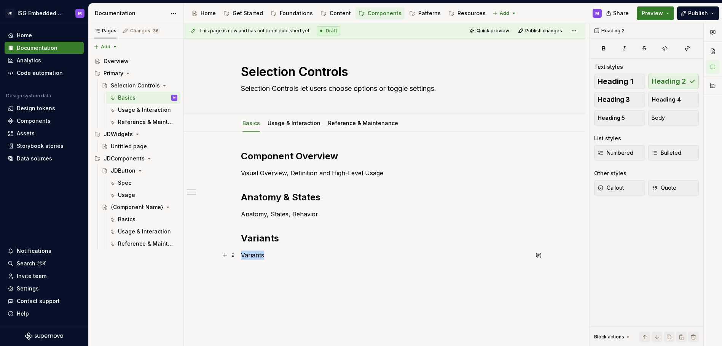
click at [252, 254] on p "Variants" at bounding box center [385, 255] width 288 height 9
click at [253, 254] on p "Variants" at bounding box center [385, 255] width 288 height 9
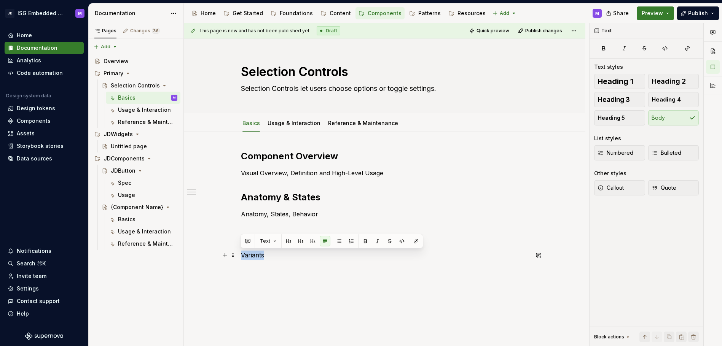
click at [253, 254] on p "Variants" at bounding box center [385, 255] width 288 height 9
click at [287, 275] on div "Component Overview Visual Overview, Definition and High-Level Usage Anatomy & S…" at bounding box center [385, 252] width 402 height 241
click at [265, 238] on h2 "Variants" at bounding box center [385, 239] width 288 height 12
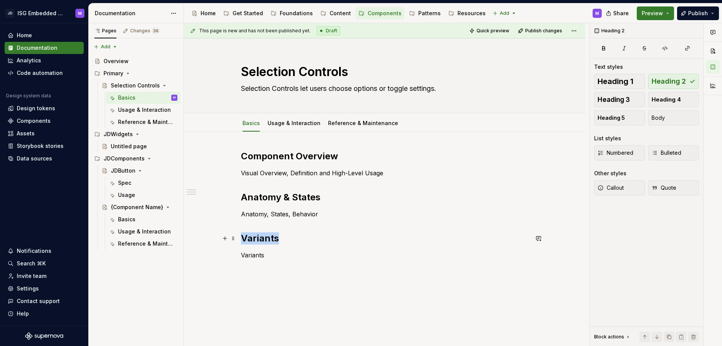
click at [265, 238] on h2 "Variants" at bounding box center [385, 239] width 288 height 12
click at [297, 262] on div "Component Overview Visual Overview, Definition and High-Level Usage Anatomy & S…" at bounding box center [385, 211] width 288 height 123
click at [258, 257] on p "Variants" at bounding box center [385, 255] width 288 height 9
click at [263, 241] on h2 "Variants" at bounding box center [385, 239] width 288 height 12
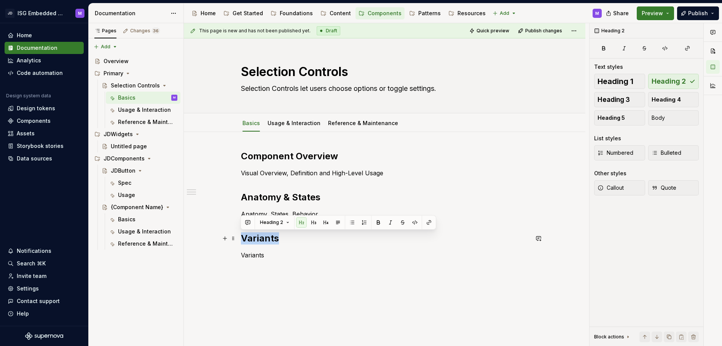
click at [262, 240] on h2 "Variants" at bounding box center [385, 239] width 288 height 12
click at [262, 254] on p "Variants" at bounding box center [385, 255] width 288 height 9
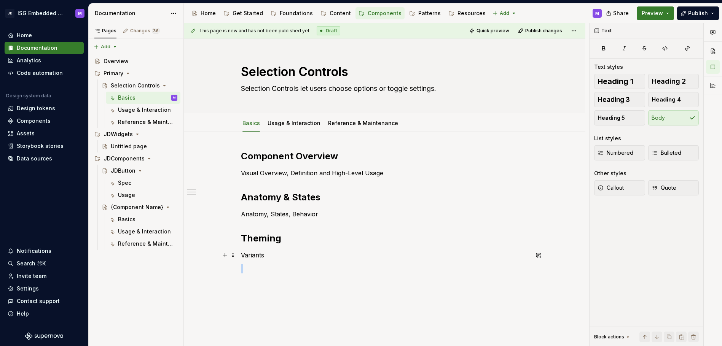
click at [262, 254] on p "Variants" at bounding box center [385, 255] width 288 height 9
click at [251, 256] on p "Variants" at bounding box center [385, 255] width 288 height 9
click at [311, 278] on div "Component Overview Visual Overview, Definition and High-Level Usage Anatomy & S…" at bounding box center [385, 216] width 288 height 132
click at [251, 255] on p "Variants" at bounding box center [385, 255] width 288 height 9
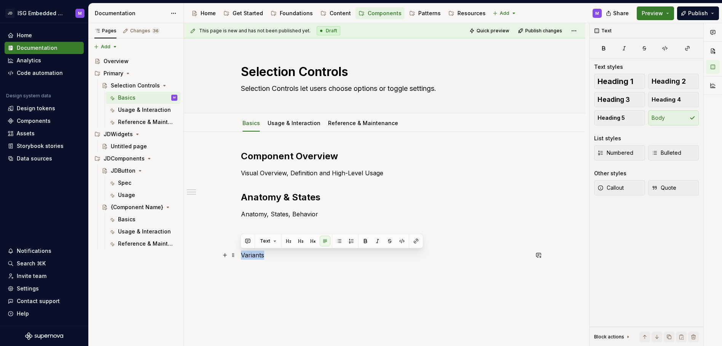
click at [251, 255] on p "Variants" at bounding box center [385, 255] width 288 height 9
click at [277, 289] on div "Component Overview Visual Overview, Definition and High-Level Usage Anatomy & S…" at bounding box center [385, 259] width 402 height 255
click at [268, 239] on h2 "Theming" at bounding box center [385, 239] width 288 height 12
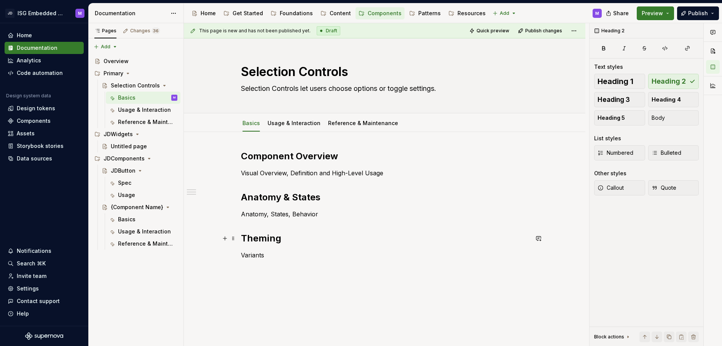
click at [278, 236] on h2 "Theming" at bounding box center [385, 239] width 288 height 12
click at [225, 239] on button "button" at bounding box center [225, 238] width 11 height 11
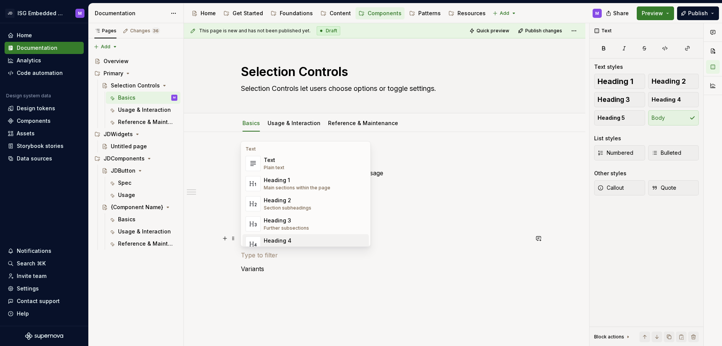
click at [346, 291] on div "Component Overview Visual Overview, Definition and High-Level Usage Anatomy & S…" at bounding box center [385, 223] width 288 height 146
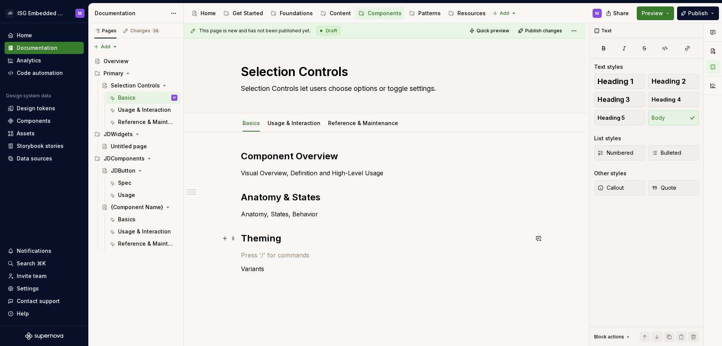
click at [310, 243] on h2 "Theming" at bounding box center [385, 239] width 288 height 12
click at [262, 239] on h2 "Theming" at bounding box center [385, 239] width 288 height 12
click at [254, 267] on p "Variants" at bounding box center [385, 269] width 288 height 9
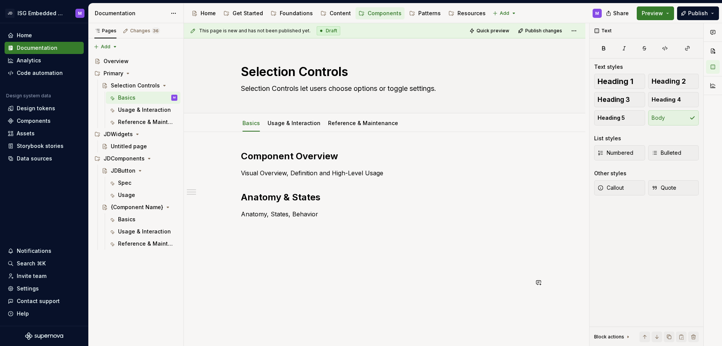
click at [304, 301] on div "Component Overview Visual Overview, Definition and High-Level Usage Anatomy & S…" at bounding box center [385, 266] width 402 height 268
click at [268, 280] on p at bounding box center [385, 282] width 288 height 9
click at [357, 303] on div "Component Overview Visual Overview, Definition and High-Level Usage Anatomy & S…" at bounding box center [385, 266] width 402 height 268
drag, startPoint x: 233, startPoint y: 298, endPoint x: 237, endPoint y: 297, distance: 4.3
click at [235, 298] on div "This page is new and has not been published yet. Draft Quick preview Publish ch…" at bounding box center [386, 185] width 405 height 324
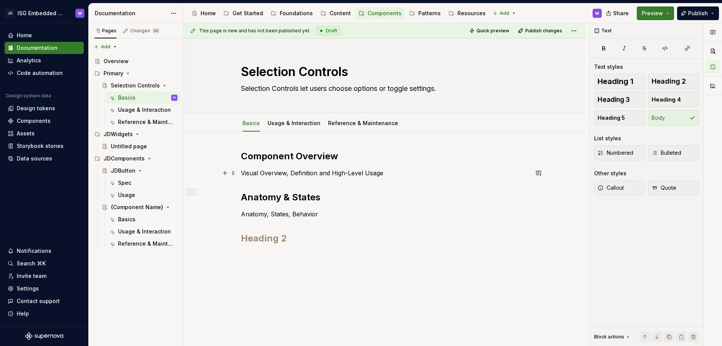
click at [276, 174] on p "Visual Overview, Definition and High-Level Usage" at bounding box center [385, 173] width 288 height 9
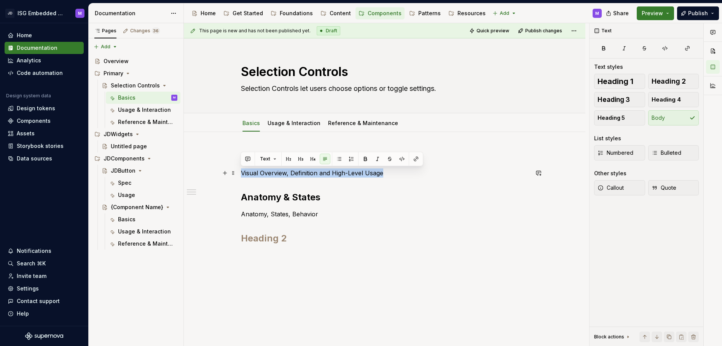
click at [276, 174] on p "Visual Overview, Definition and High-Level Usage" at bounding box center [385, 173] width 288 height 9
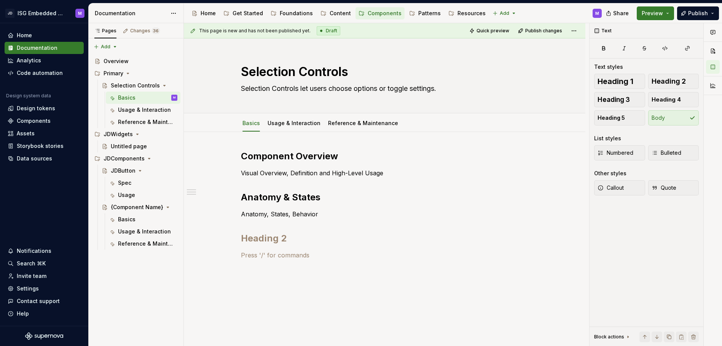
click at [263, 247] on div "Component Overview Visual Overview, Definition and High-Level Usage Anatomy & S…" at bounding box center [385, 218] width 288 height 137
click at [220, 207] on div "Component Overview Visual Overview, Definition and High-Level Usage Anatomy & S…" at bounding box center [385, 266] width 402 height 268
click at [196, 73] on div "Selection Controls Selection Controls let users choose options or toggle settin…" at bounding box center [385, 75] width 402 height 75
click at [213, 69] on div "Selection Controls Selection Controls let users choose options or toggle settin…" at bounding box center [385, 75] width 402 height 75
click at [129, 218] on div "Basics" at bounding box center [127, 220] width 18 height 8
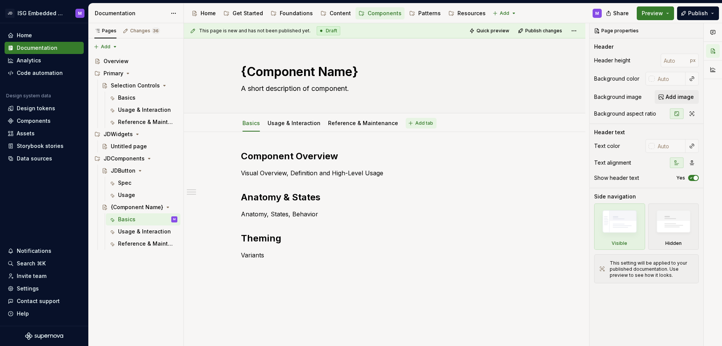
click at [415, 122] on span "Add tab" at bounding box center [424, 123] width 18 height 6
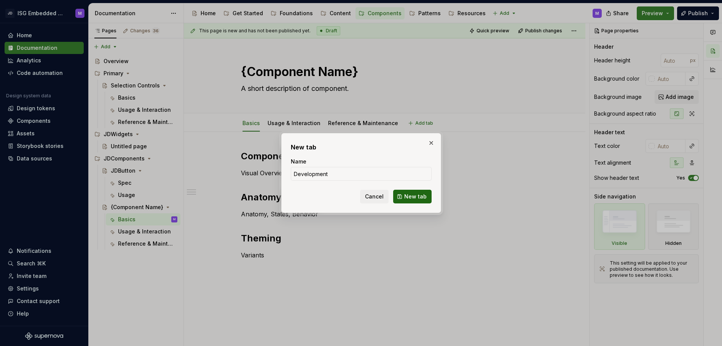
click at [415, 191] on button "New tab" at bounding box center [412, 197] width 38 height 14
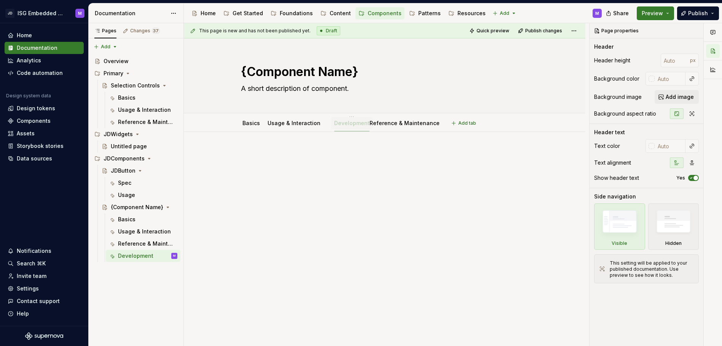
drag, startPoint x: 418, startPoint y: 124, endPoint x: 346, endPoint y: 125, distance: 71.6
drag, startPoint x: 336, startPoint y: 123, endPoint x: 413, endPoint y: 123, distance: 76.9
click at [300, 185] on div at bounding box center [385, 169] width 288 height 38
click at [255, 123] on link "Basics" at bounding box center [252, 123] width 18 height 6
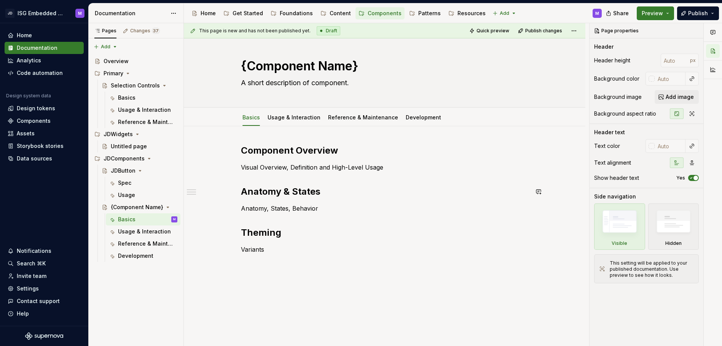
scroll to position [6, 0]
click at [304, 119] on link "Usage & Interaction" at bounding box center [294, 117] width 53 height 6
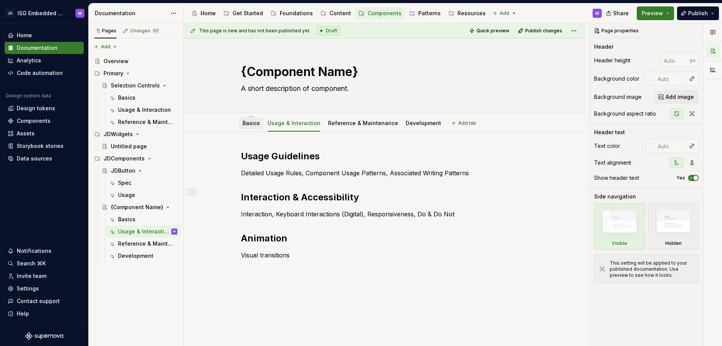
click at [249, 123] on link "Basics" at bounding box center [252, 123] width 18 height 6
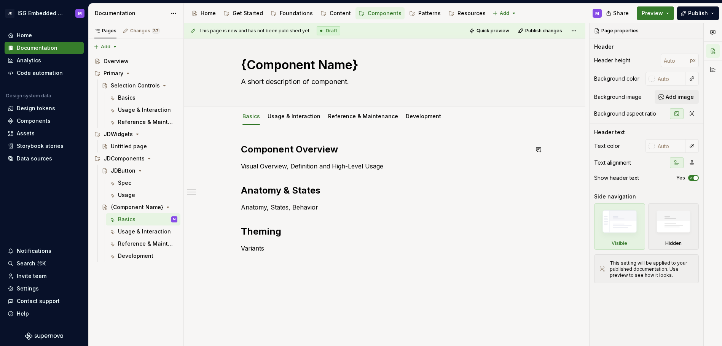
scroll to position [13, 0]
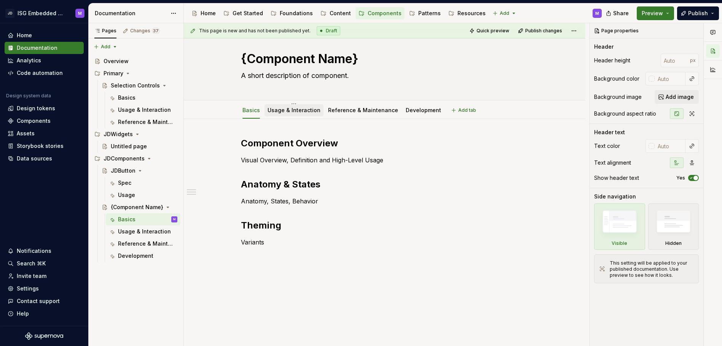
click at [300, 111] on link "Usage & Interaction" at bounding box center [294, 110] width 53 height 6
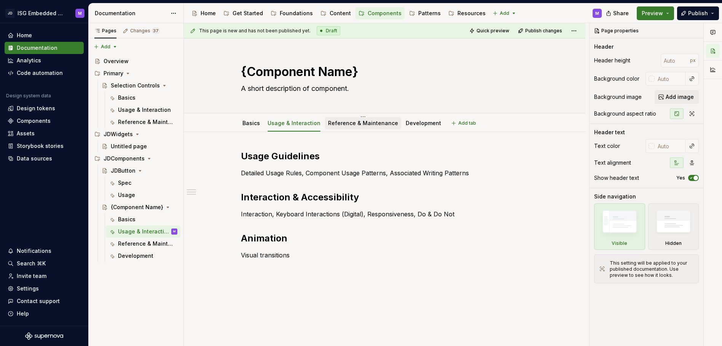
click at [364, 126] on link "Reference & Maintenance" at bounding box center [363, 123] width 70 height 6
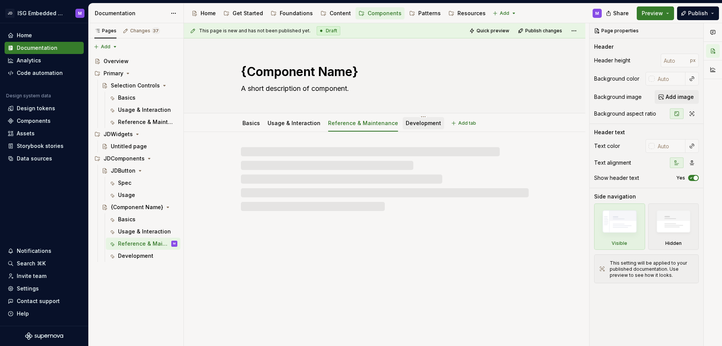
click at [414, 123] on link "Development" at bounding box center [423, 123] width 35 height 6
